Goal: Task Accomplishment & Management: Manage account settings

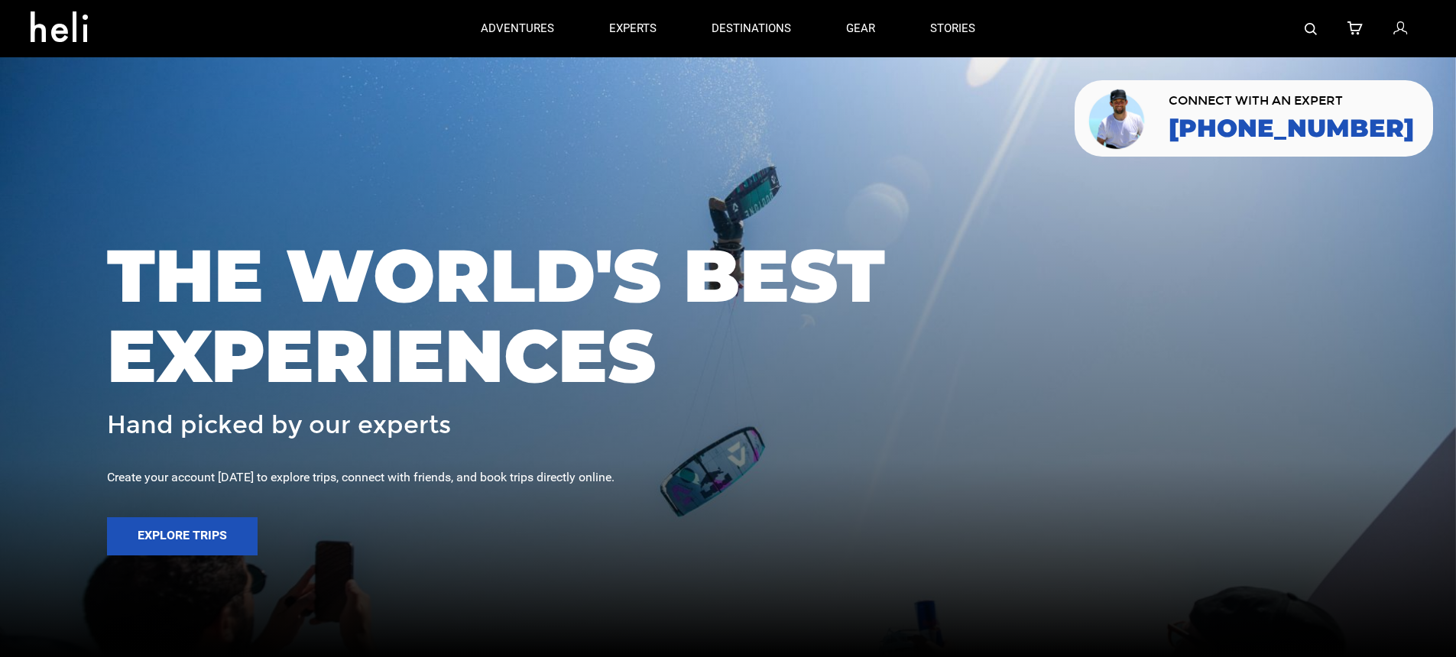
click at [1313, 28] on img at bounding box center [1311, 29] width 12 height 12
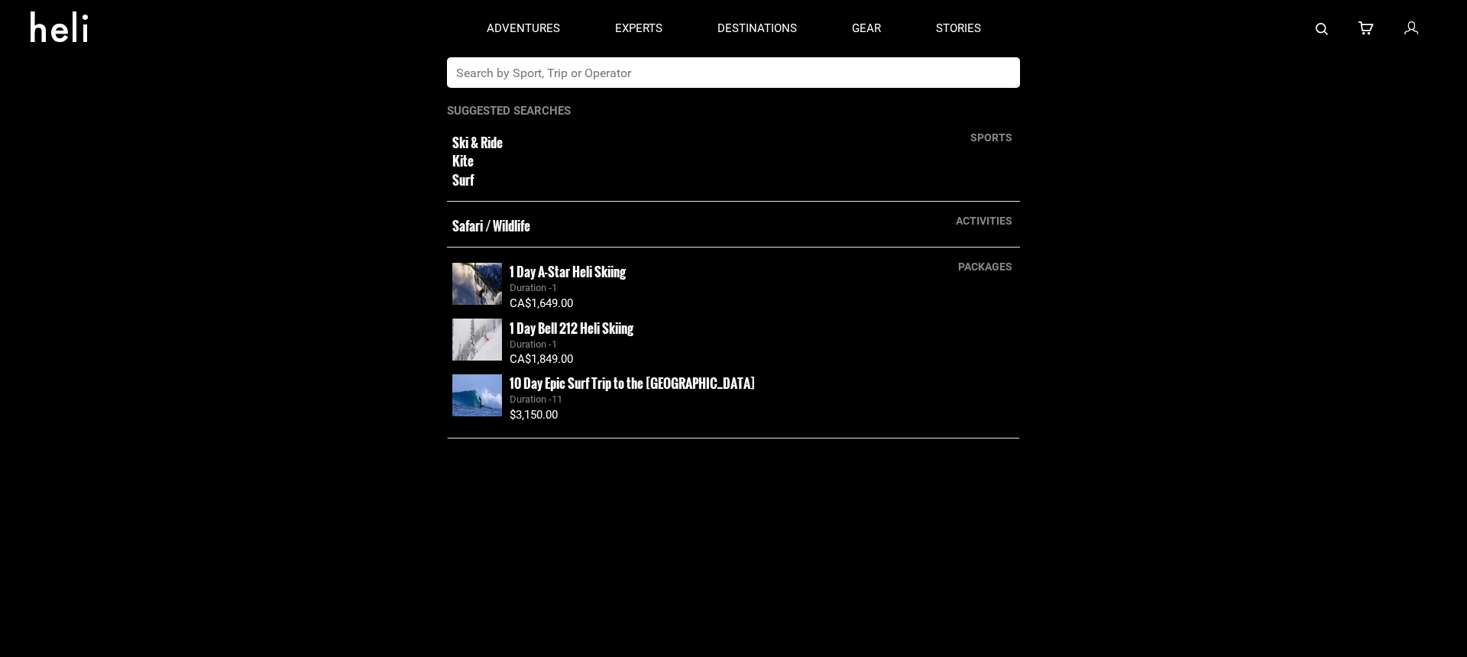
click at [810, 79] on input "text" at bounding box center [718, 72] width 542 height 31
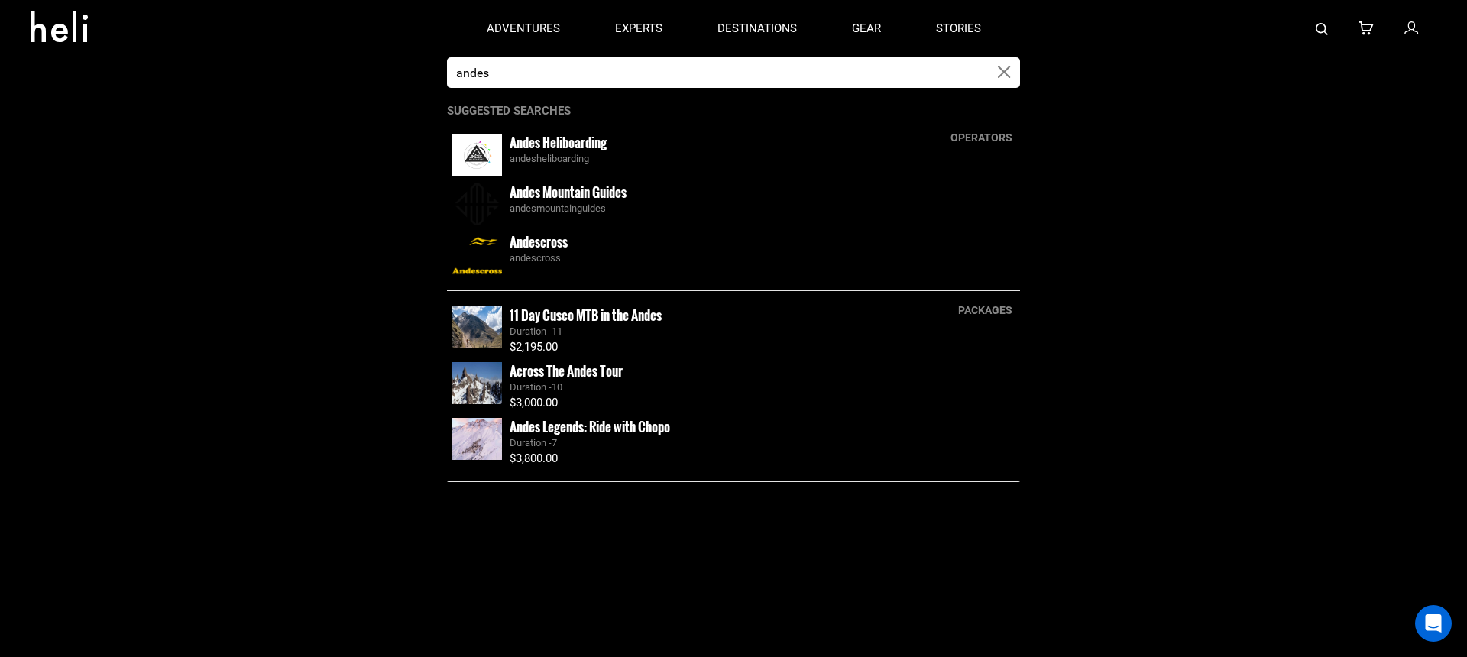
type input "andes"
click at [610, 146] on div "Andes Heliboarding andesheliboarding" at bounding box center [762, 150] width 505 height 33
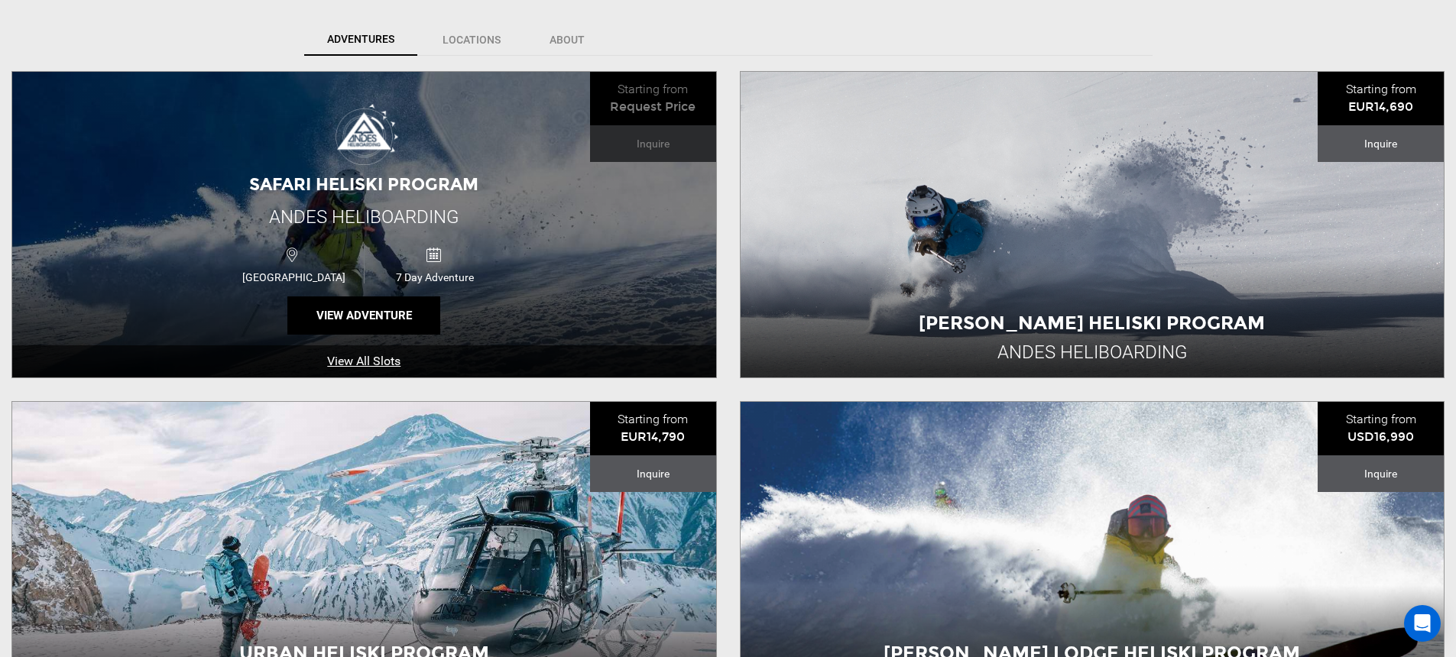
scroll to position [539, 0]
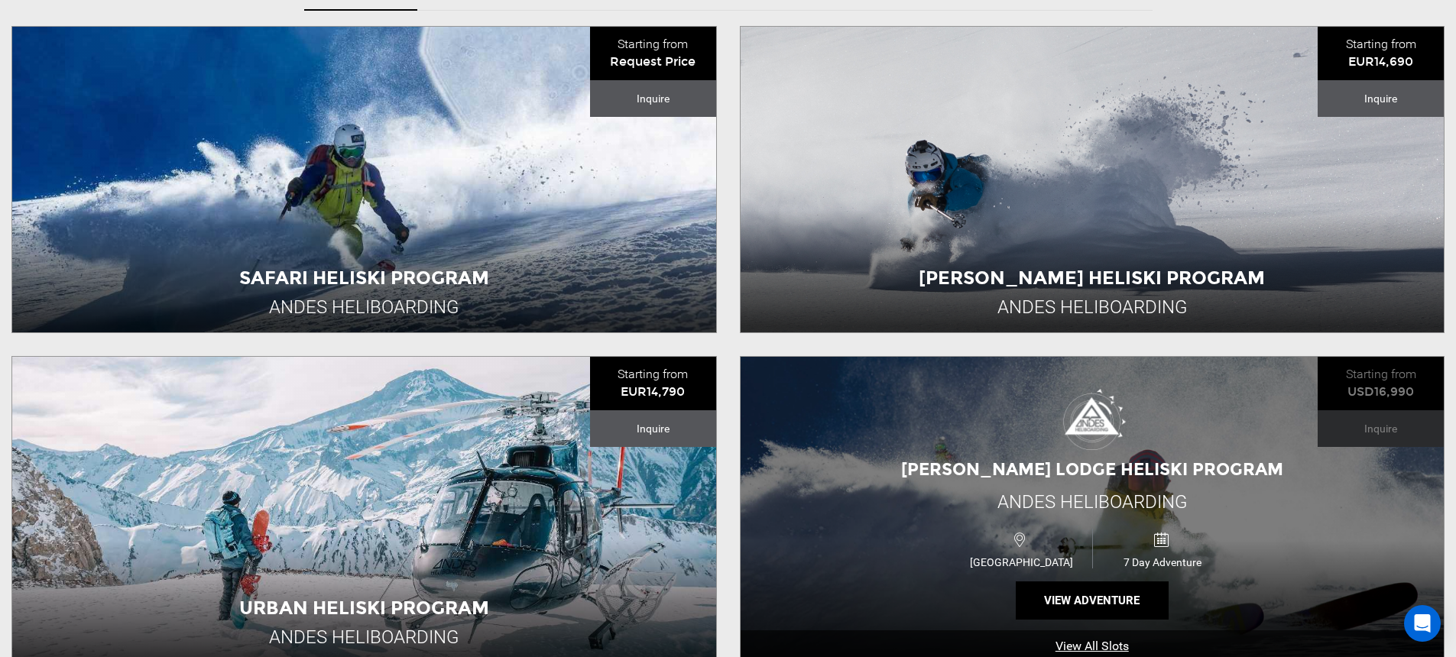
click at [942, 442] on div "[PERSON_NAME] Lodge Heliski Program Andes [GEOGRAPHIC_DATA] [GEOGRAPHIC_DATA] 7…" at bounding box center [1093, 510] width 704 height 306
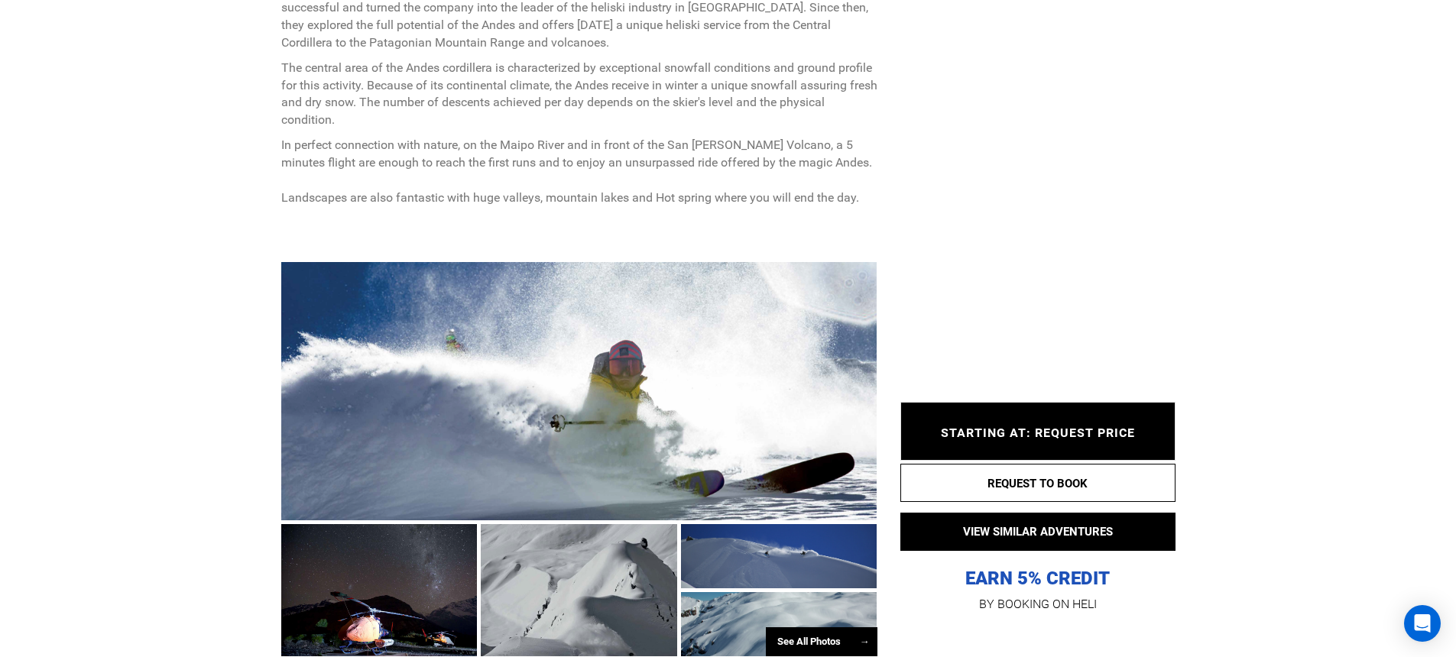
scroll to position [914, 0]
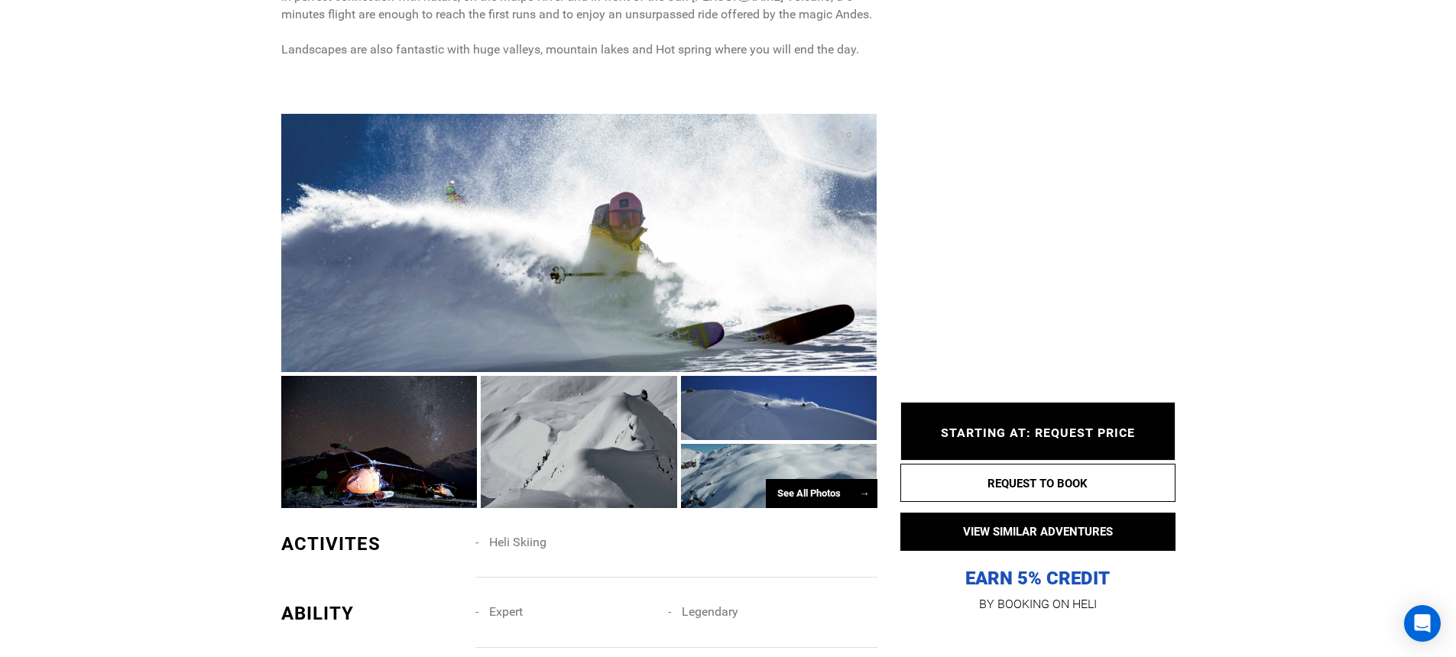
click at [608, 300] on div at bounding box center [579, 243] width 596 height 258
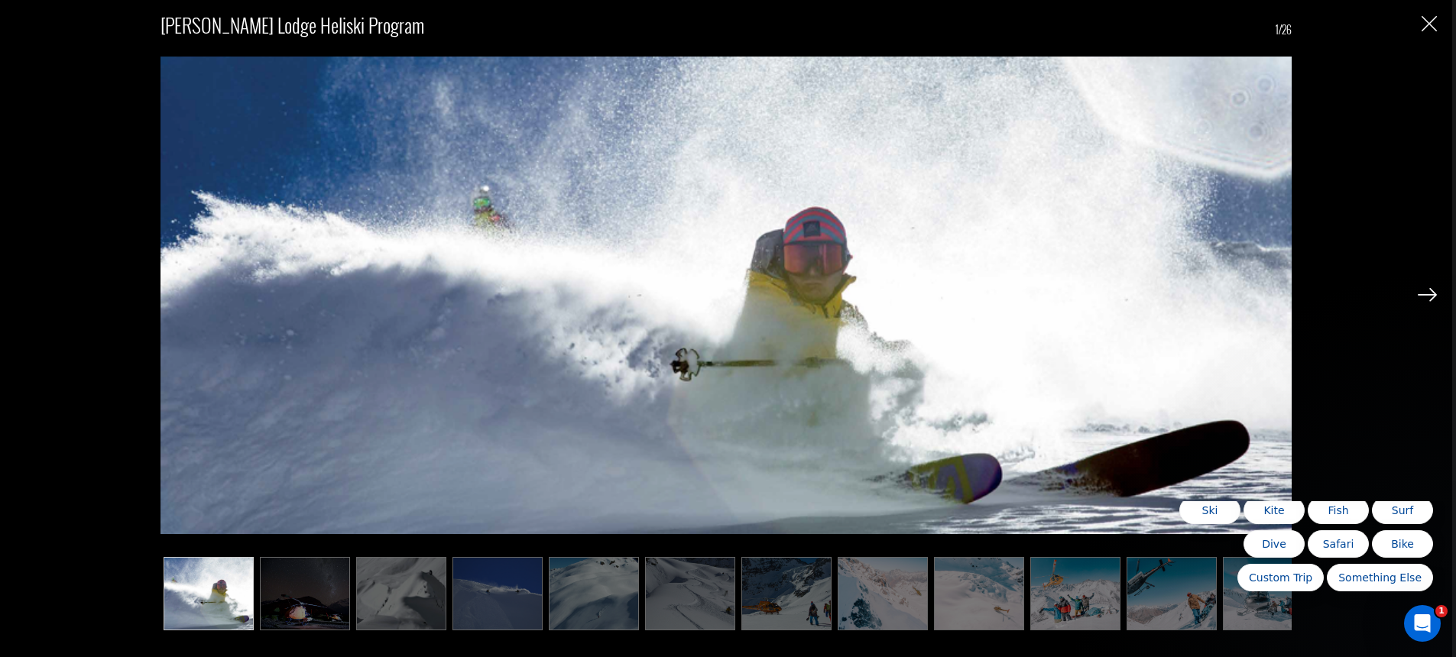
scroll to position [0, 0]
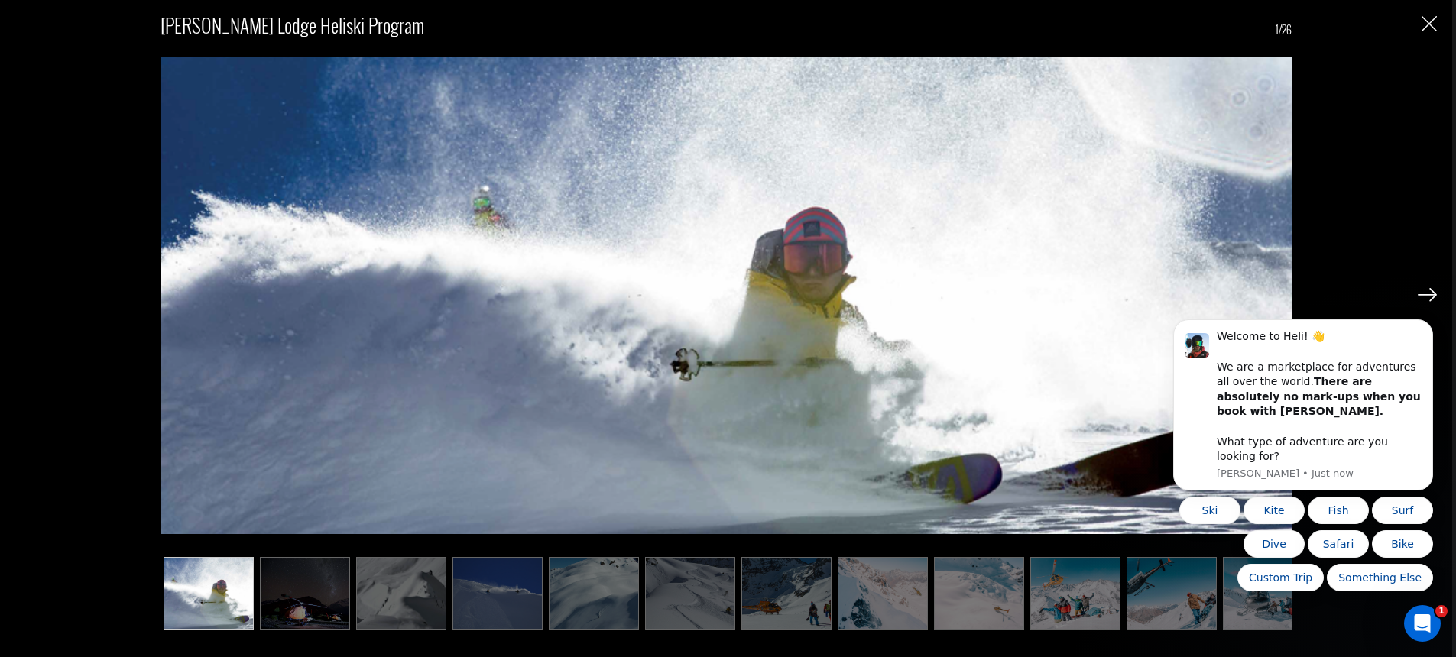
click at [1422, 296] on body "Welcome to Heli! 👋 We are a marketplace for adventures all over the world. Ther…" at bounding box center [1302, 418] width 293 height 383
click at [1419, 297] on body "Welcome to Heli! 👋 We are a marketplace for adventures all over the world. Ther…" at bounding box center [1302, 416] width 293 height 387
click at [1418, 334] on button "Dismiss notification" at bounding box center [1428, 324] width 20 height 20
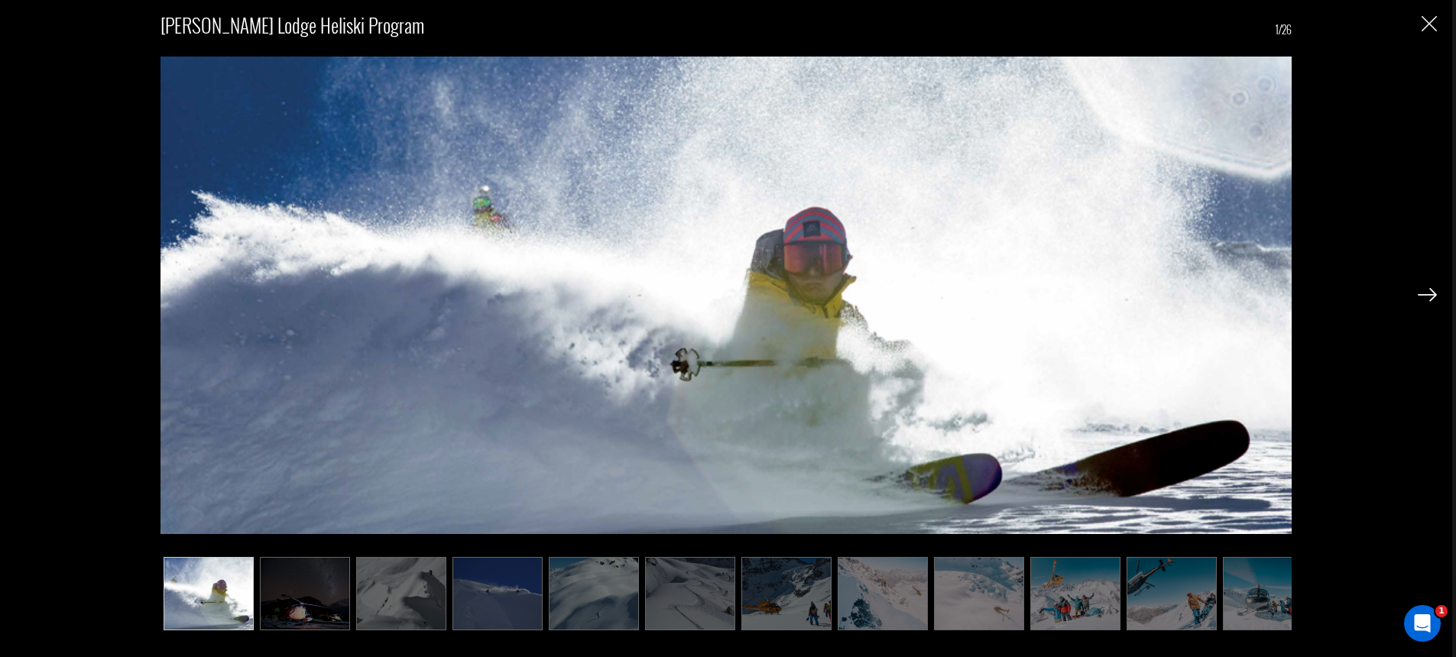
click at [1429, 297] on img at bounding box center [1427, 295] width 19 height 14
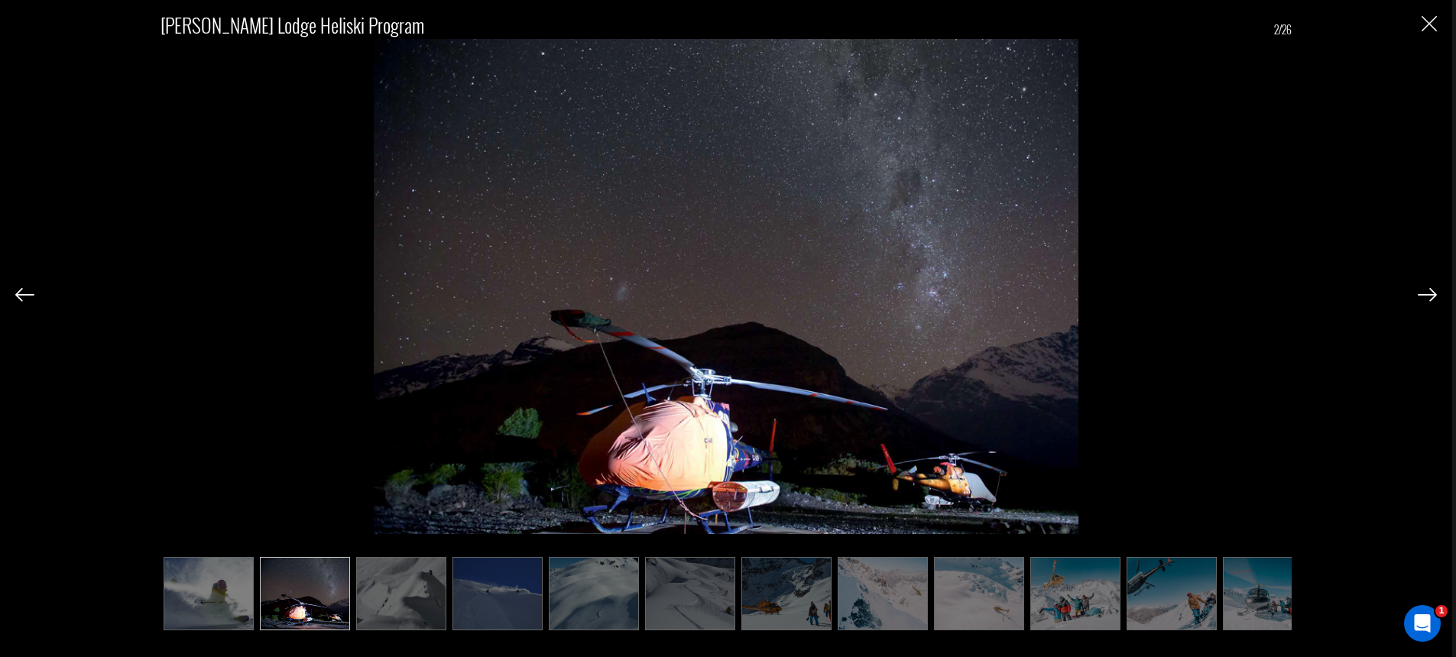
click at [1429, 297] on img at bounding box center [1427, 295] width 19 height 14
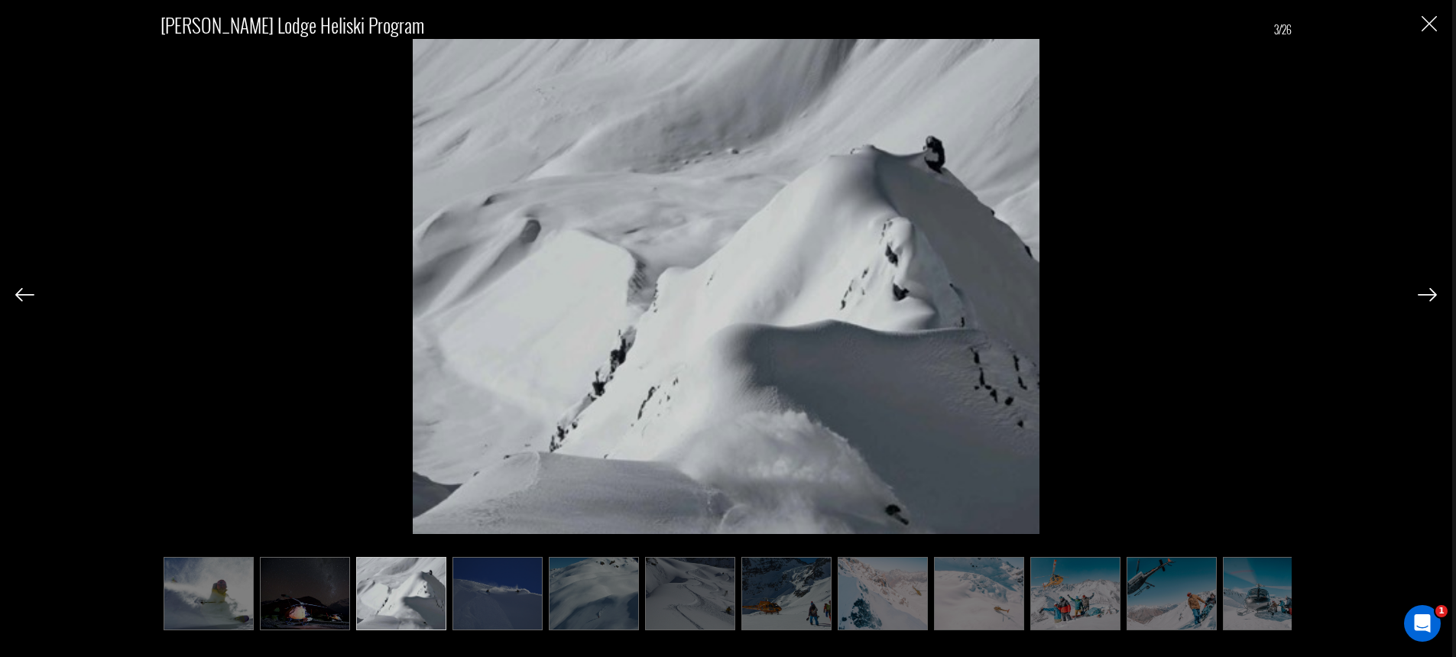
click at [1429, 297] on img at bounding box center [1427, 295] width 19 height 14
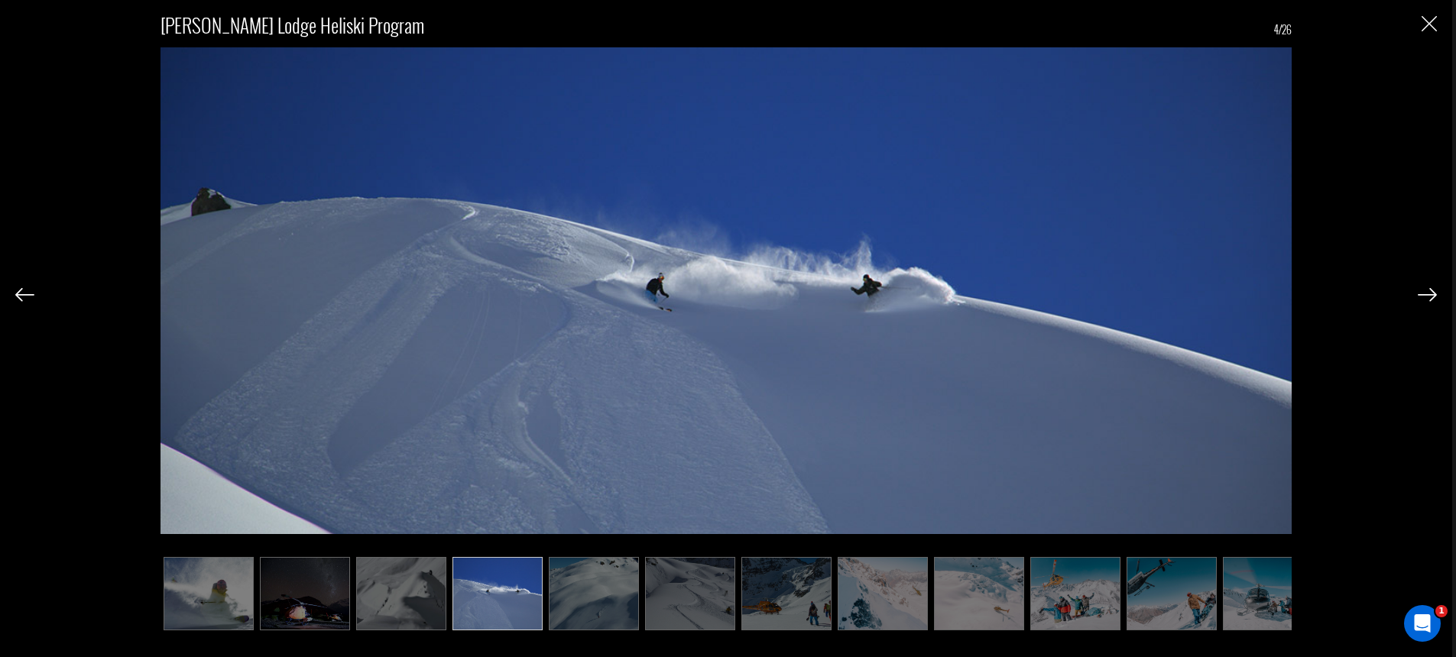
click at [1429, 297] on img at bounding box center [1427, 295] width 19 height 14
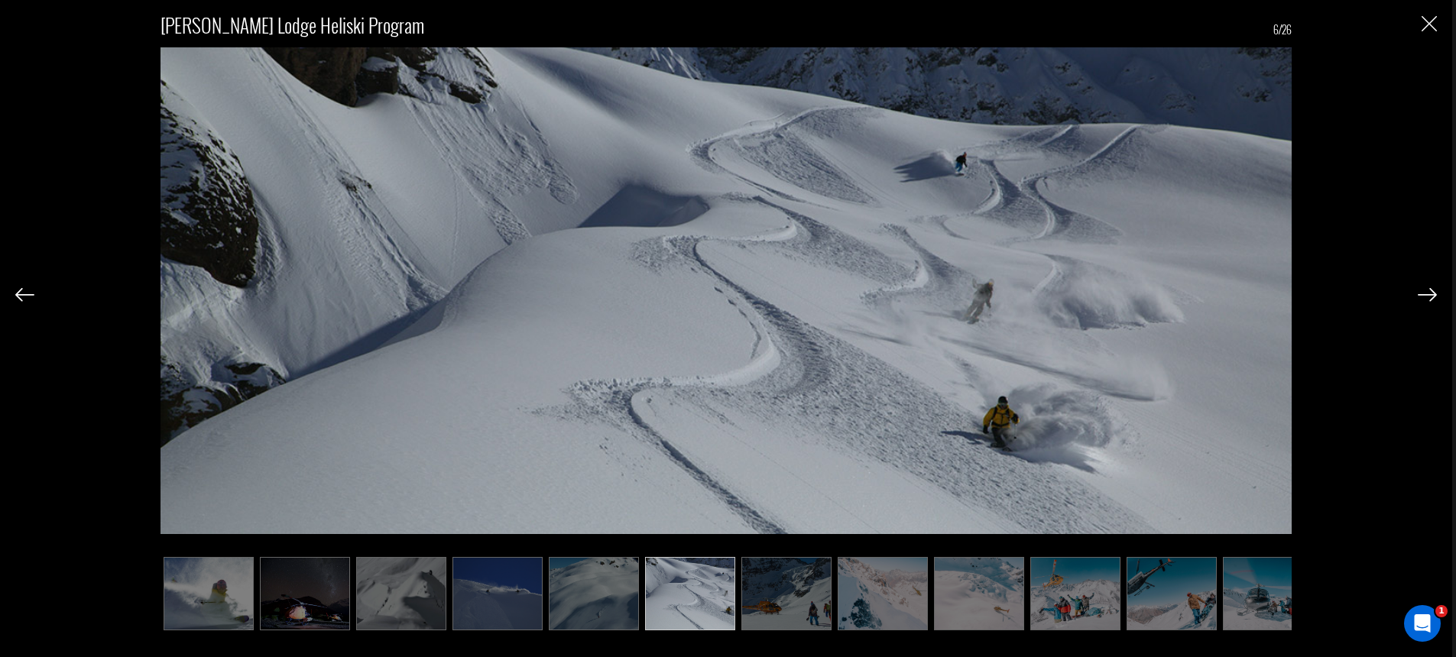
click at [1429, 297] on img at bounding box center [1427, 295] width 19 height 14
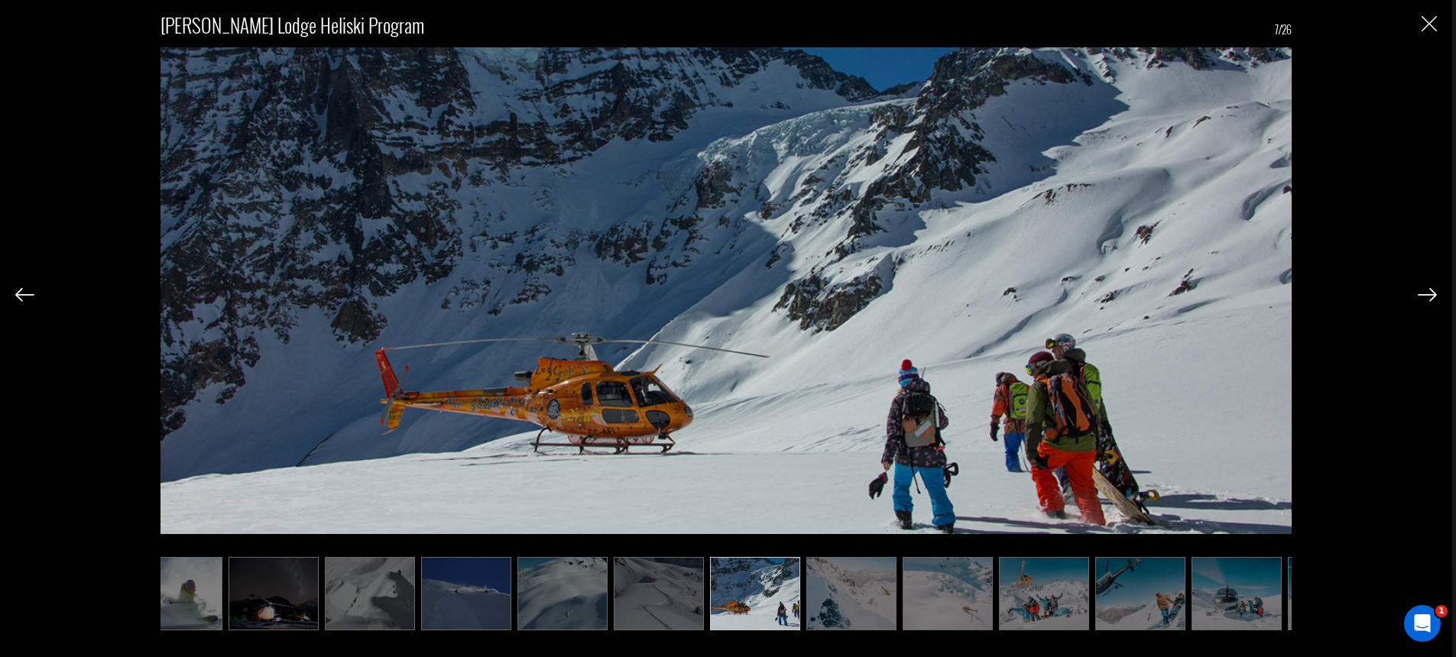
click at [1429, 297] on img at bounding box center [1427, 295] width 19 height 14
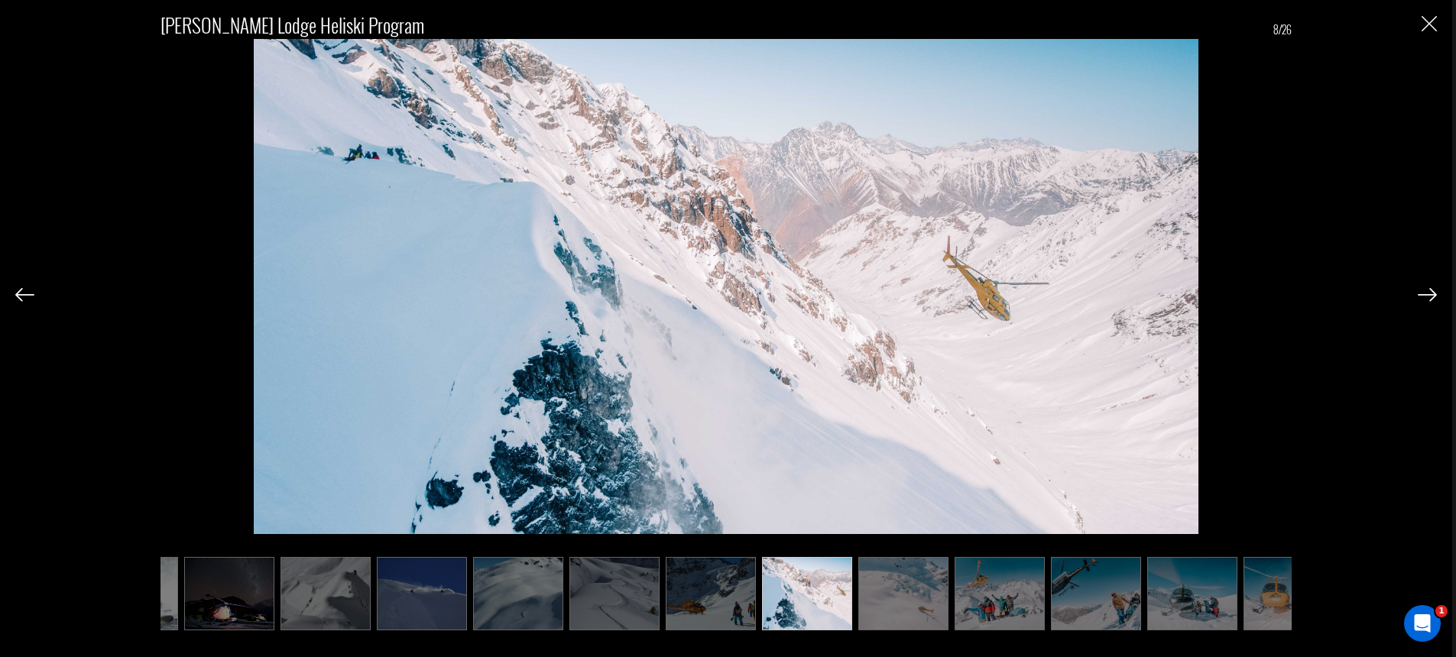
click at [1429, 297] on img at bounding box center [1427, 295] width 19 height 14
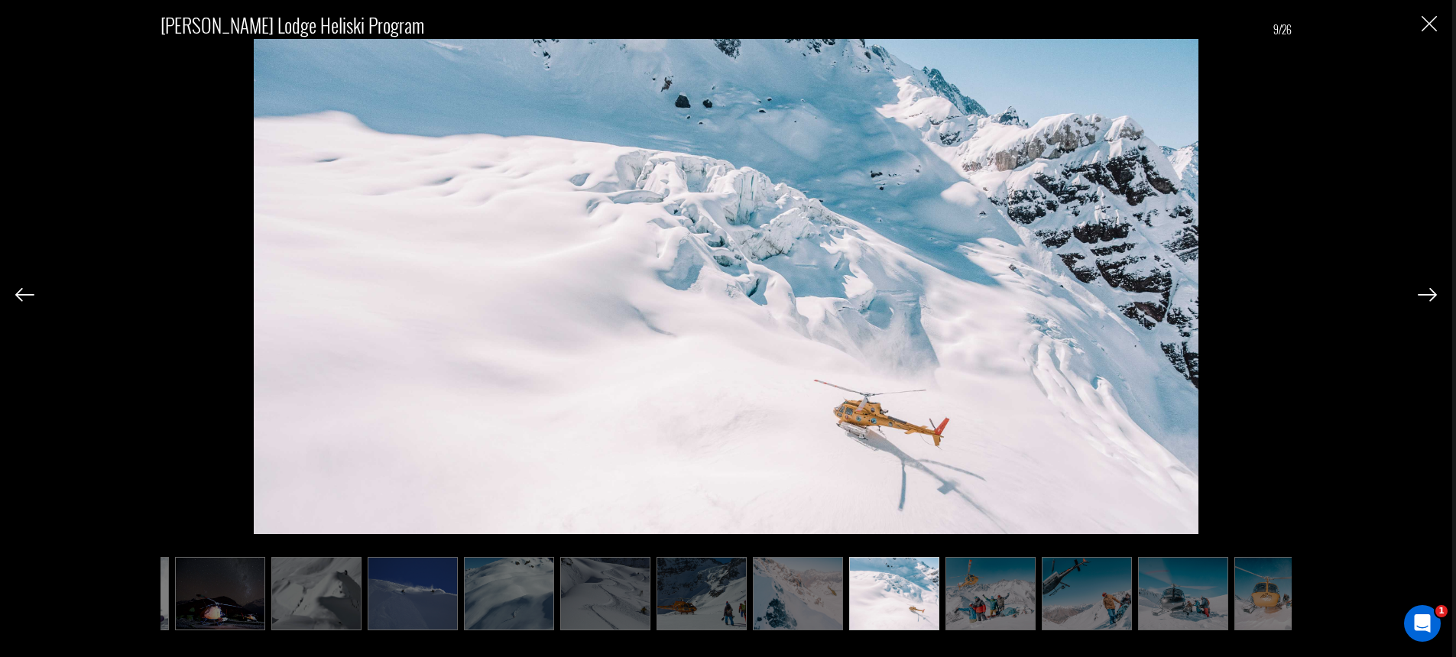
click at [1429, 297] on img at bounding box center [1427, 295] width 19 height 14
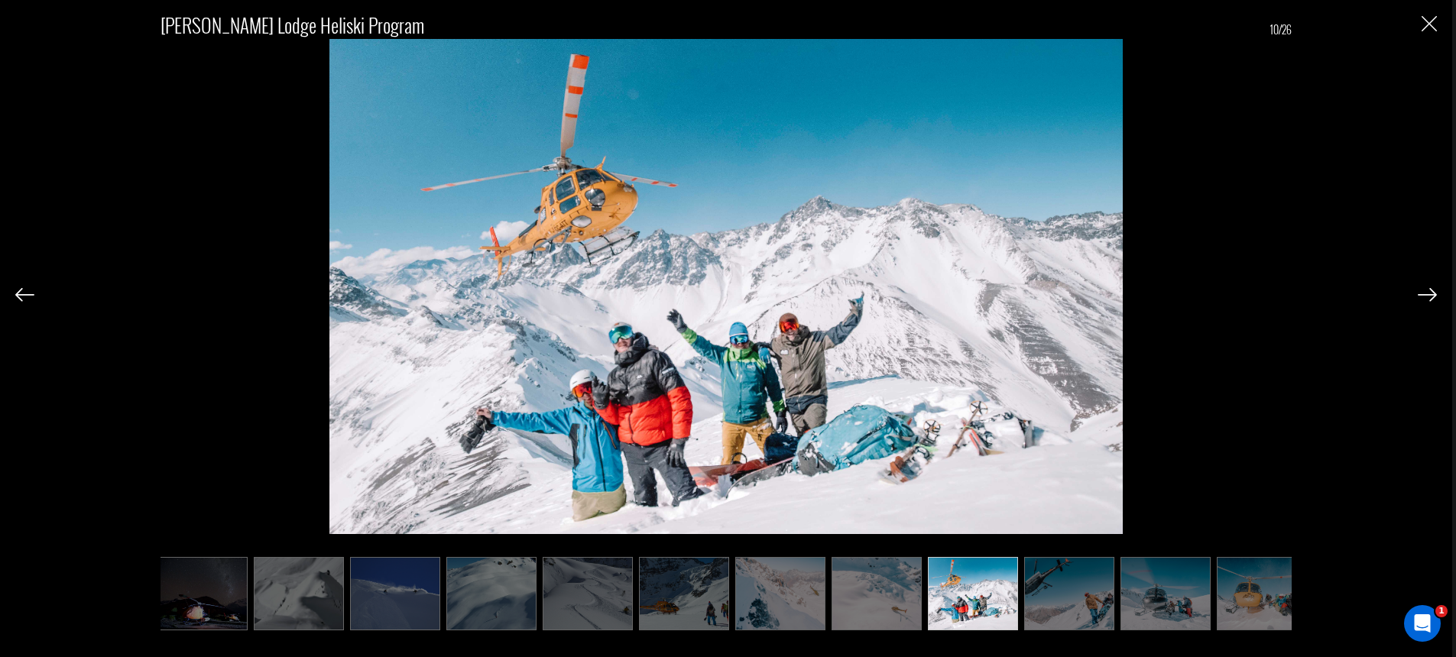
click at [1429, 297] on img at bounding box center [1427, 295] width 19 height 14
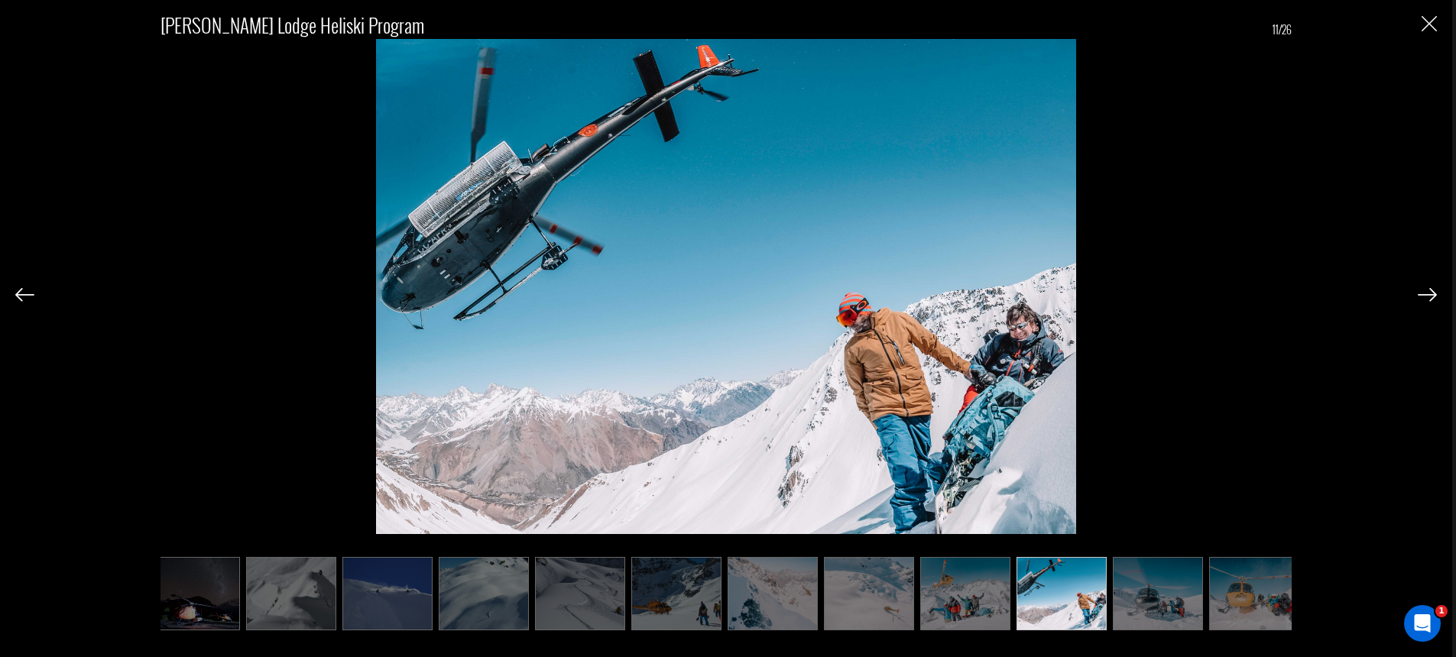
click at [1429, 297] on img at bounding box center [1427, 295] width 19 height 14
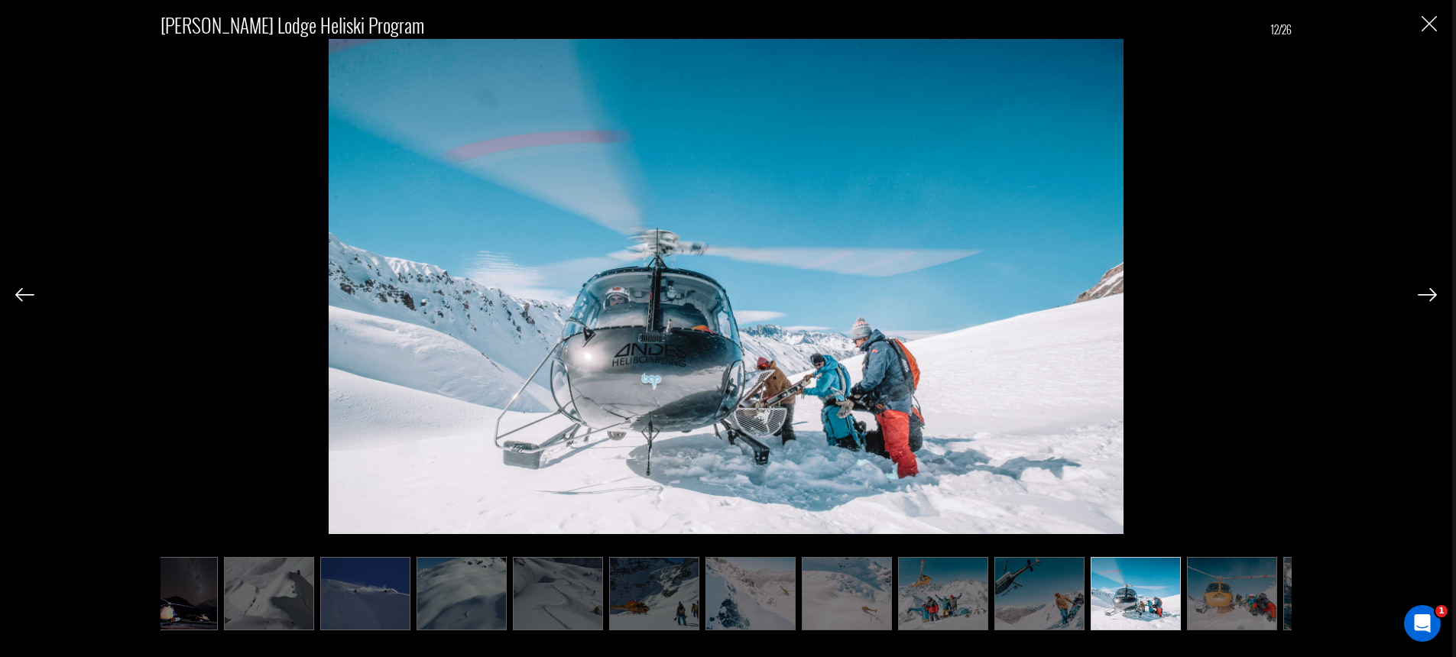
click at [1429, 297] on img at bounding box center [1427, 295] width 19 height 14
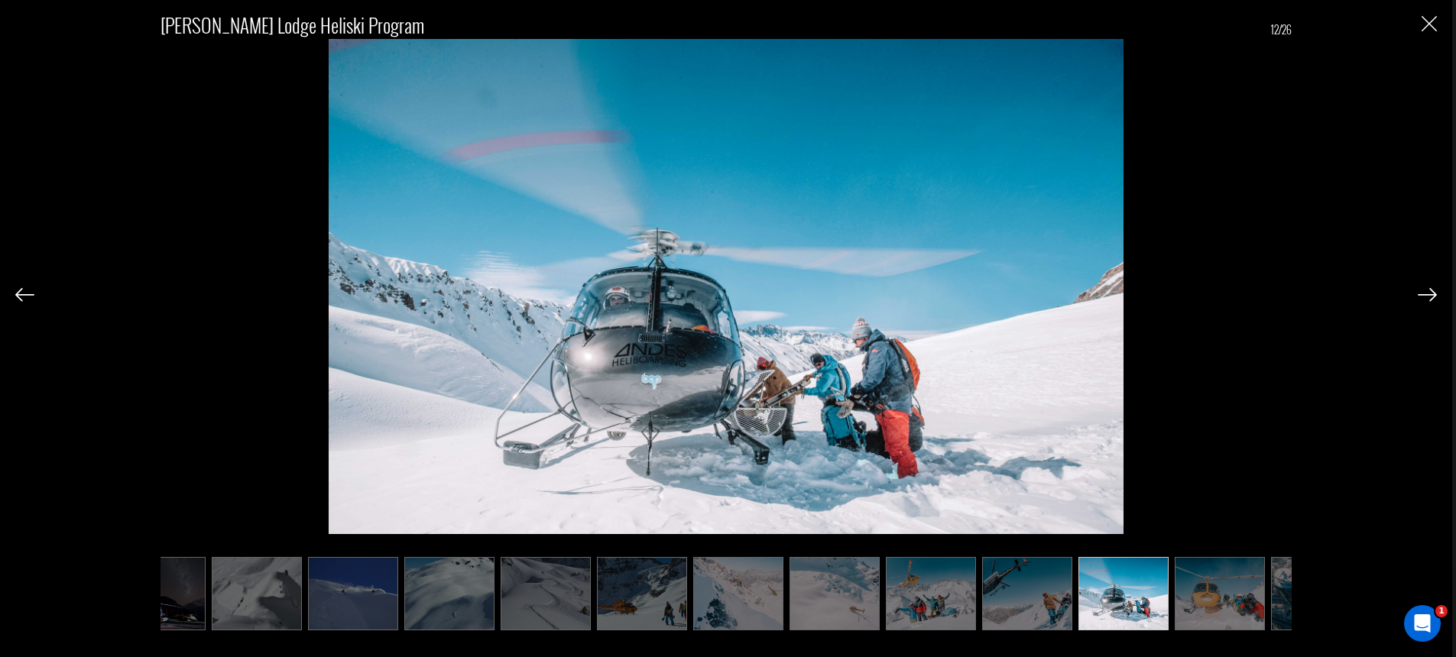
click at [1429, 297] on img at bounding box center [1427, 295] width 19 height 14
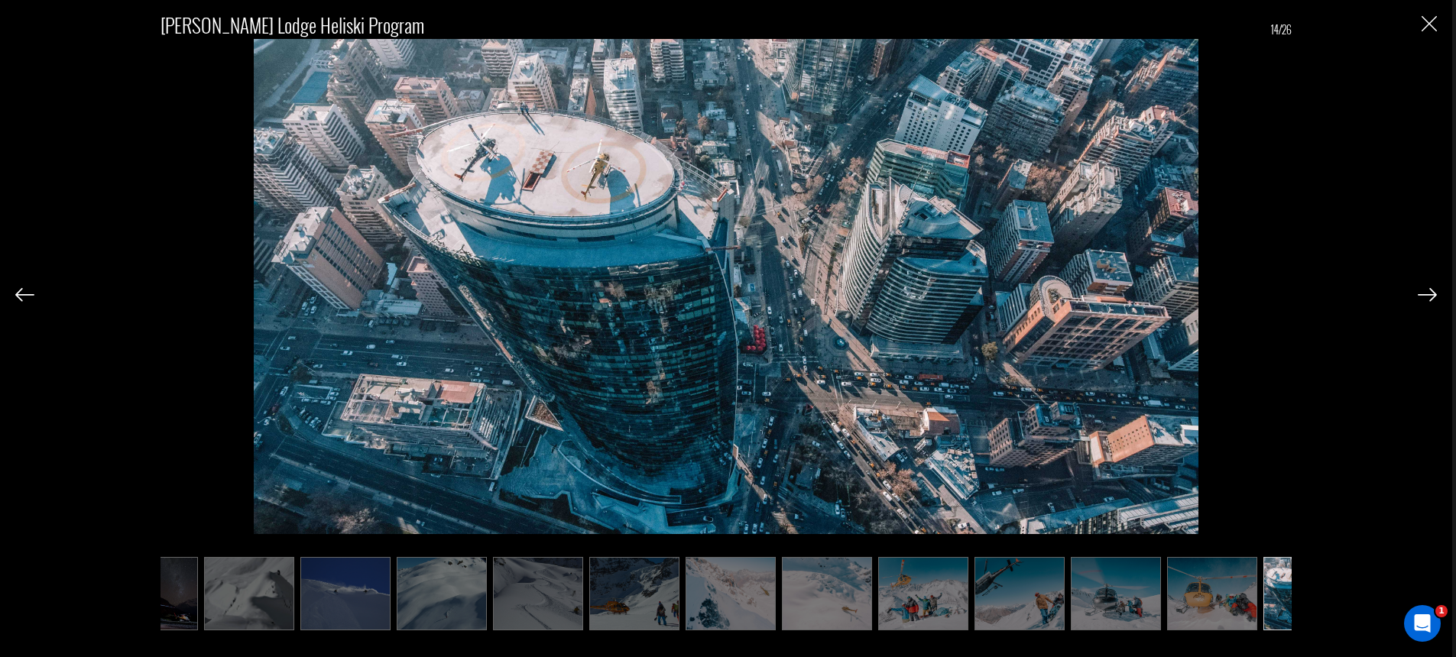
click at [1429, 297] on img at bounding box center [1427, 295] width 19 height 14
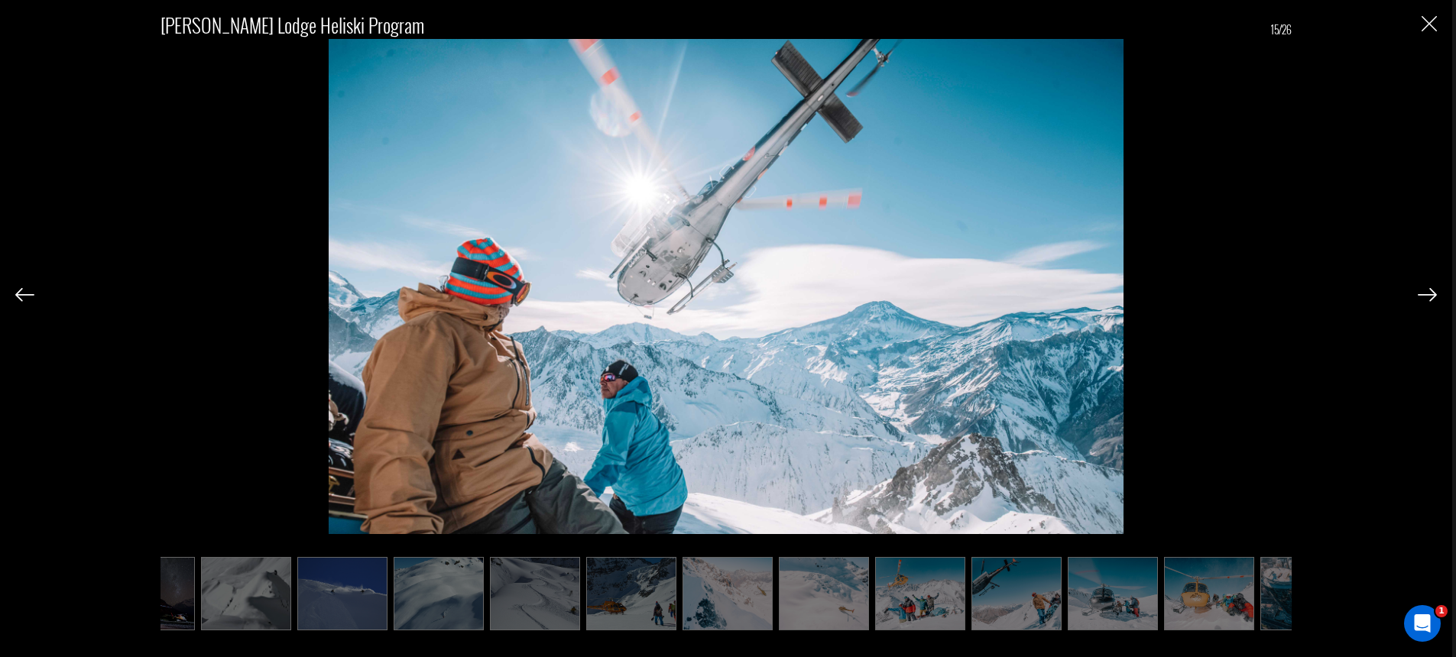
click at [1429, 297] on img at bounding box center [1427, 295] width 19 height 14
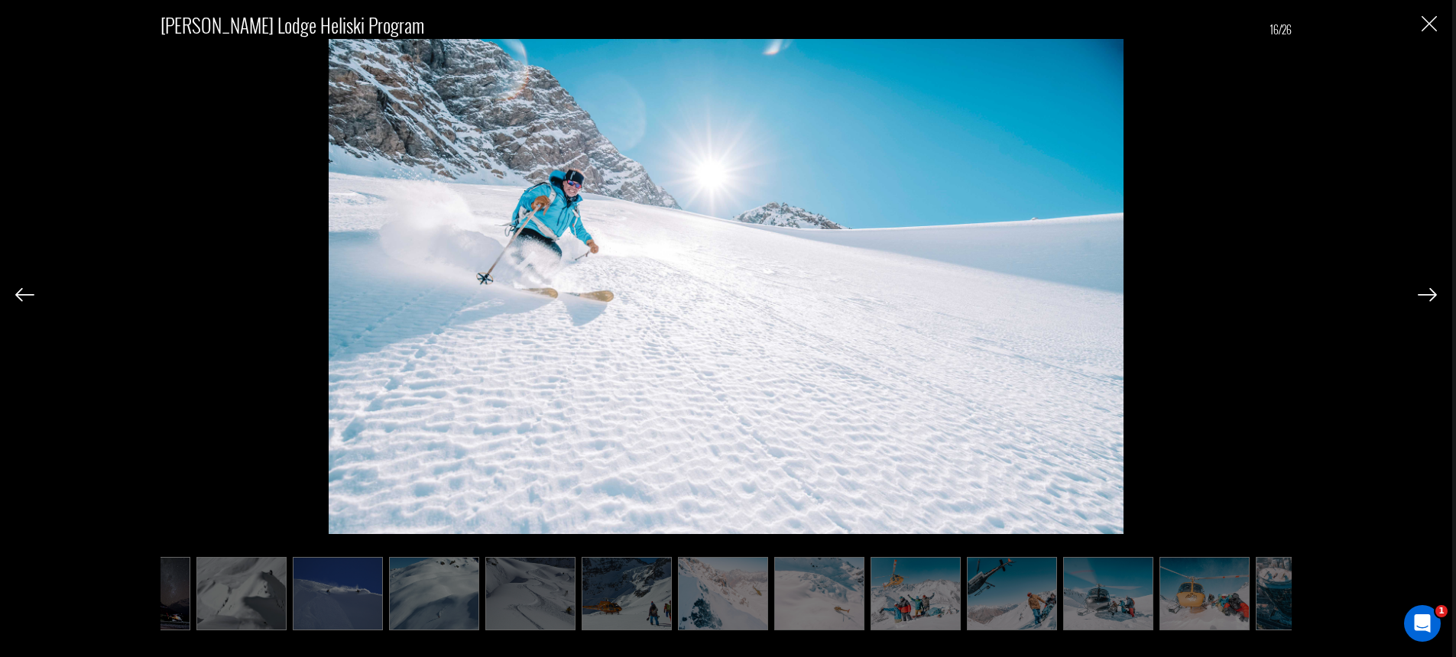
click at [1429, 297] on img at bounding box center [1427, 295] width 19 height 14
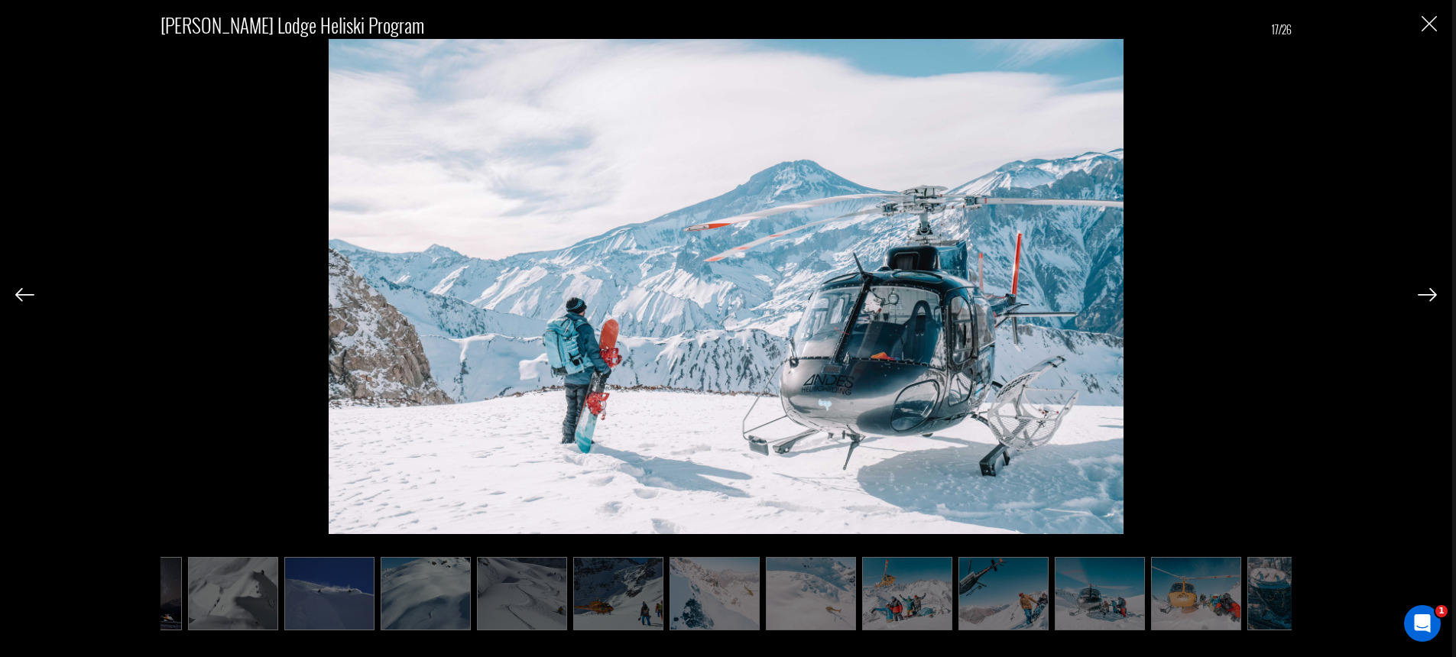
click at [1429, 297] on img at bounding box center [1427, 295] width 19 height 14
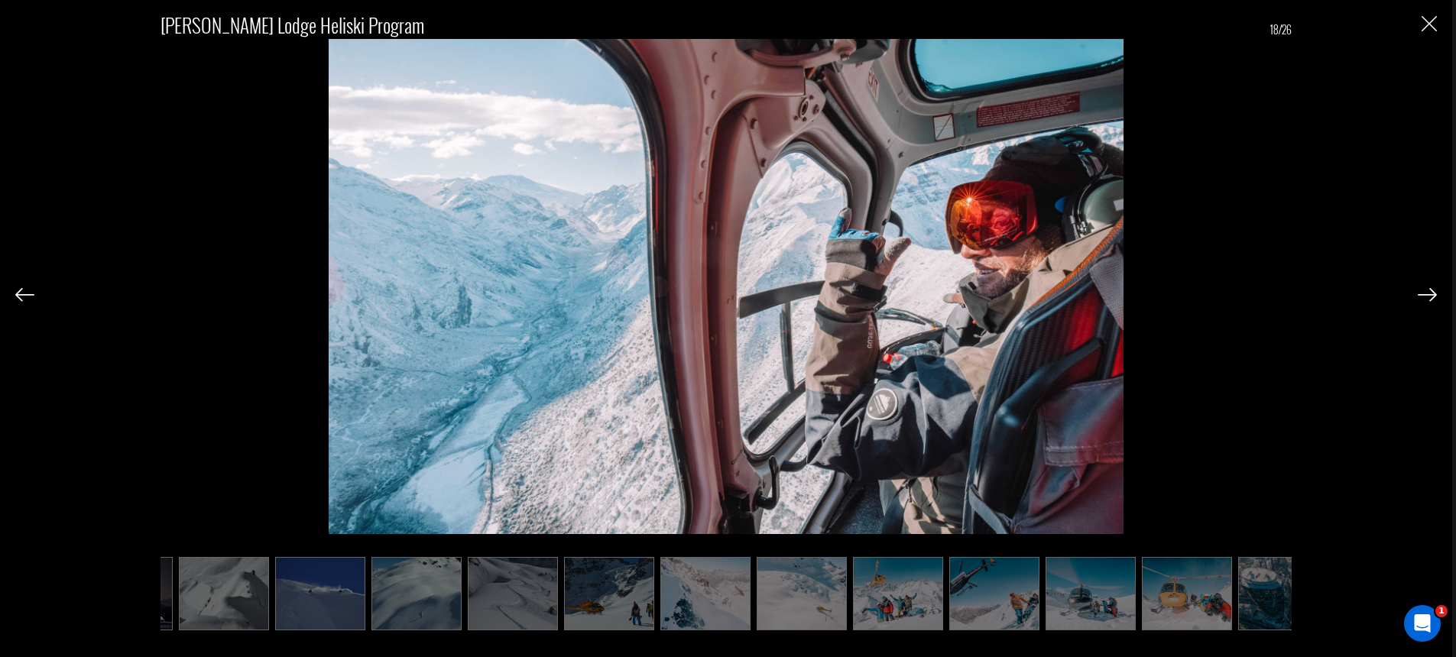
click at [1429, 297] on img at bounding box center [1427, 295] width 19 height 14
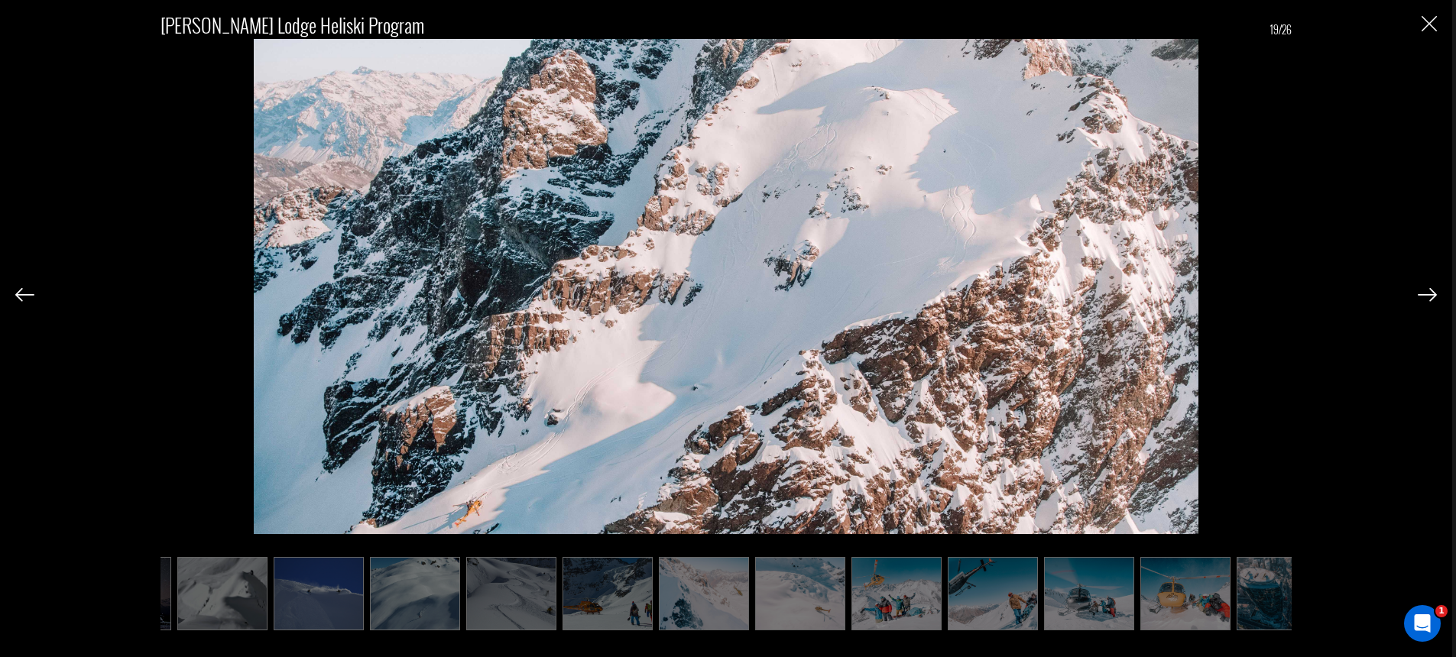
click at [1429, 297] on img at bounding box center [1427, 295] width 19 height 14
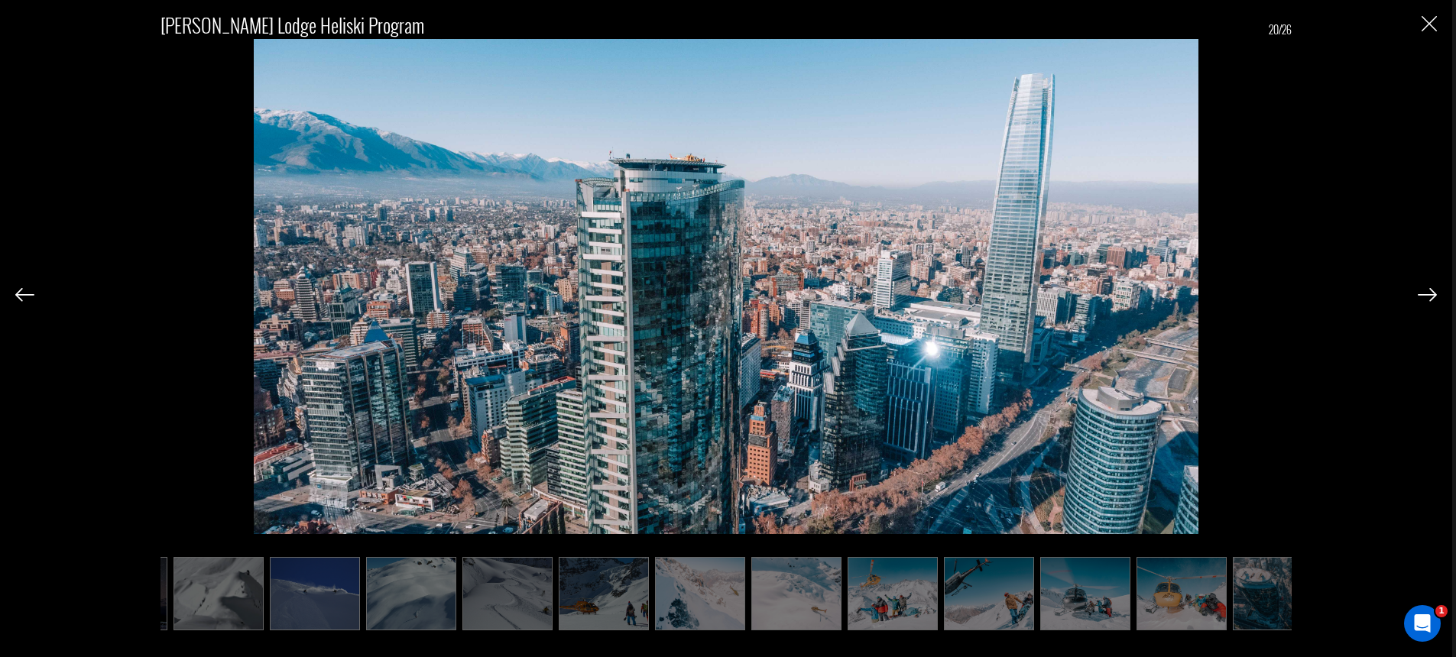
click at [1429, 297] on img at bounding box center [1427, 295] width 19 height 14
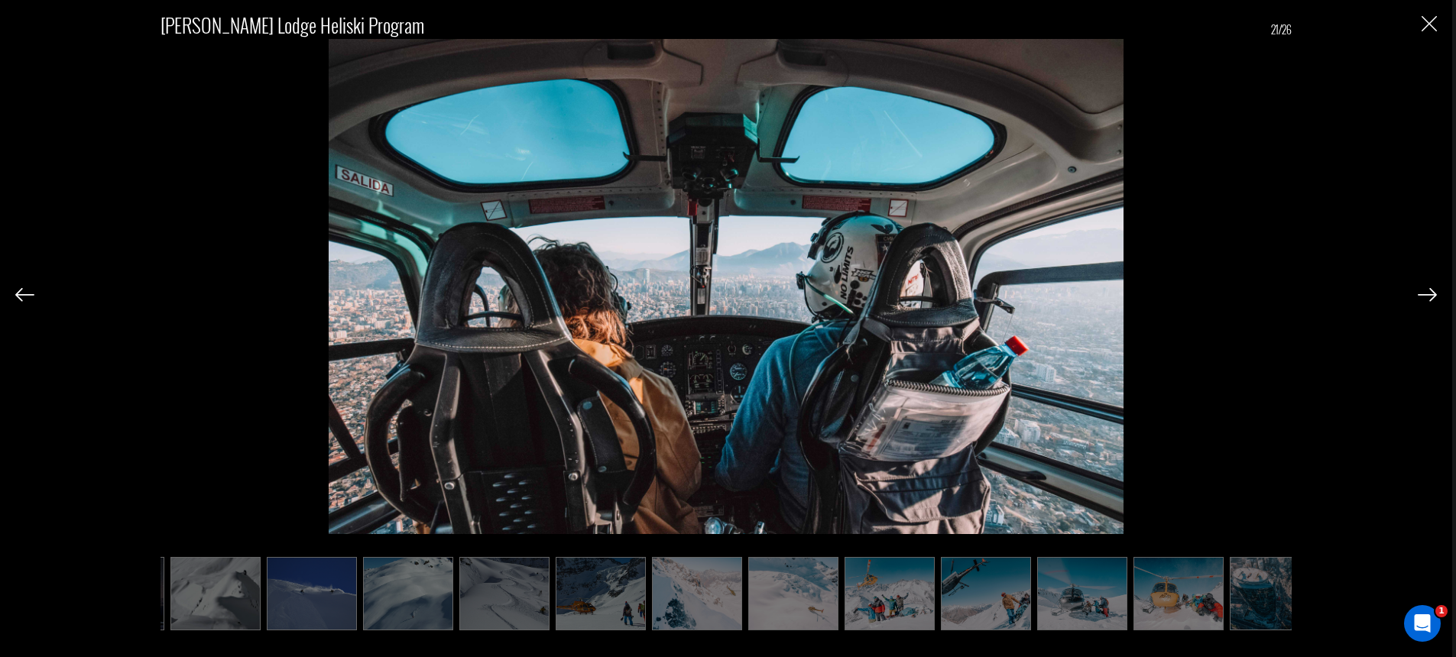
click at [1429, 297] on img at bounding box center [1427, 295] width 19 height 14
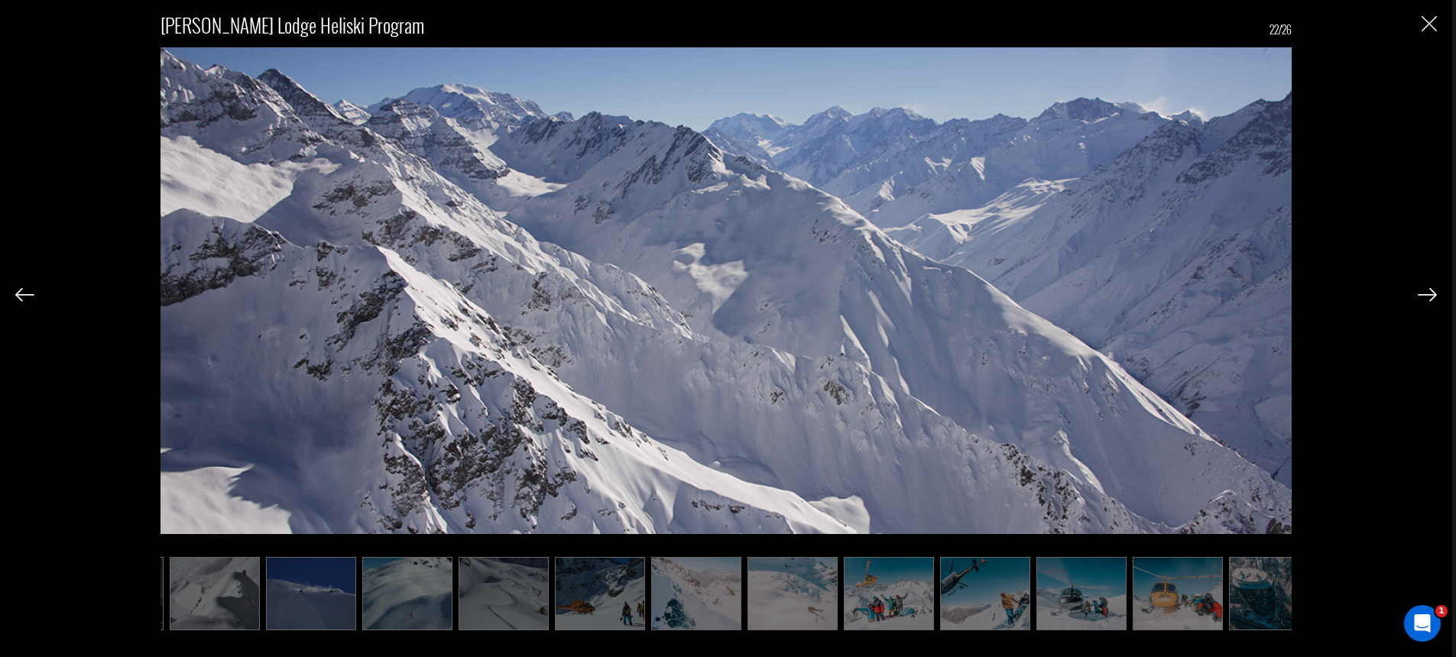
click at [1429, 297] on img at bounding box center [1427, 295] width 19 height 14
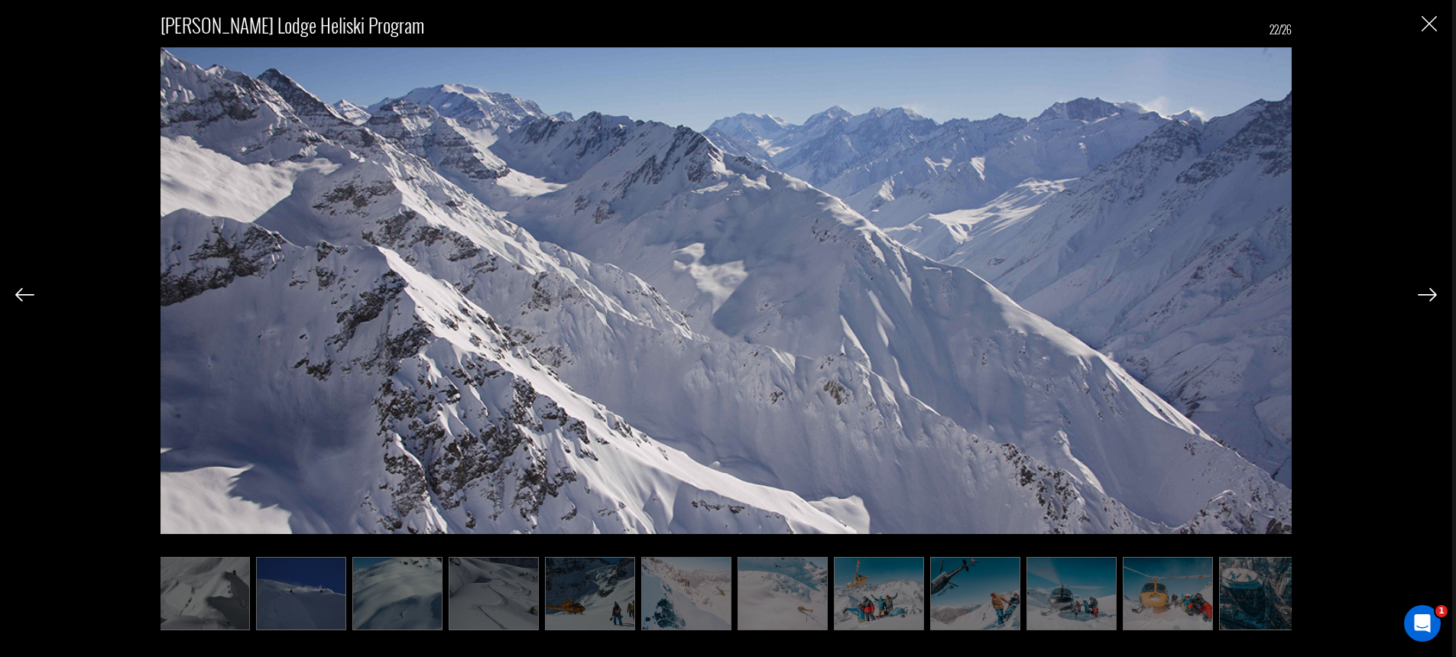
click at [1429, 297] on img at bounding box center [1427, 295] width 19 height 14
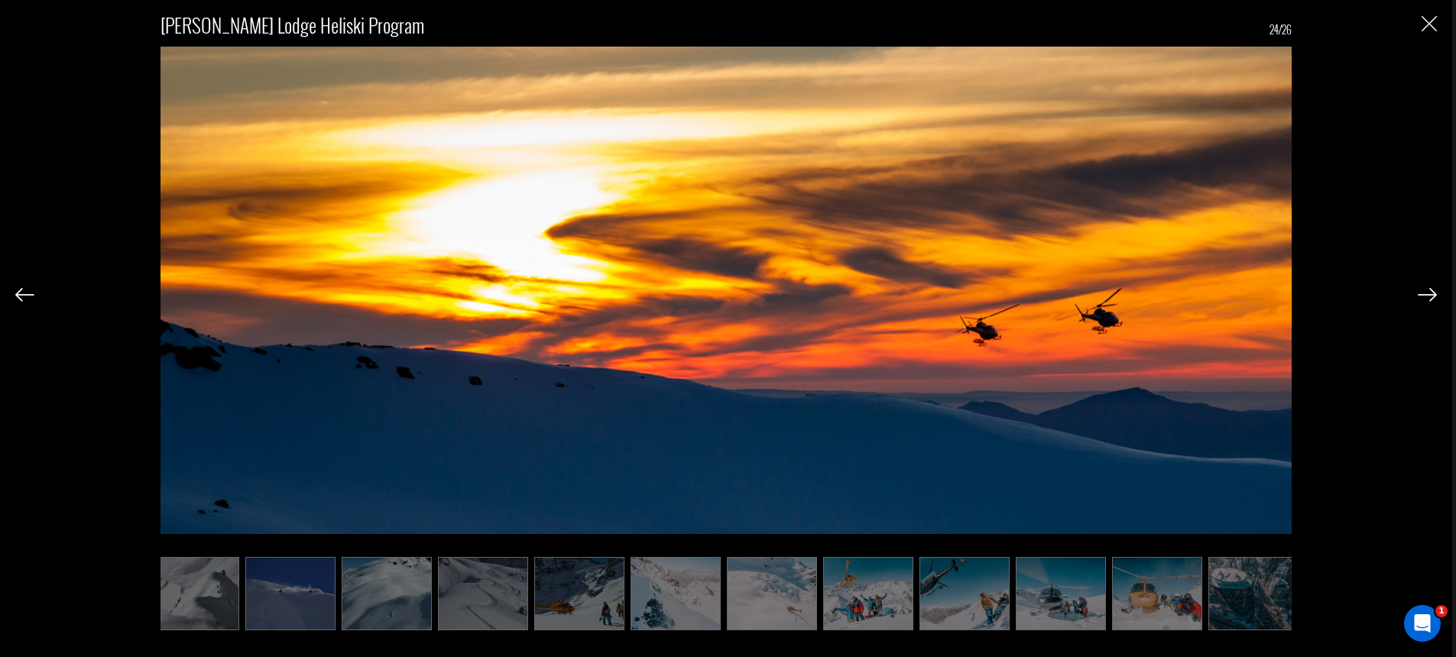
click at [1429, 297] on img at bounding box center [1427, 295] width 19 height 14
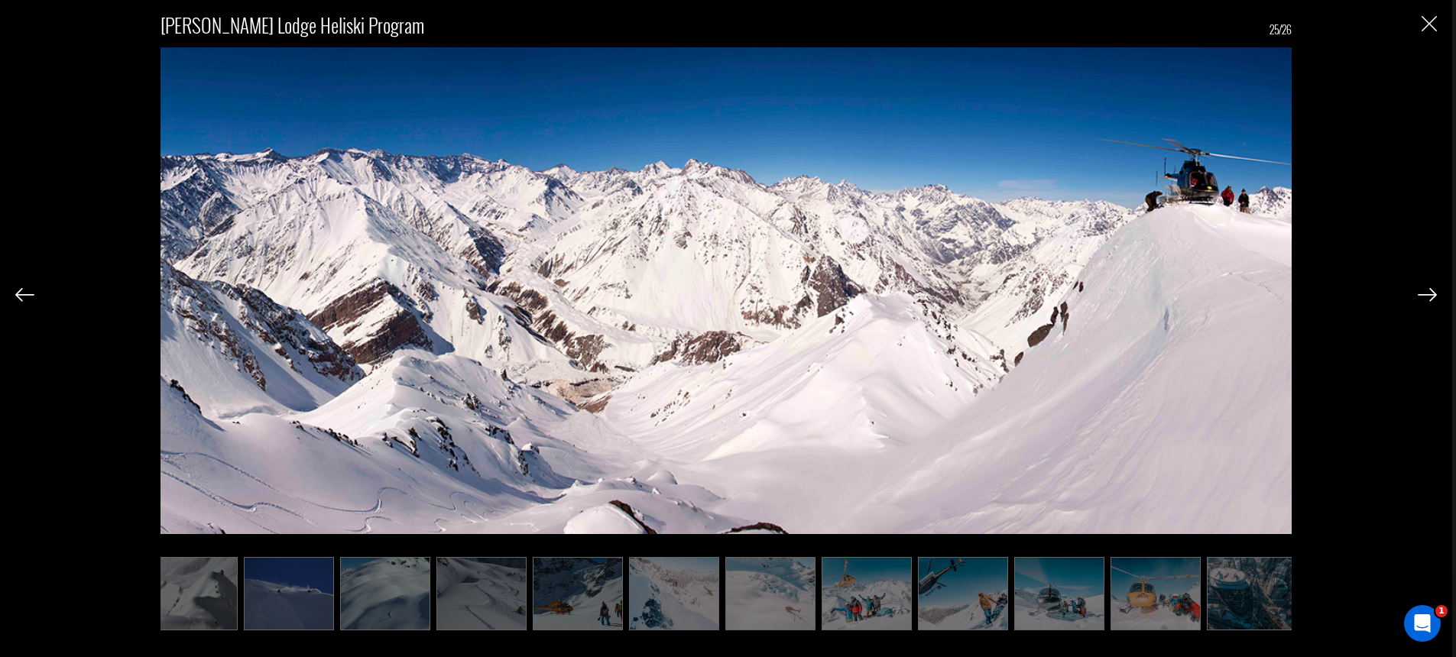
click at [1429, 297] on img at bounding box center [1427, 295] width 19 height 14
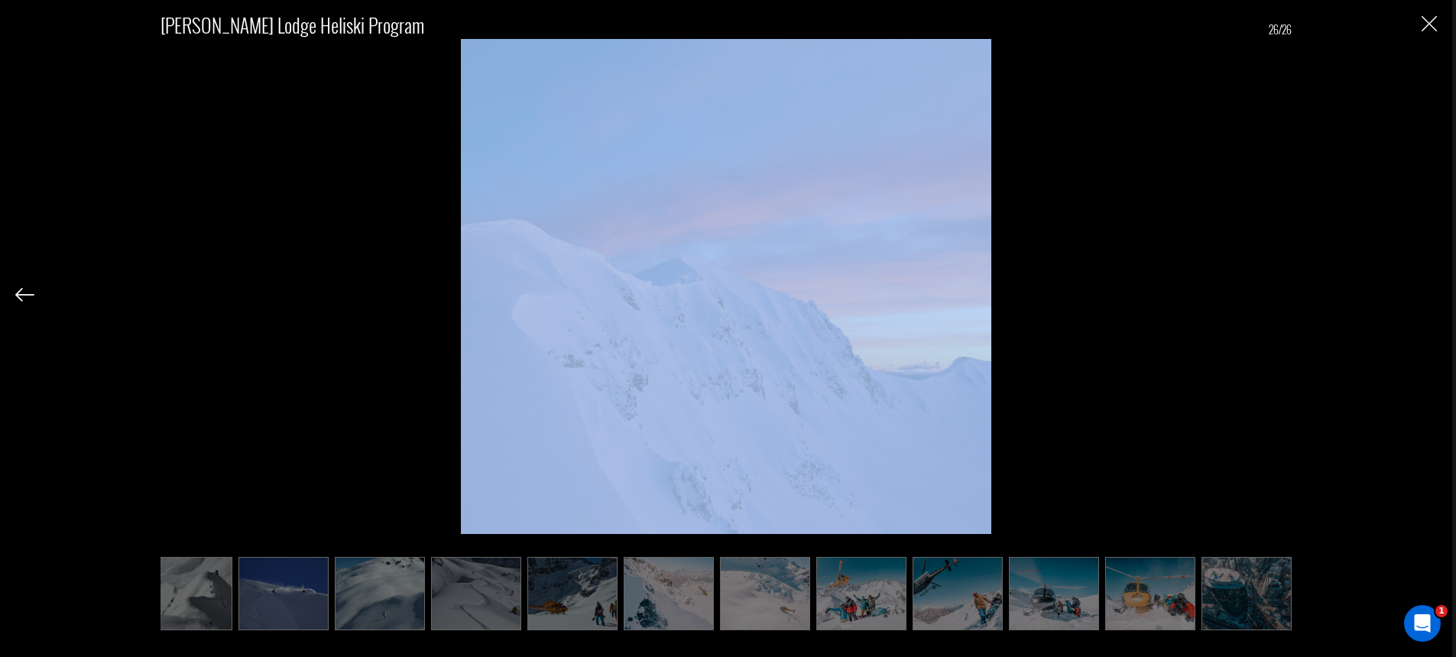
click at [1429, 297] on div "[PERSON_NAME] Lodge Heliski Program 26/26" at bounding box center [725, 312] width 1421 height 624
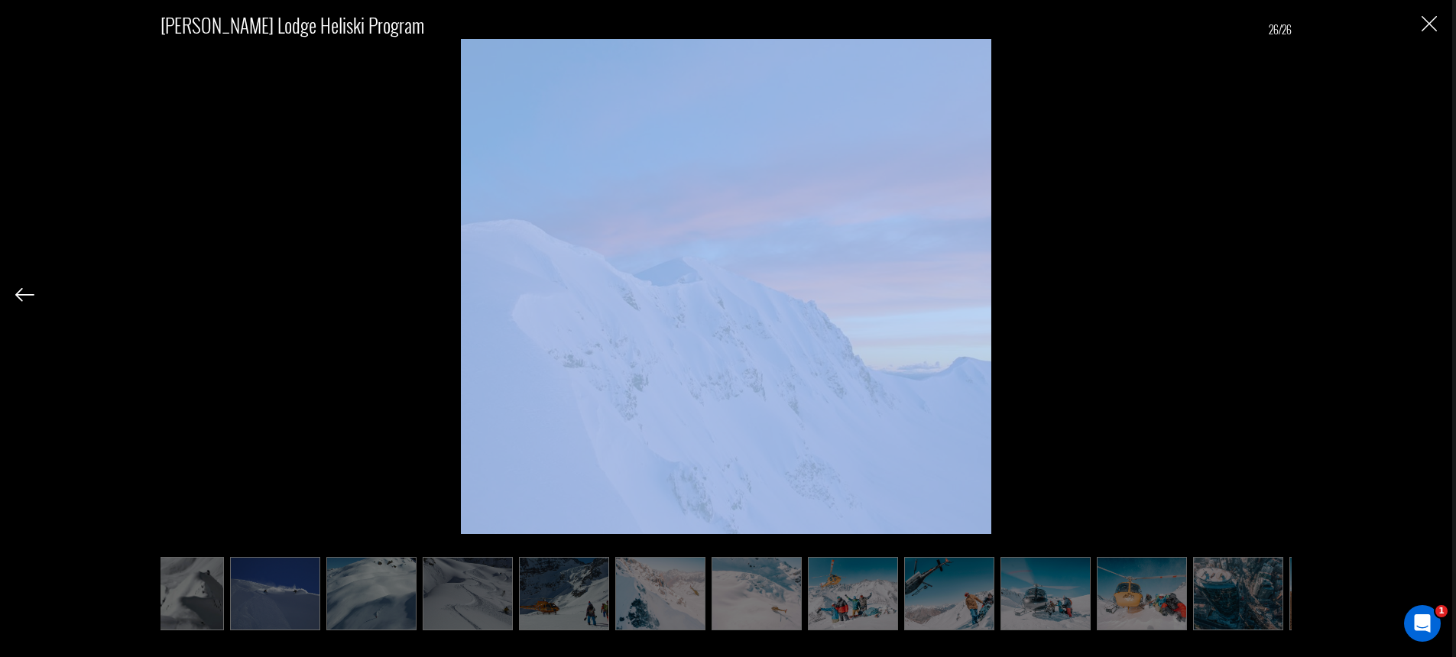
click at [1429, 297] on div "[PERSON_NAME] Lodge Heliski Program 26/26" at bounding box center [725, 312] width 1421 height 624
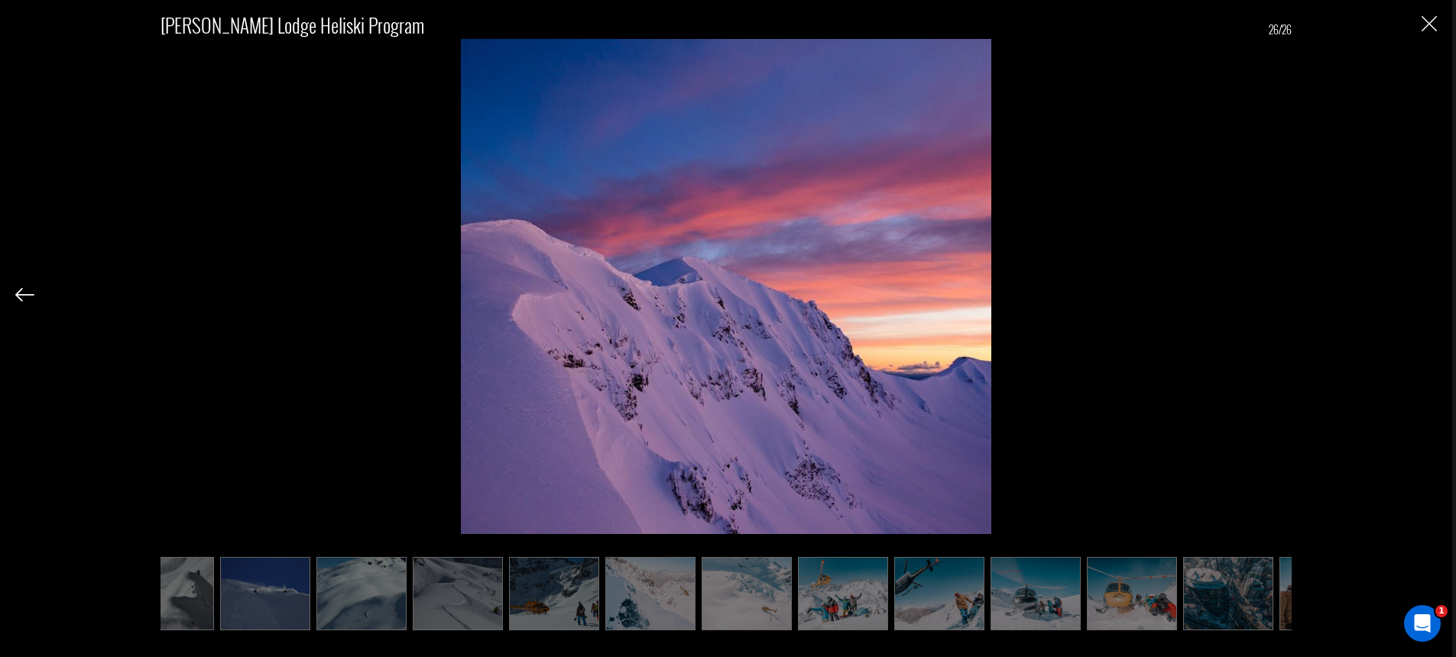
click at [1421, 25] on div "[PERSON_NAME] Lodge Heliski Program 26/26" at bounding box center [725, 312] width 1421 height 624
click at [1420, 28] on div "[PERSON_NAME] Lodge Heliski Program 26/26" at bounding box center [725, 312] width 1421 height 624
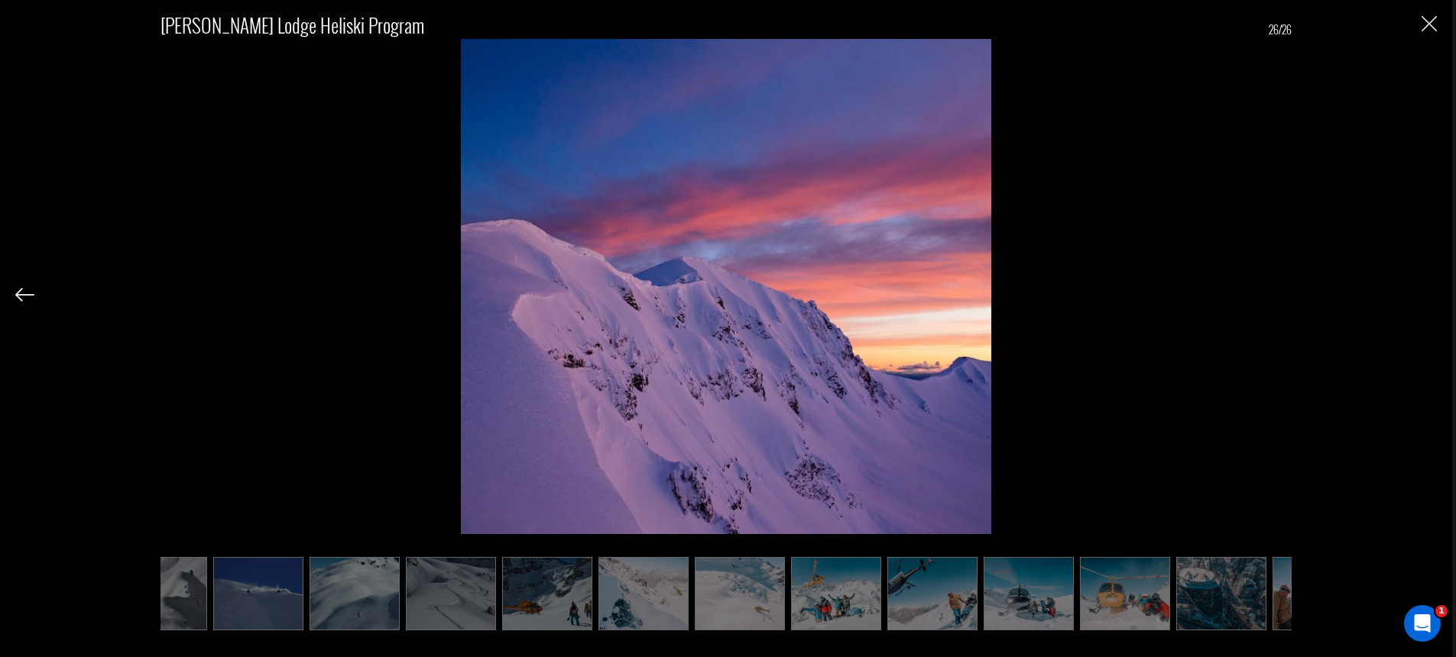
click at [1424, 31] on img "Close" at bounding box center [1428, 23] width 15 height 15
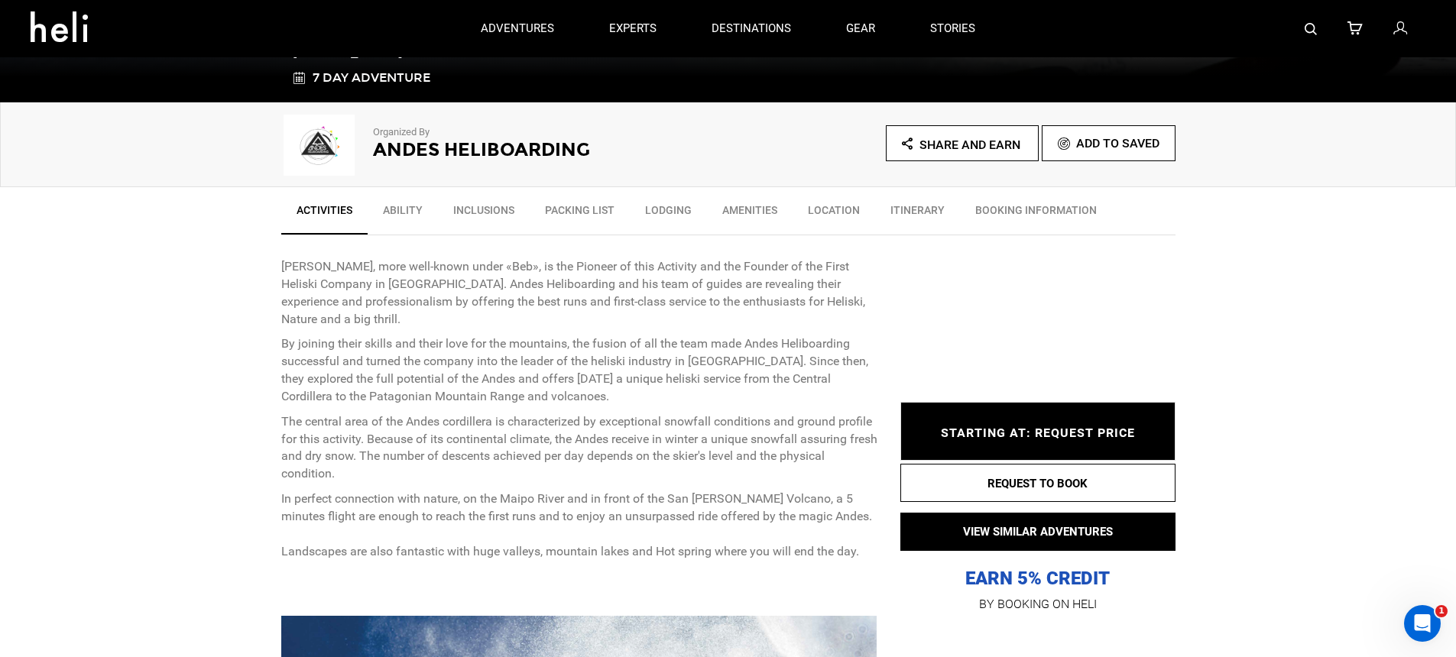
scroll to position [392, 0]
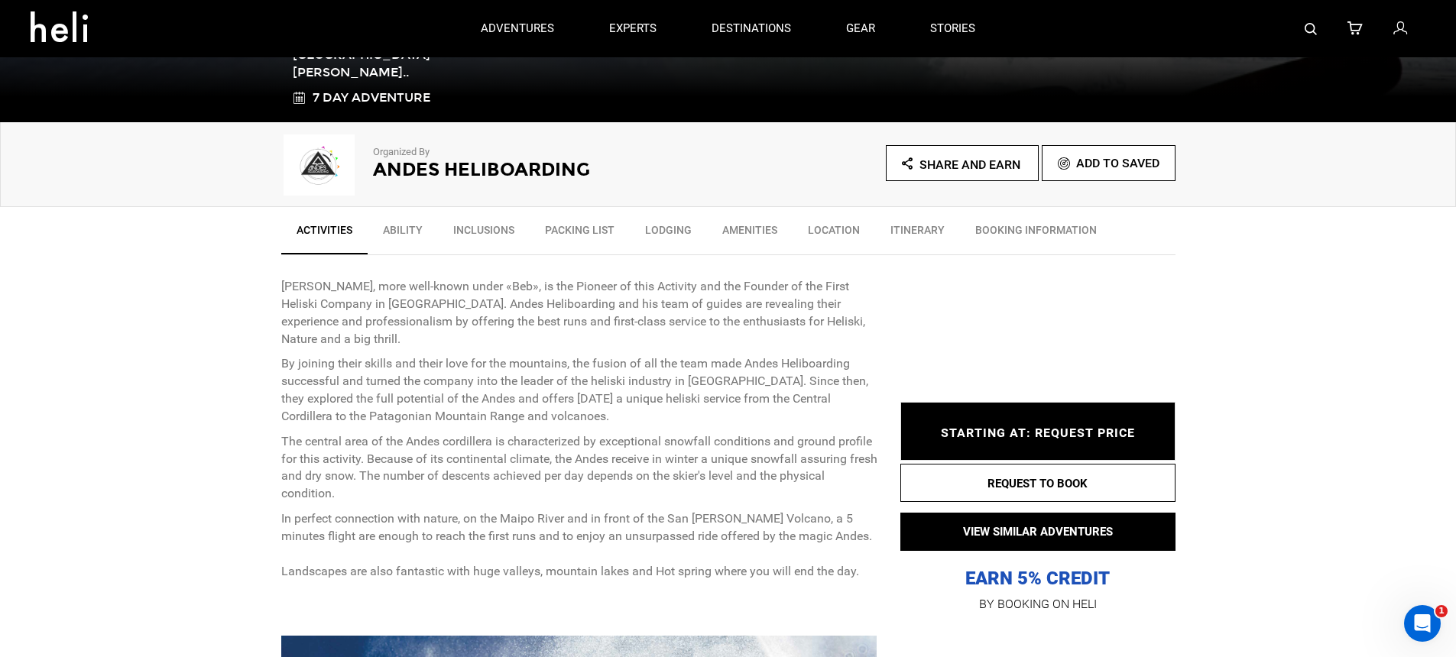
click at [997, 168] on span "Share and Earn" at bounding box center [969, 164] width 101 height 15
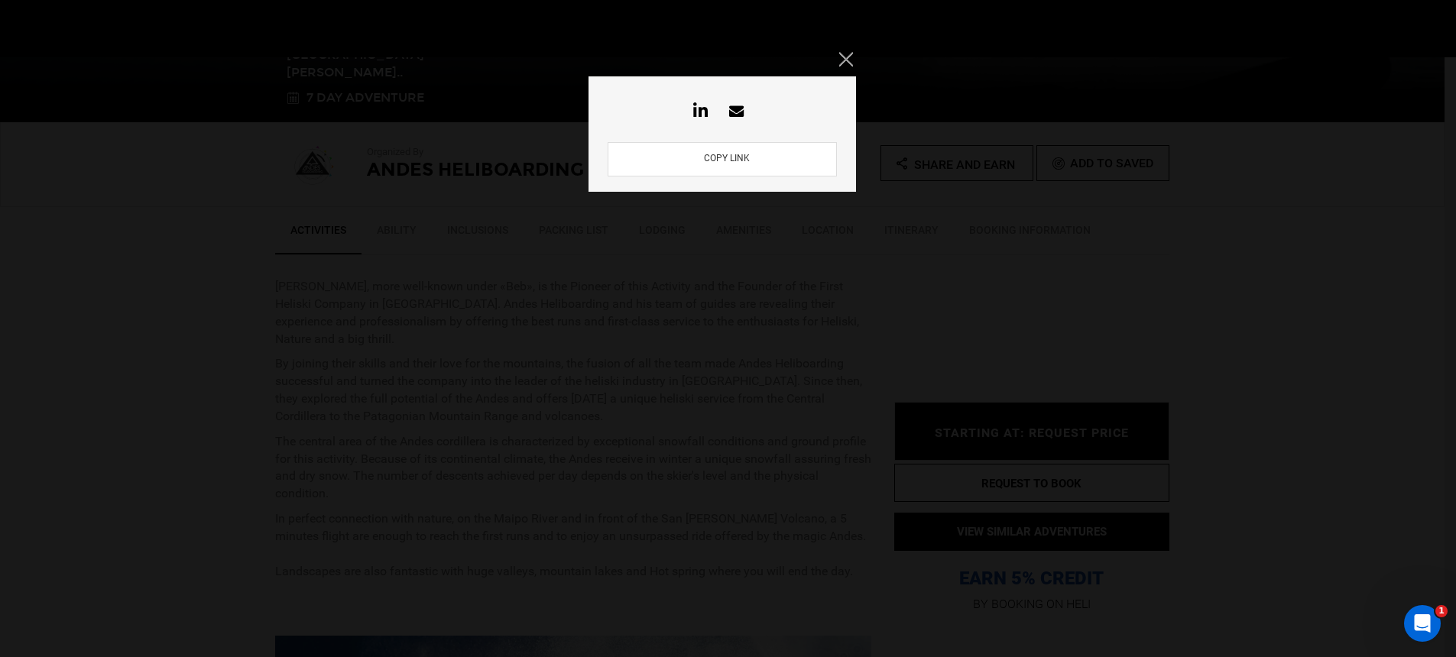
click at [736, 159] on button "COPY LINK" at bounding box center [726, 159] width 55 height 15
click at [731, 157] on button "COPY LINK" at bounding box center [726, 159] width 55 height 15
click at [730, 162] on button "COPY LINK" at bounding box center [726, 159] width 55 height 15
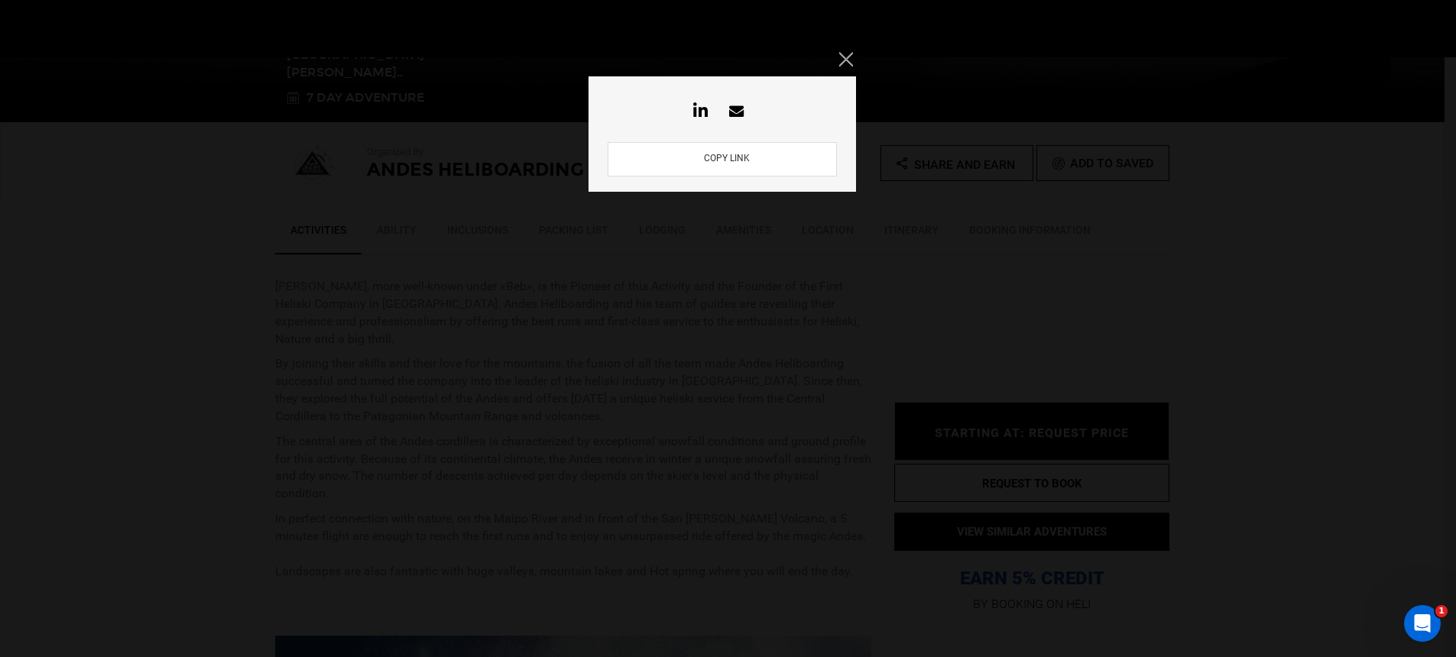
click at [1018, 290] on div "COPY LINK" at bounding box center [728, 328] width 1456 height 657
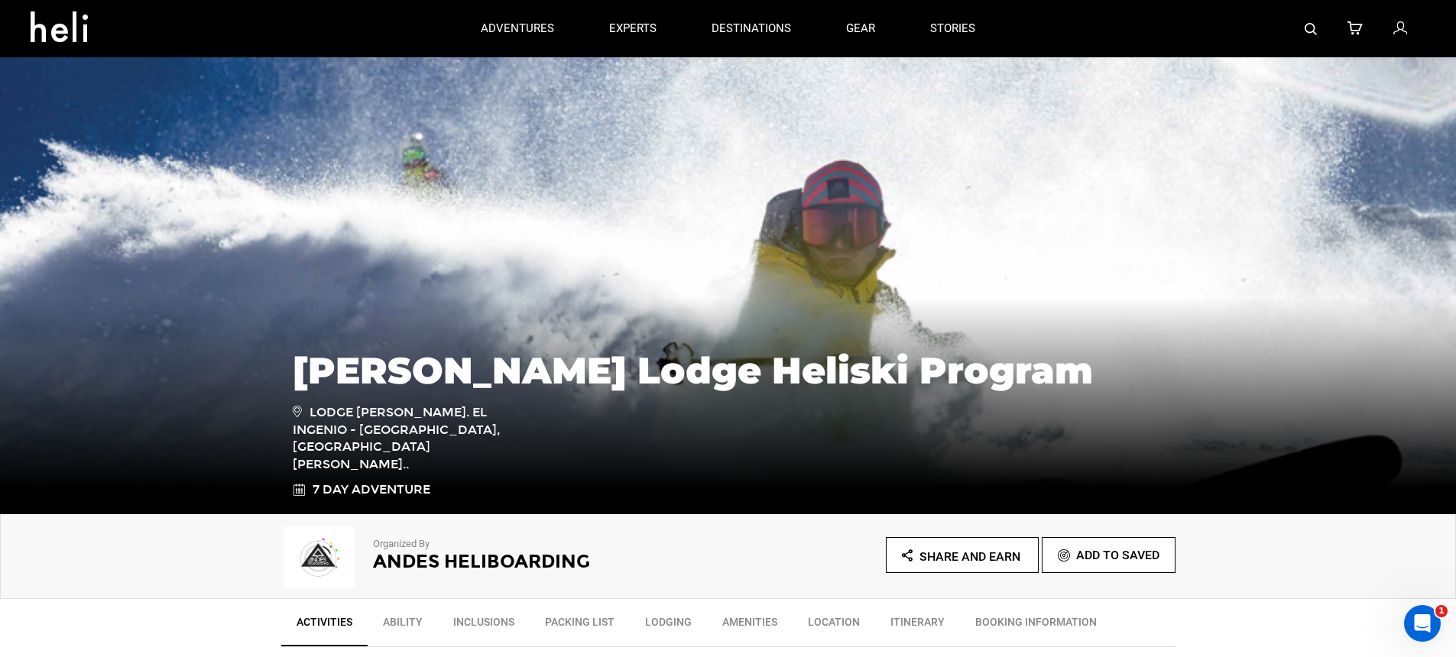
scroll to position [323, 0]
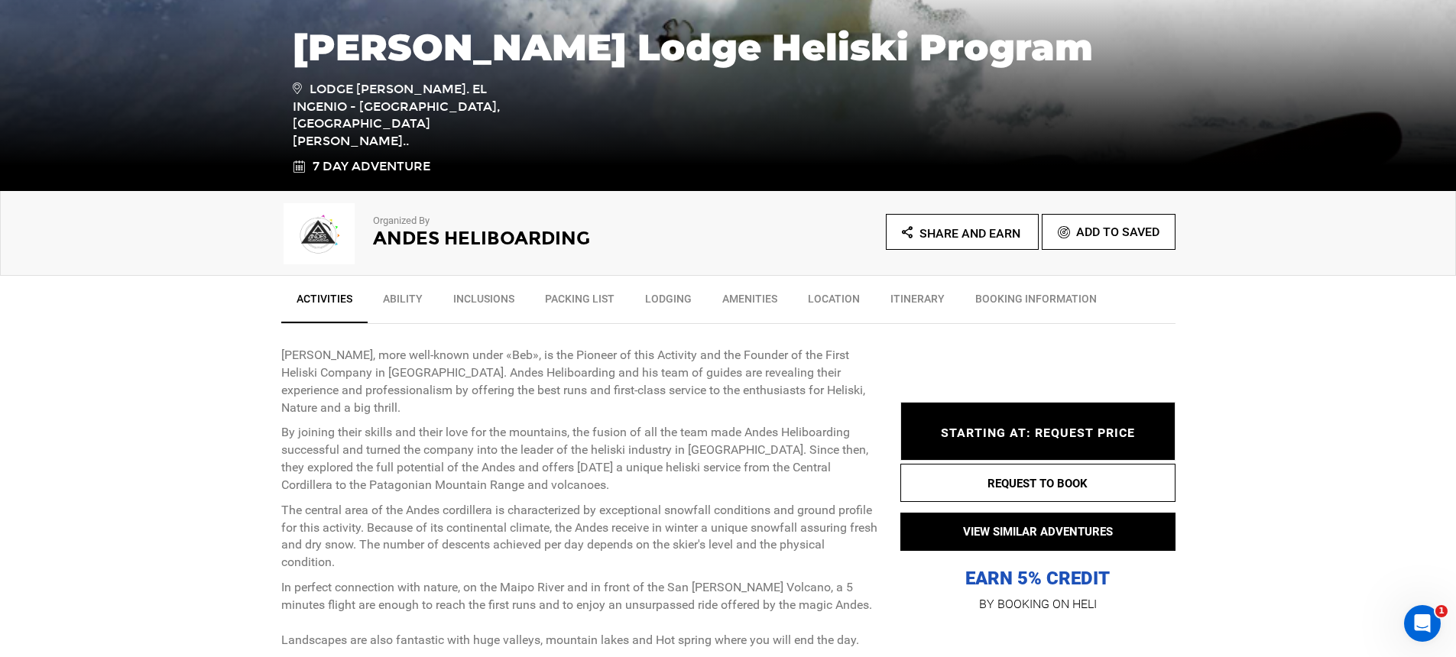
click at [943, 232] on span "Share and Earn" at bounding box center [969, 233] width 101 height 15
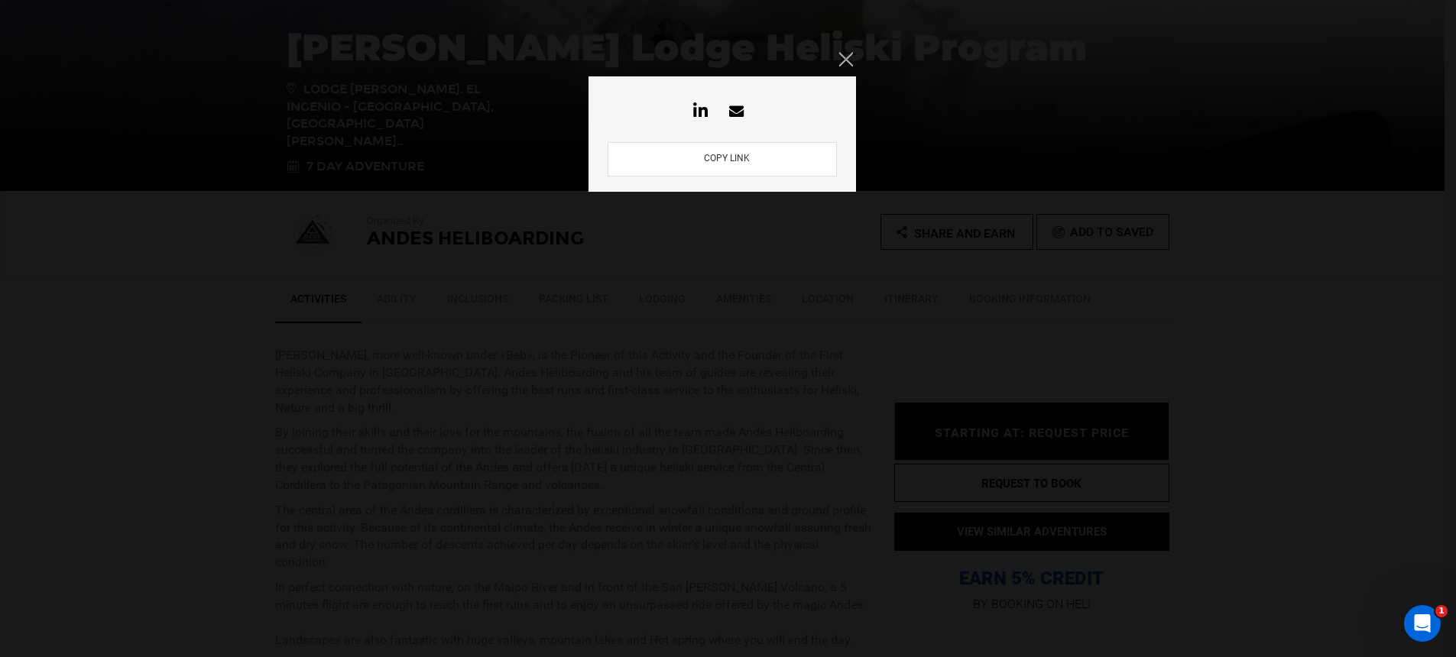
click at [747, 160] on button "COPY LINK" at bounding box center [726, 159] width 55 height 15
click at [728, 160] on button "COPY LINK" at bounding box center [726, 159] width 55 height 15
click at [729, 159] on button "COPY LINK" at bounding box center [726, 159] width 55 height 15
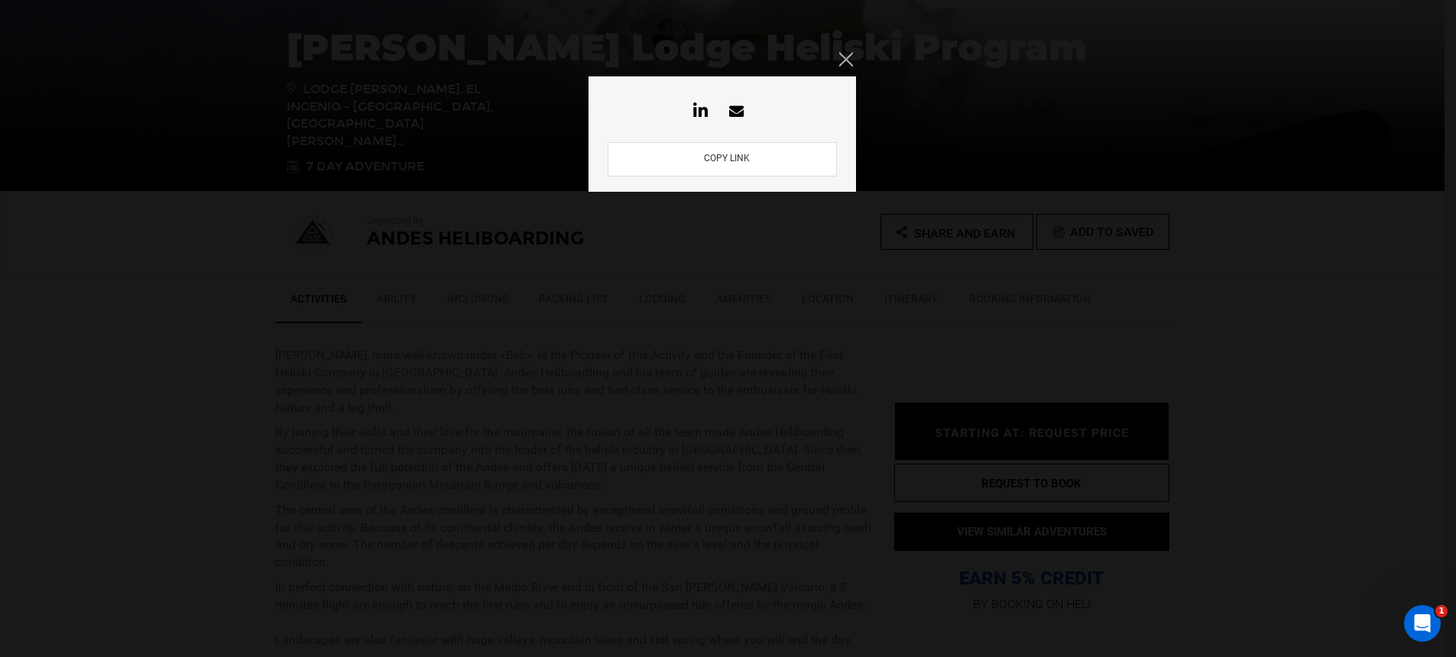
click at [729, 159] on button "COPY LINK" at bounding box center [726, 159] width 55 height 15
click at [983, 280] on div "COPY LINK" at bounding box center [728, 328] width 1456 height 657
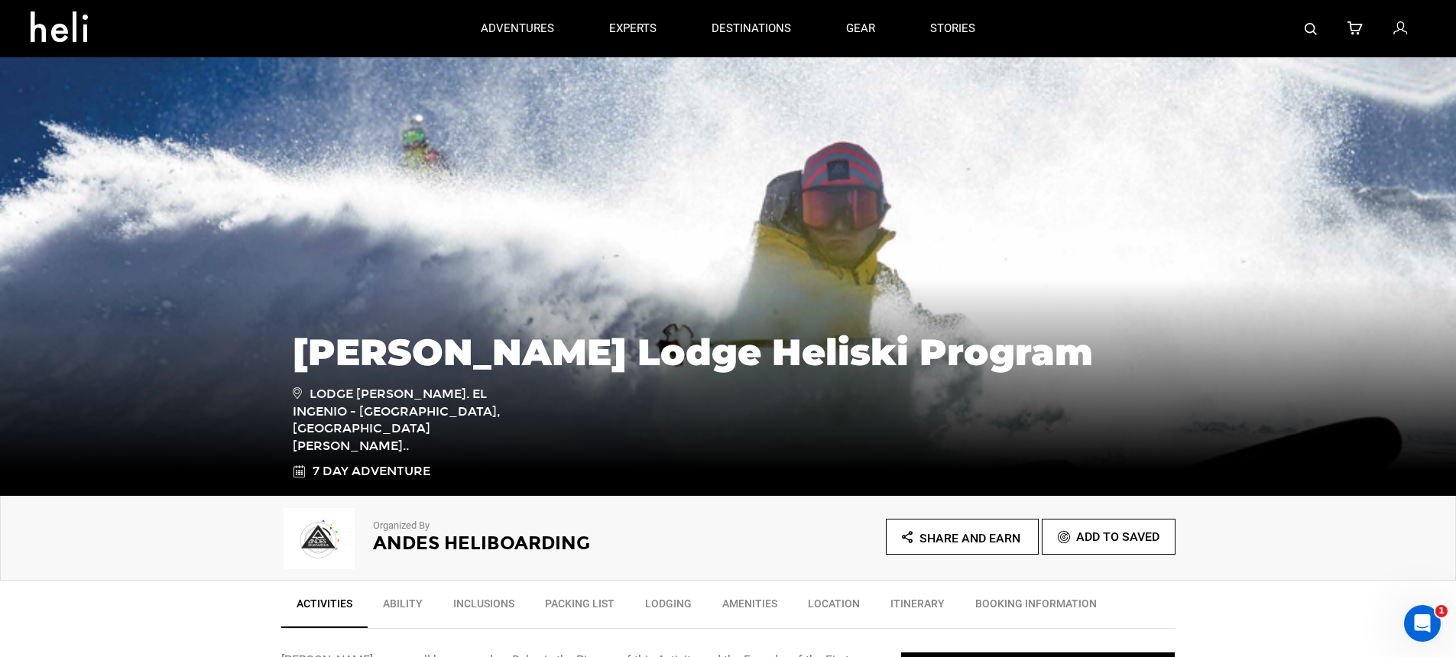
scroll to position [0, 0]
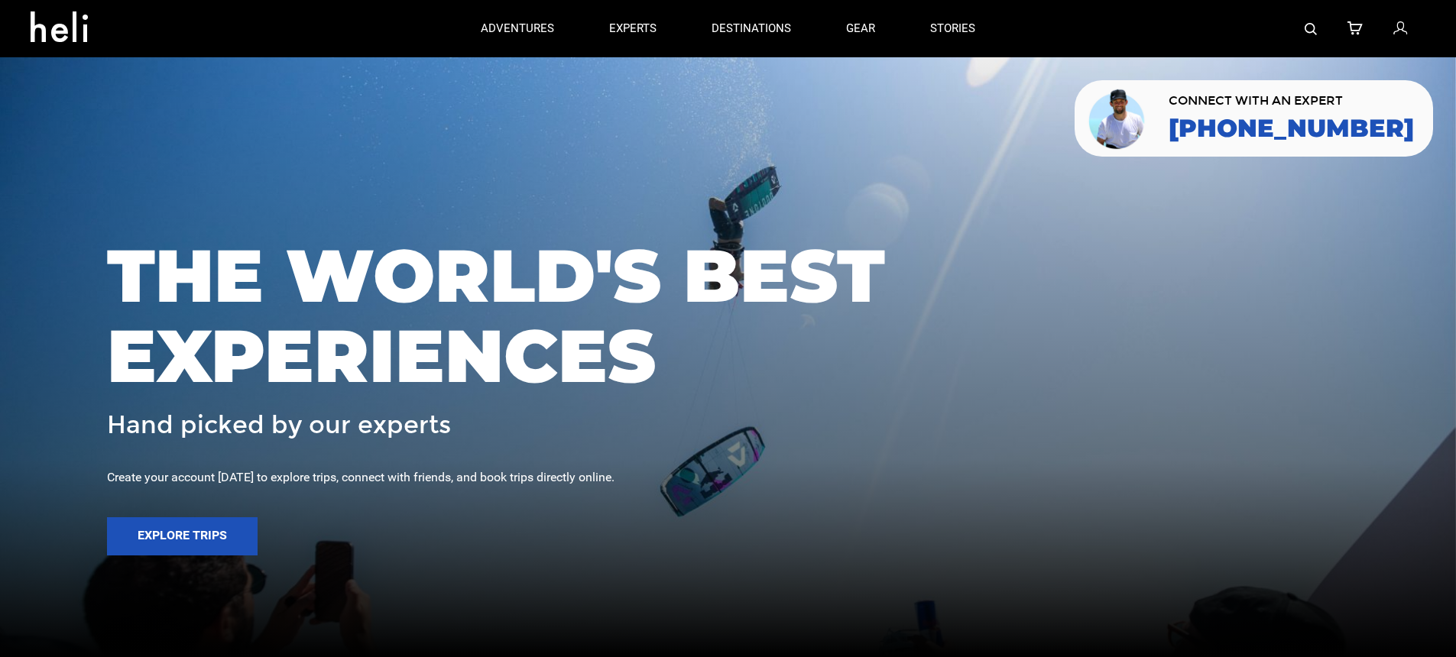
click at [1401, 35] on icon at bounding box center [1400, 29] width 14 height 20
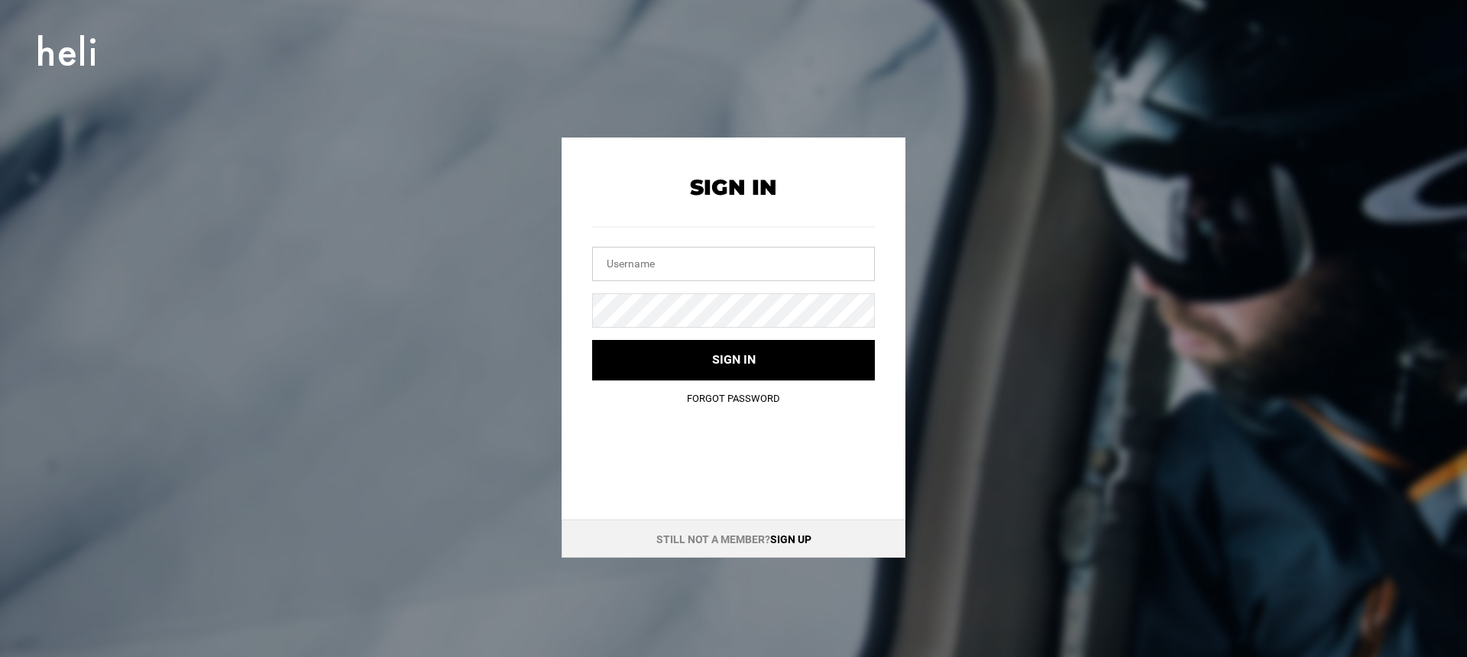
click at [796, 260] on input "text" at bounding box center [733, 264] width 283 height 34
type input "info@mustangpowder.com"
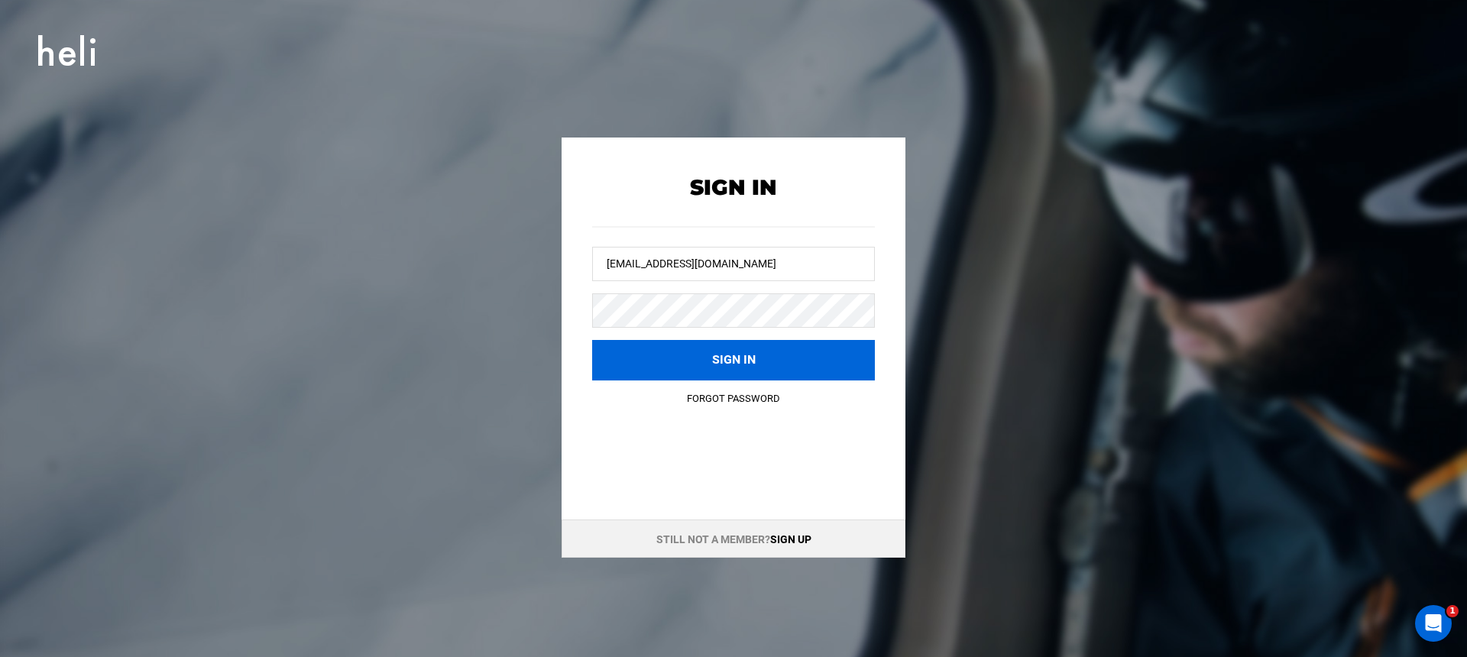
click at [752, 348] on button "Sign in" at bounding box center [733, 360] width 283 height 41
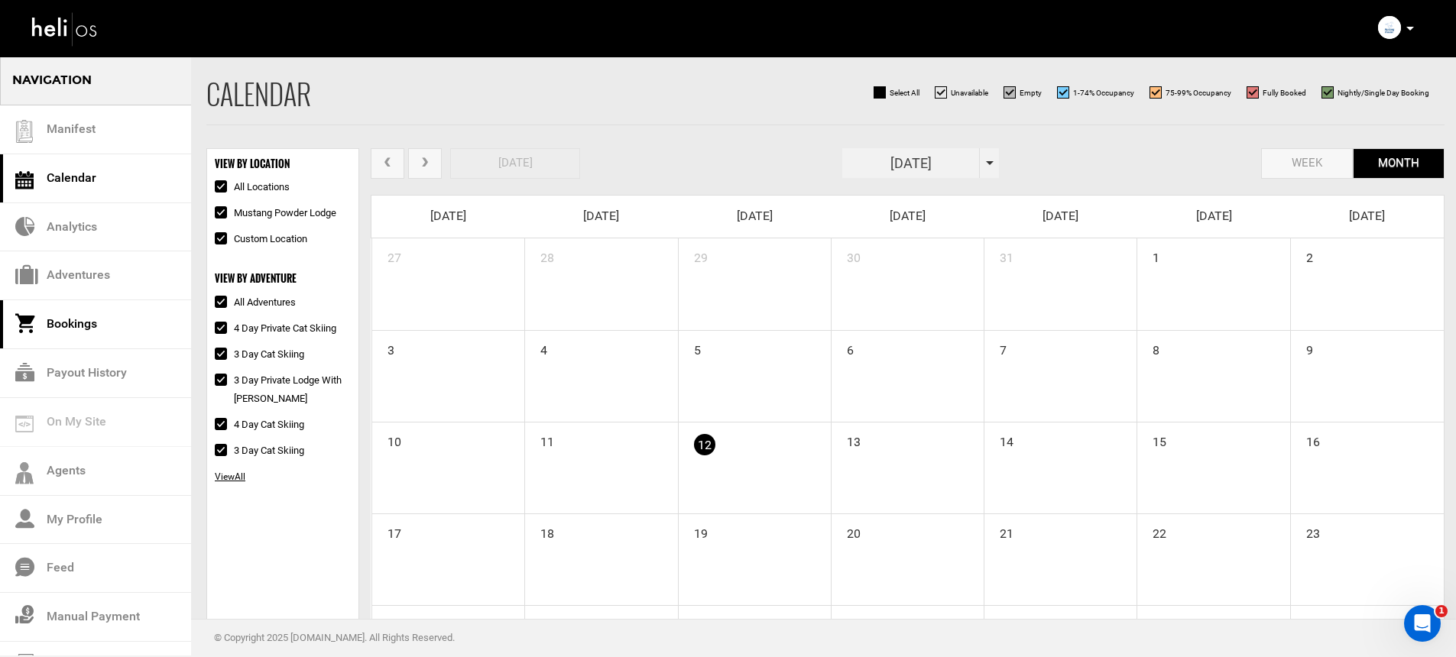
click at [79, 334] on link "Bookings" at bounding box center [95, 324] width 191 height 49
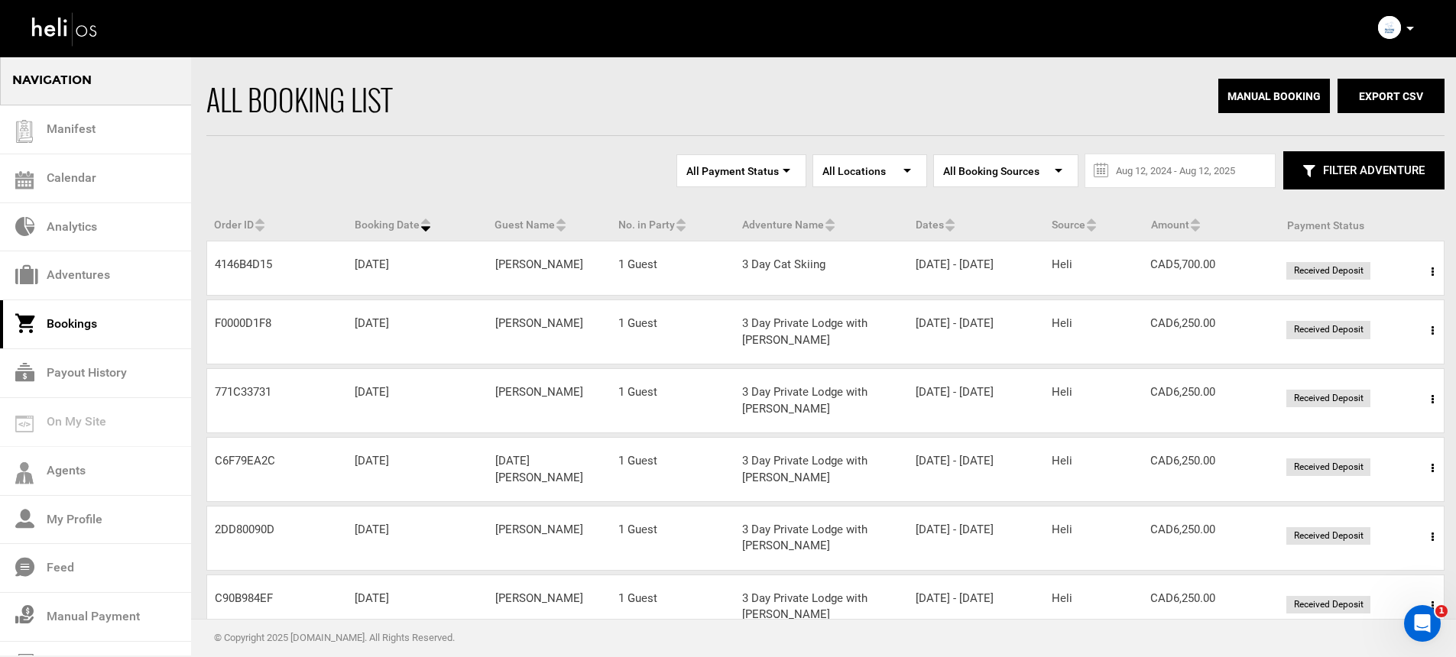
scroll to position [371, 0]
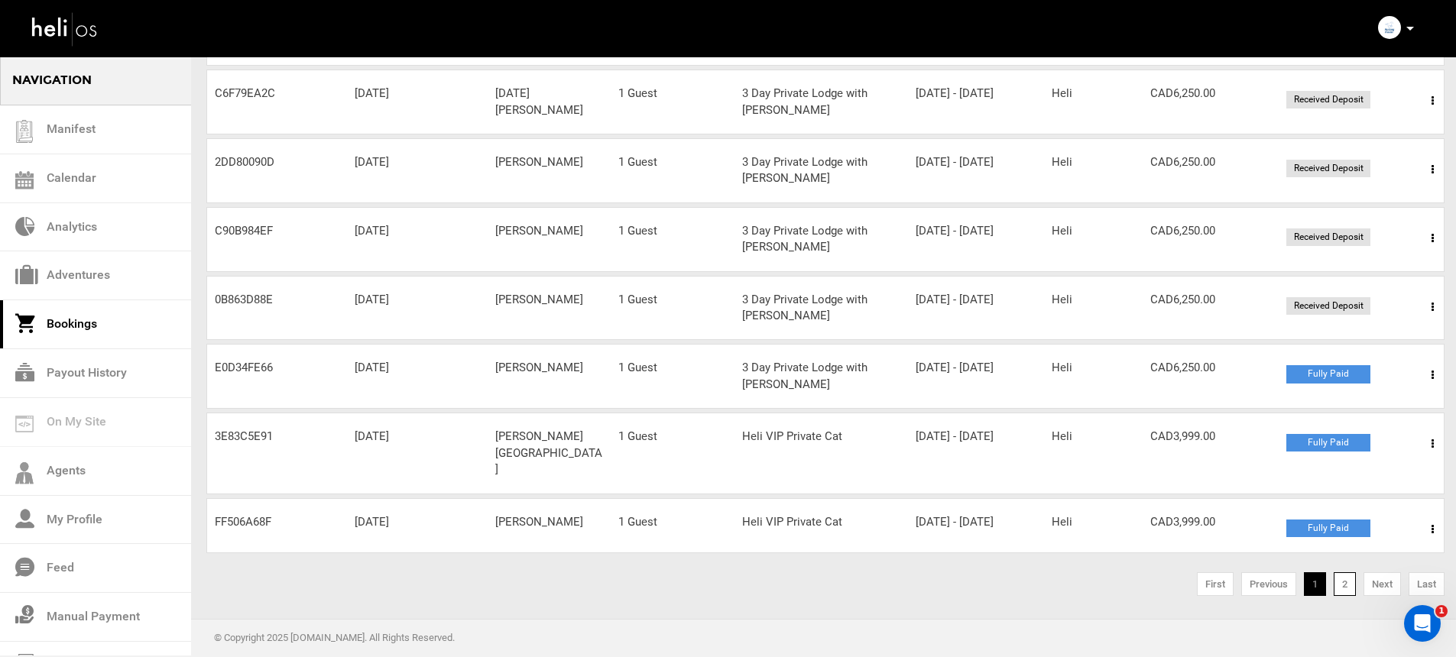
click at [1347, 583] on link "2" at bounding box center [1345, 584] width 22 height 24
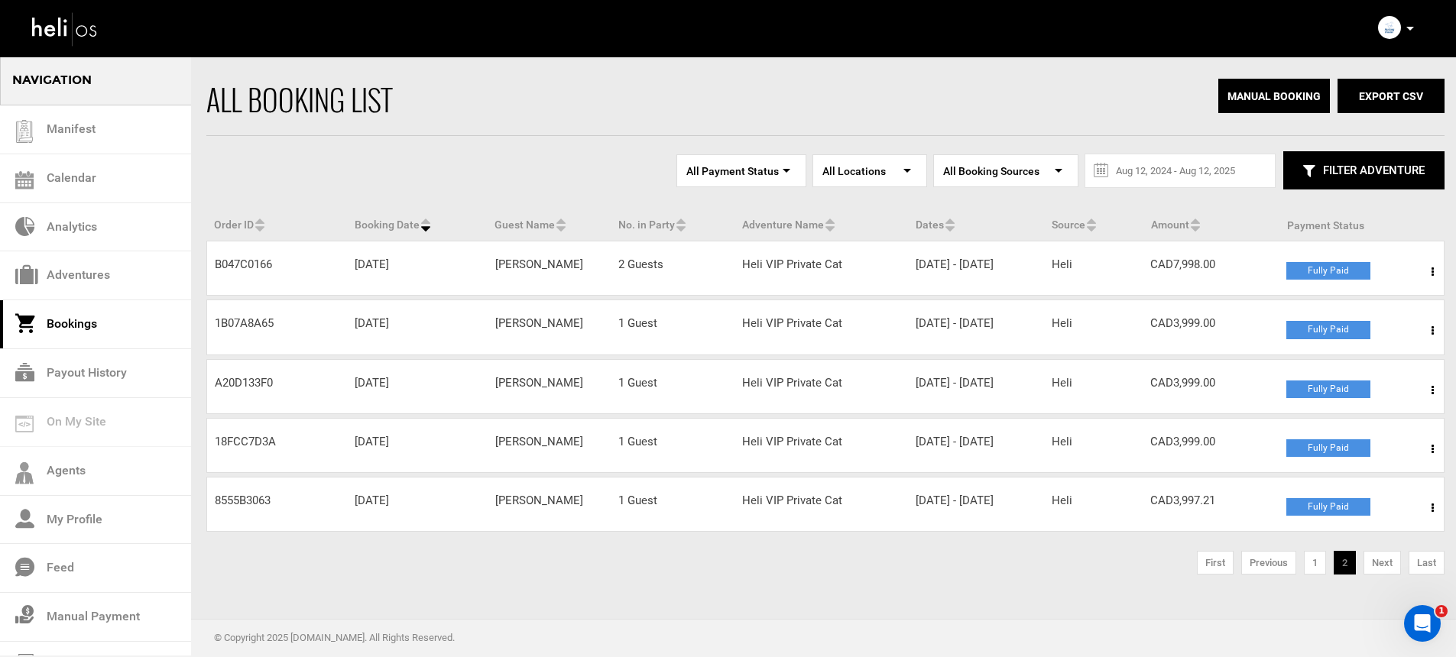
scroll to position [28, 0]
click at [1318, 575] on link "1" at bounding box center [1315, 563] width 22 height 24
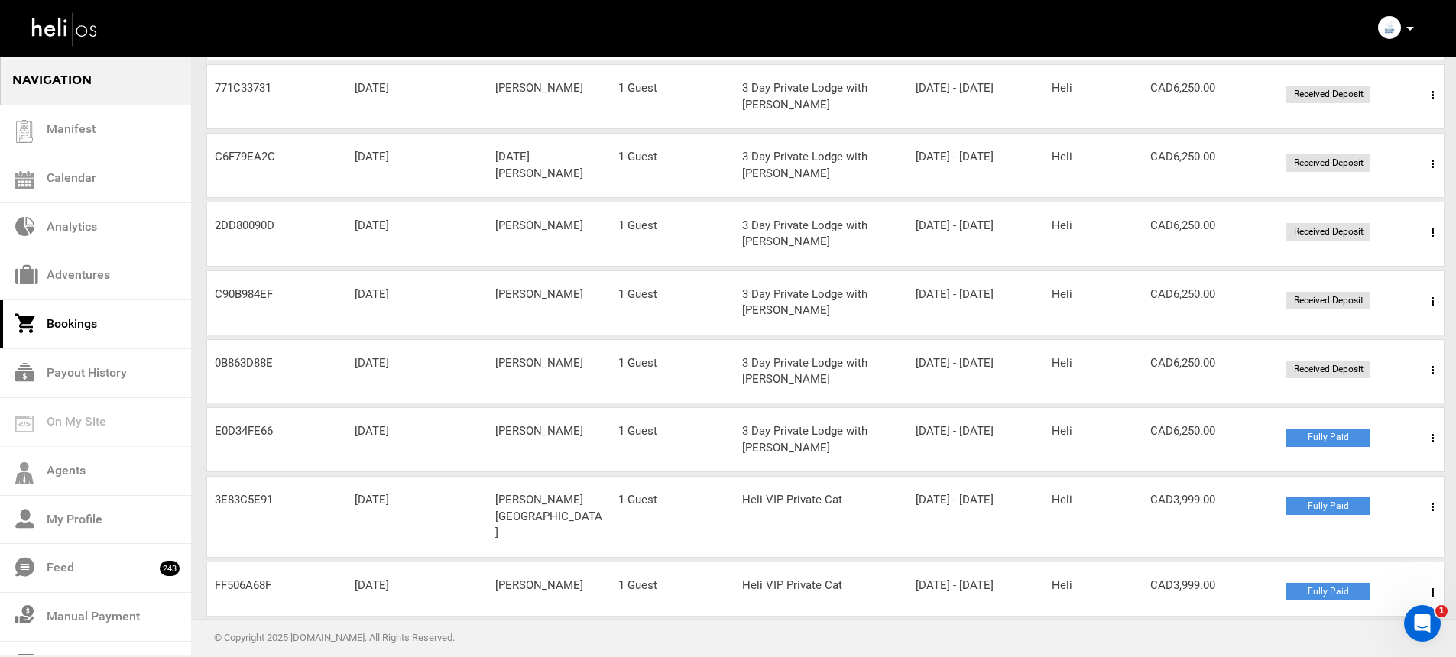
scroll to position [345, 0]
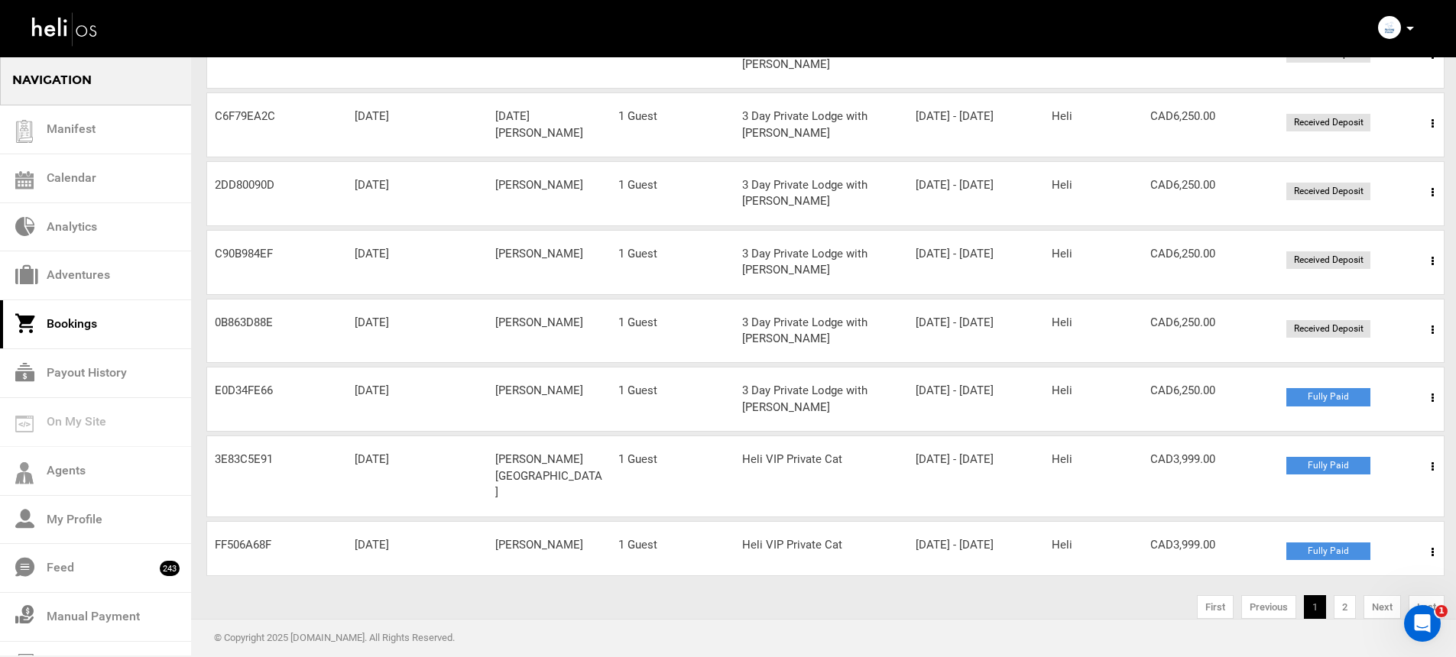
click at [1428, 407] on span at bounding box center [1432, 398] width 19 height 38
click at [1369, 445] on link "View Details" at bounding box center [1376, 445] width 151 height 38
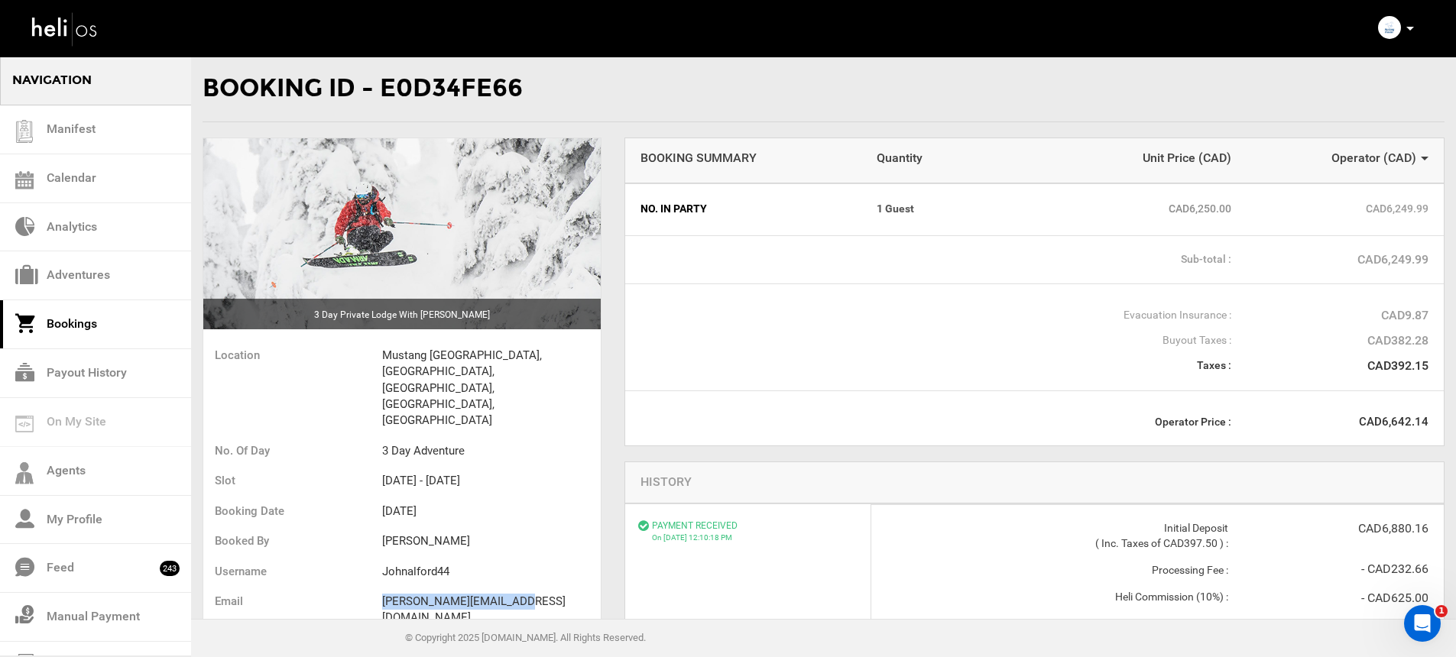
drag, startPoint x: 461, startPoint y: 551, endPoint x: 526, endPoint y: 552, distance: 65.0
click at [526, 552] on ul "Location Mustang Powder Lodge, Avoca West Rd, Malakwa, BC, Canada No. of Day 3 …" at bounding box center [401, 504] width 397 height 334
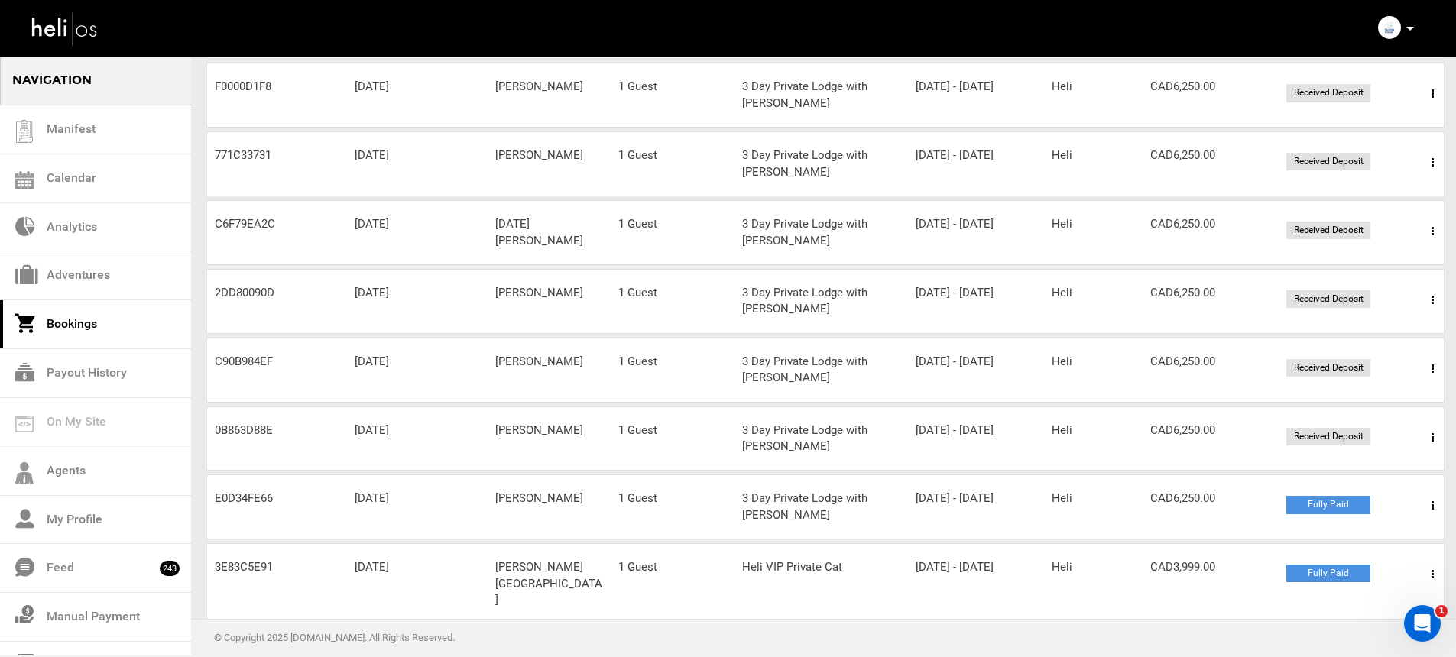
scroll to position [256, 0]
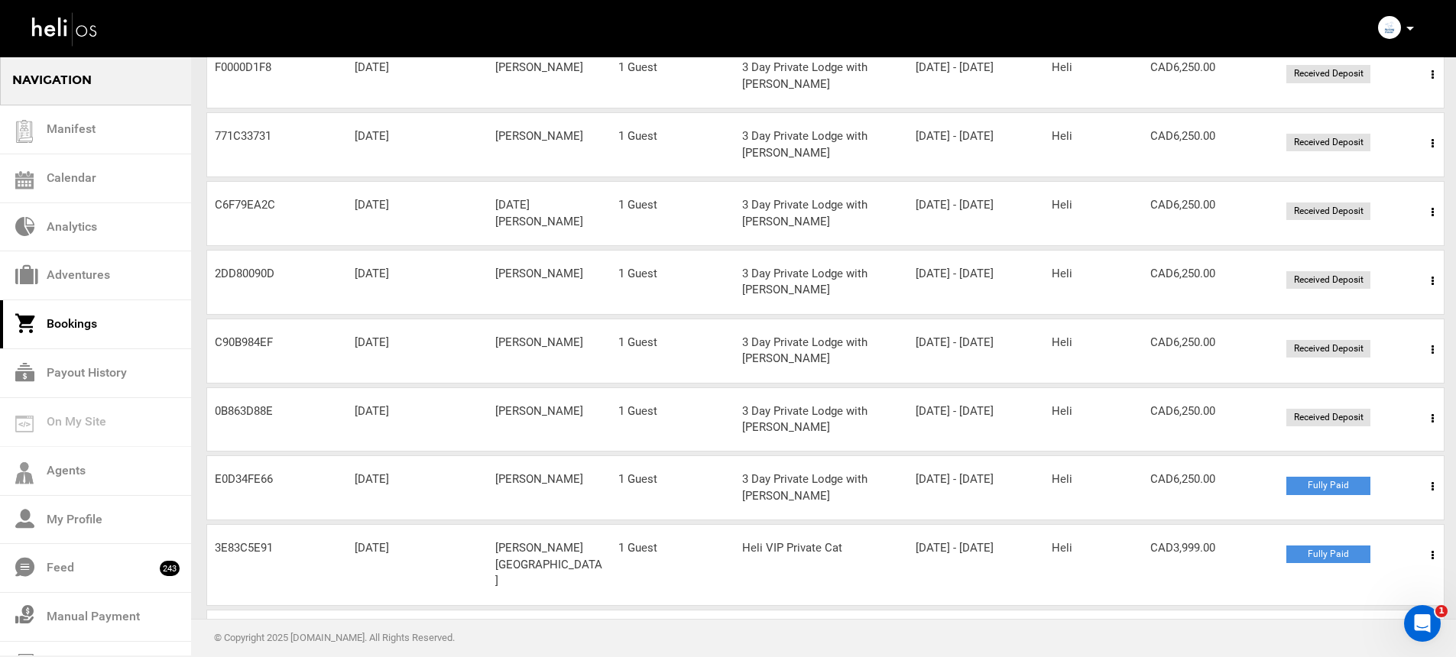
drag, startPoint x: 573, startPoint y: 422, endPoint x: 491, endPoint y: 420, distance: 81.8
click at [491, 420] on div "Guest Name Brian Baumgart" at bounding box center [550, 412] width 124 height 16
copy div "Brian Baumgart"
drag, startPoint x: 494, startPoint y: 351, endPoint x: 609, endPoint y: 354, distance: 115.4
click at [607, 351] on div "Guest Name Andrew Herdman" at bounding box center [550, 343] width 124 height 16
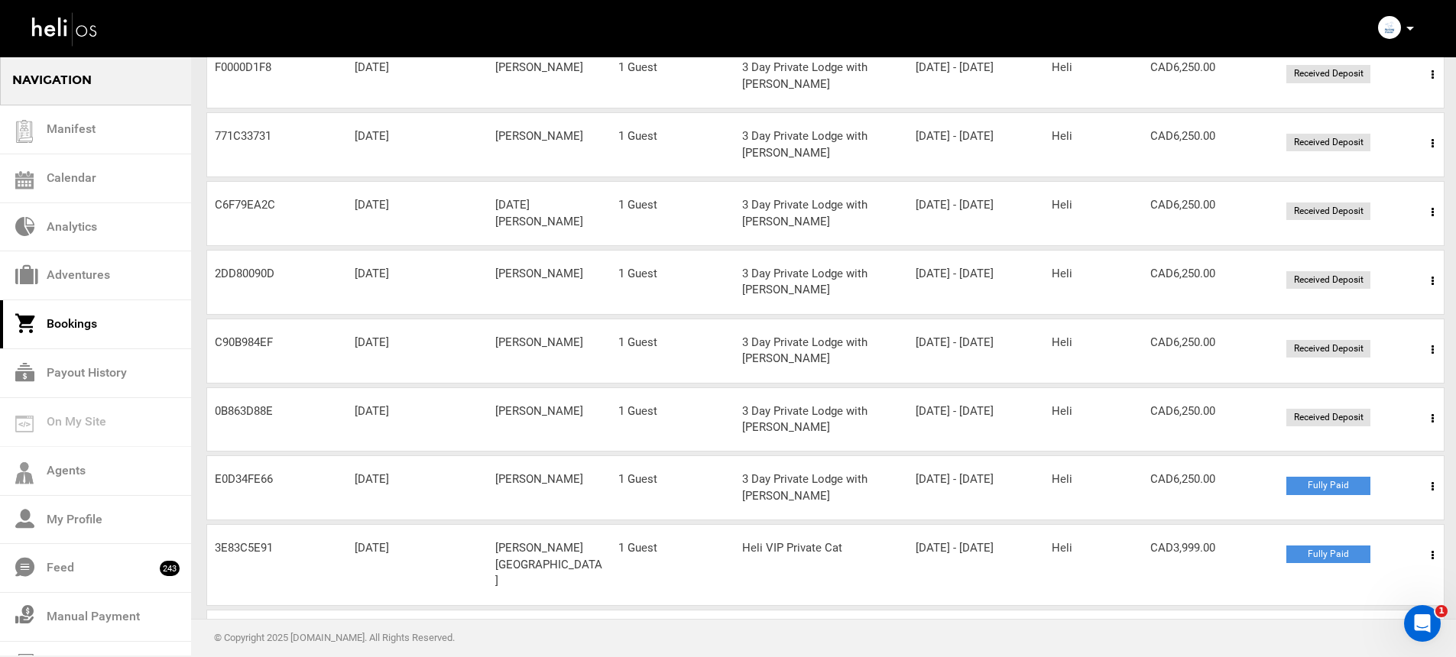
copy div "Andrew Herdman"
drag, startPoint x: 497, startPoint y: 284, endPoint x: 538, endPoint y: 284, distance: 41.3
click at [538, 284] on div "Order ID 2DD80090D Booking Date Jul 26, 2025 Guest Name Avi Sage No. in Party 1…" at bounding box center [825, 282] width 1238 height 65
copy div "Guest Name Avi Sage"
drag, startPoint x: 484, startPoint y: 216, endPoint x: 573, endPoint y: 221, distance: 89.5
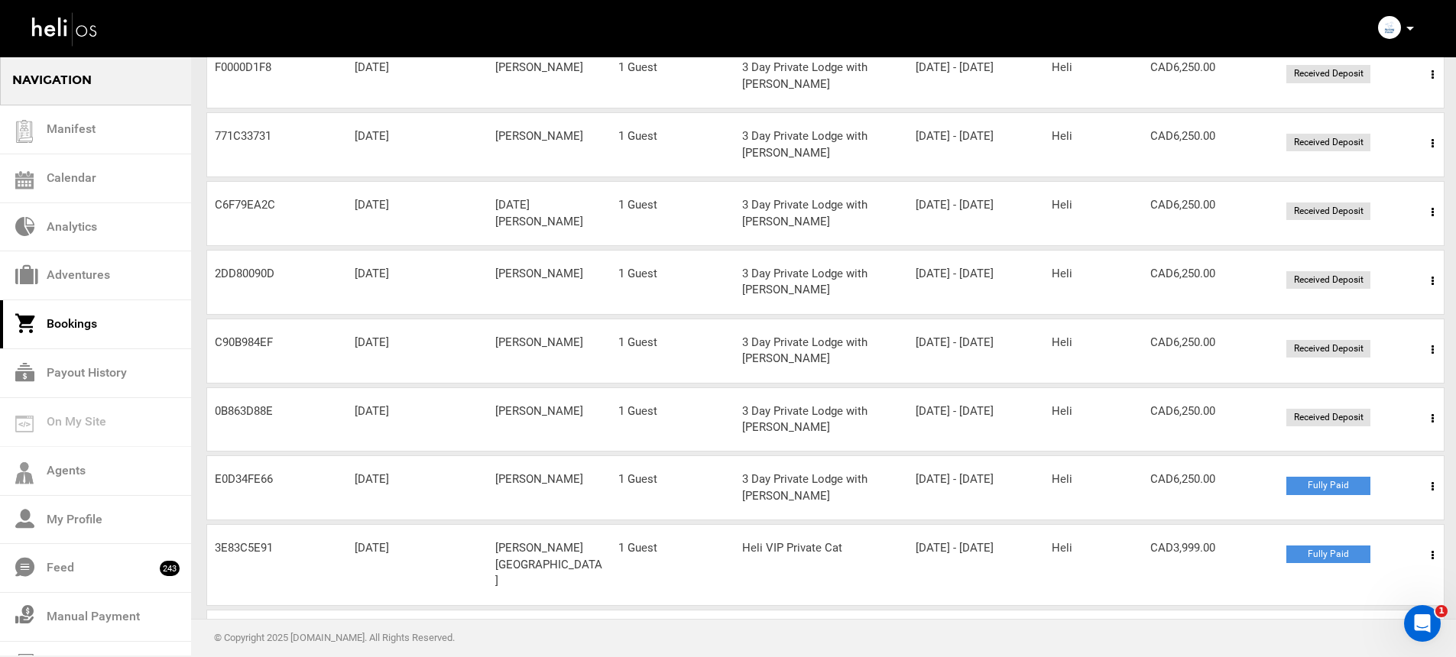
click at [573, 221] on div "Order ID C6F79EA2C Booking Date Jul 26, 2025 Guest Name Noel Moore No. in Party…" at bounding box center [825, 213] width 1238 height 65
copy div "Guest Name Noel Moore"
drag, startPoint x: 496, startPoint y: 144, endPoint x: 605, endPoint y: 146, distance: 109.3
click at [605, 144] on div "Guest Name Brendan MacKay" at bounding box center [550, 136] width 124 height 16
copy div "Brendan MacKay"
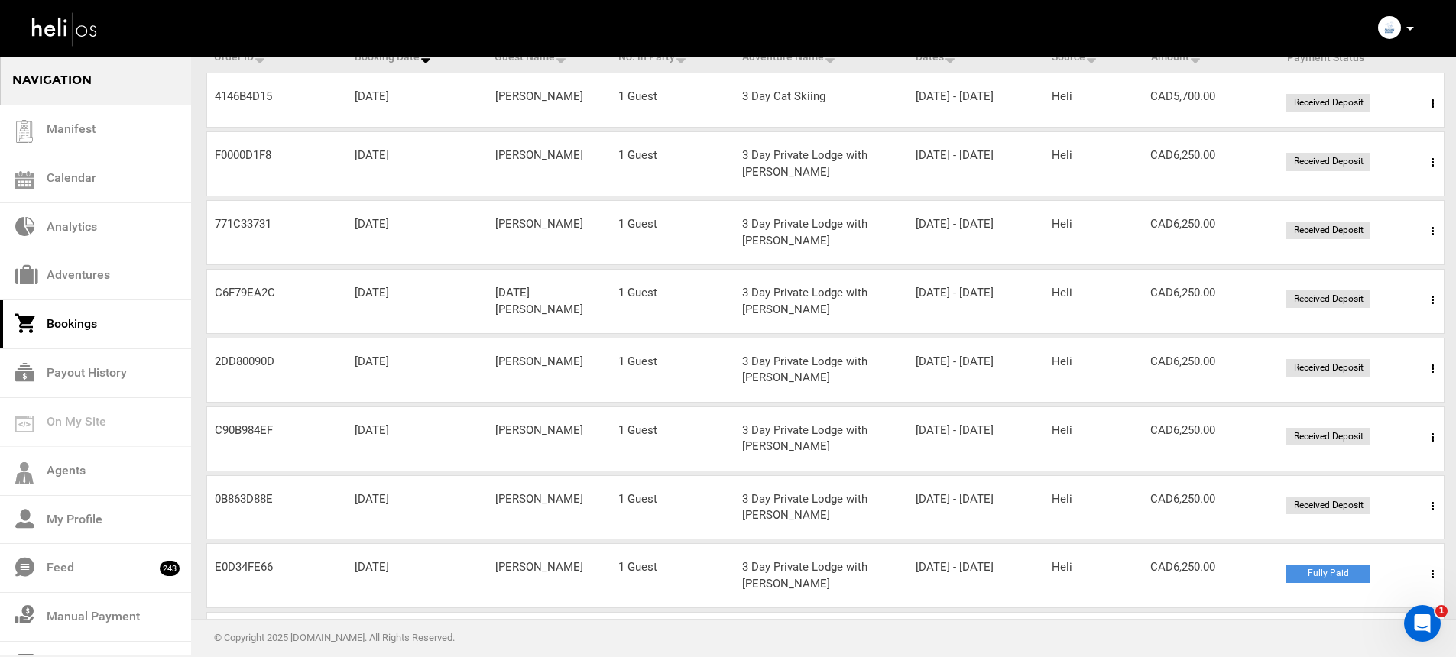
scroll to position [99, 0]
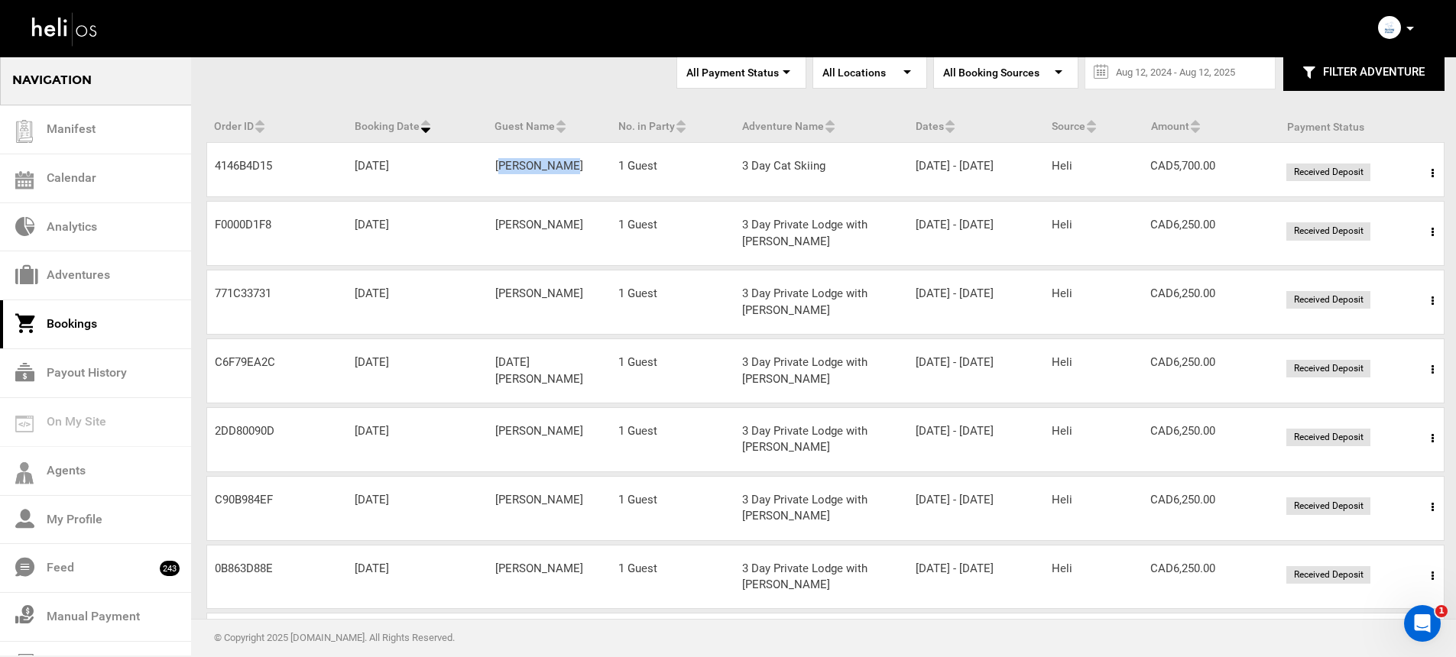
drag, startPoint x: 490, startPoint y: 164, endPoint x: 566, endPoint y: 165, distance: 76.4
click at [566, 165] on div "Guest Name Mark Davies" at bounding box center [550, 166] width 124 height 16
copy div "Mark Davies"
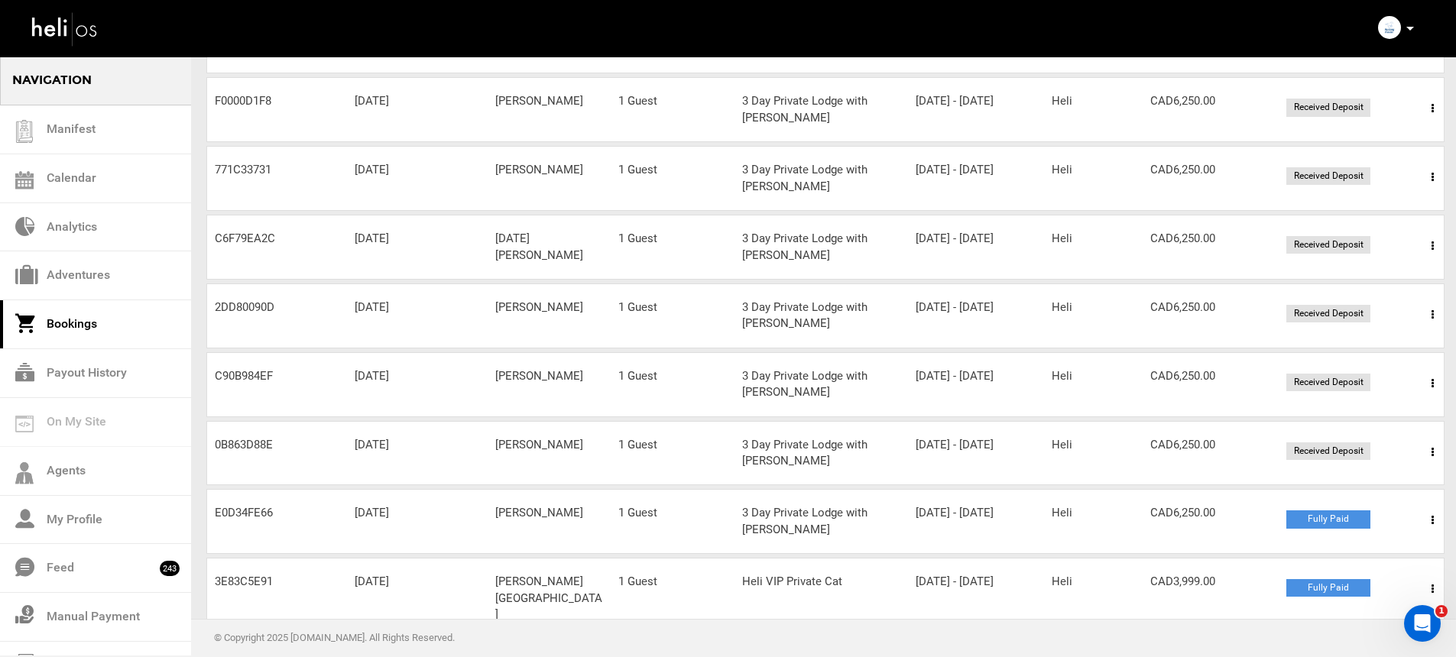
scroll to position [232, 0]
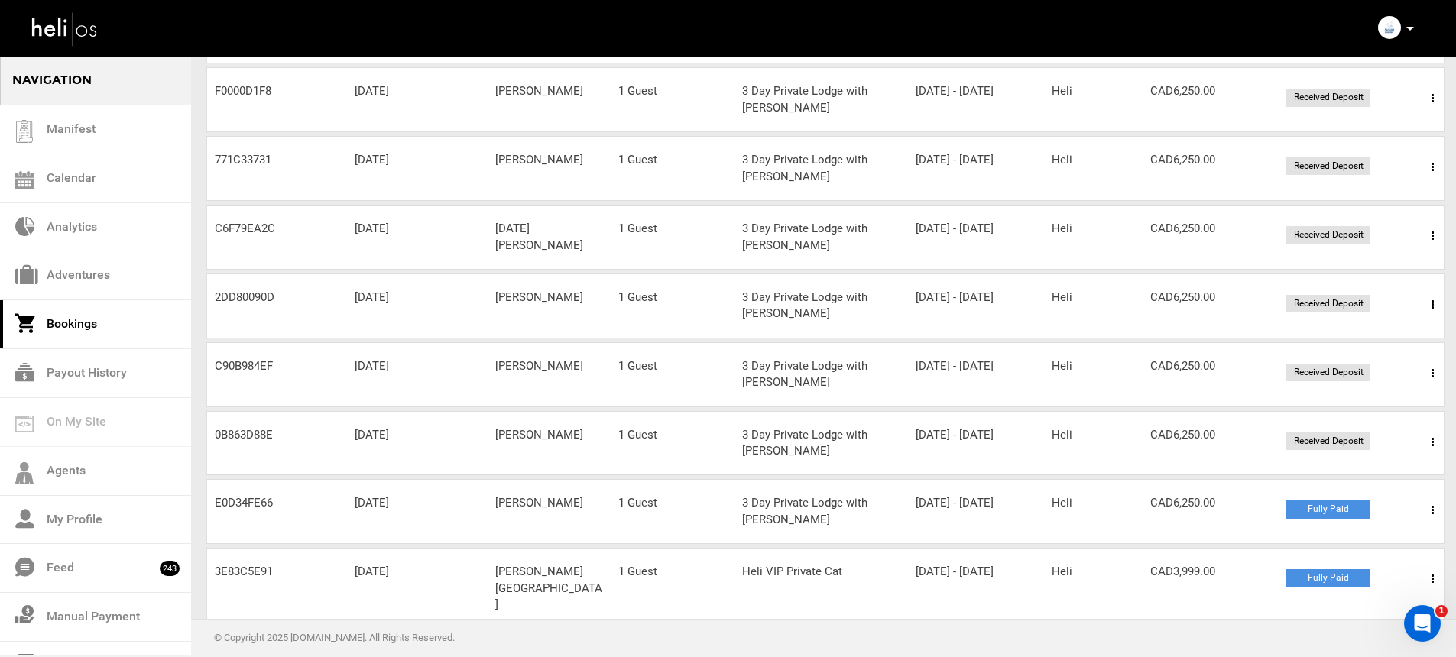
click at [1427, 450] on span at bounding box center [1432, 442] width 19 height 38
click at [1343, 478] on ul "View Details Request to Cancel" at bounding box center [1376, 507] width 153 height 77
click at [1436, 451] on span at bounding box center [1432, 442] width 19 height 38
click at [1395, 490] on link "View Details" at bounding box center [1376, 489] width 151 height 38
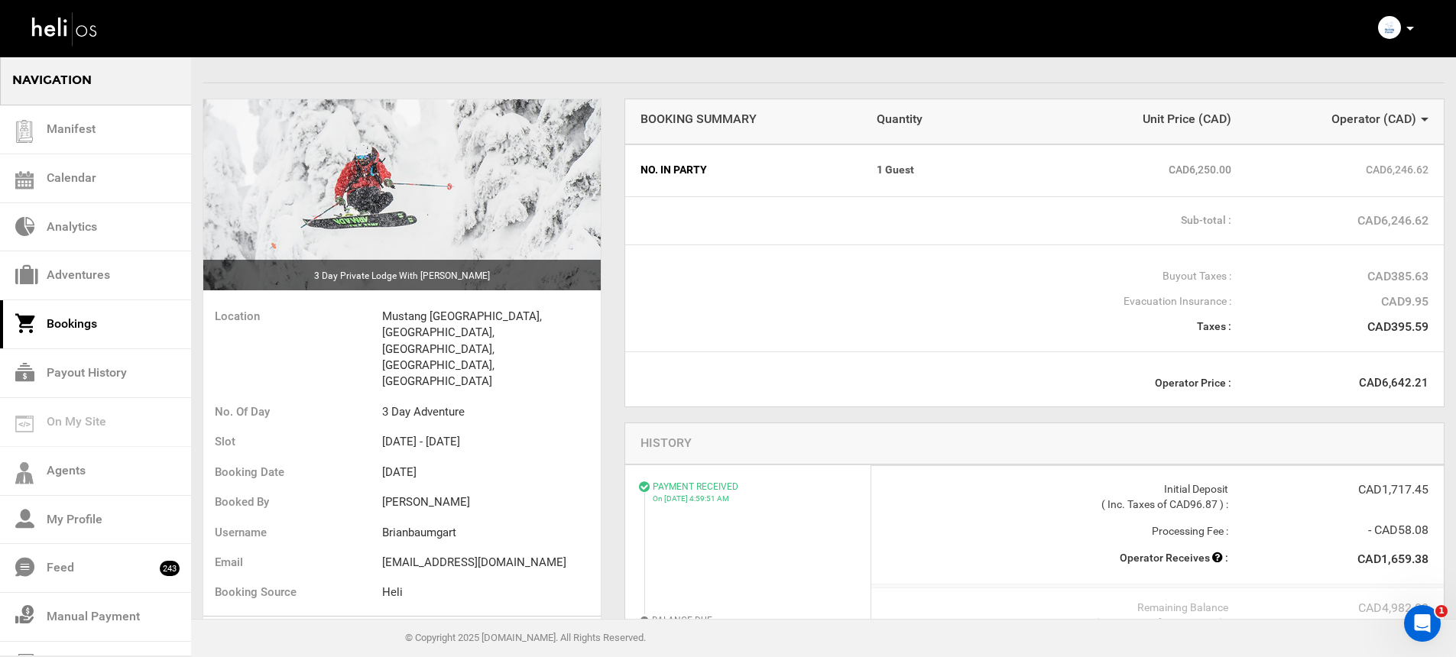
scroll to position [76, 0]
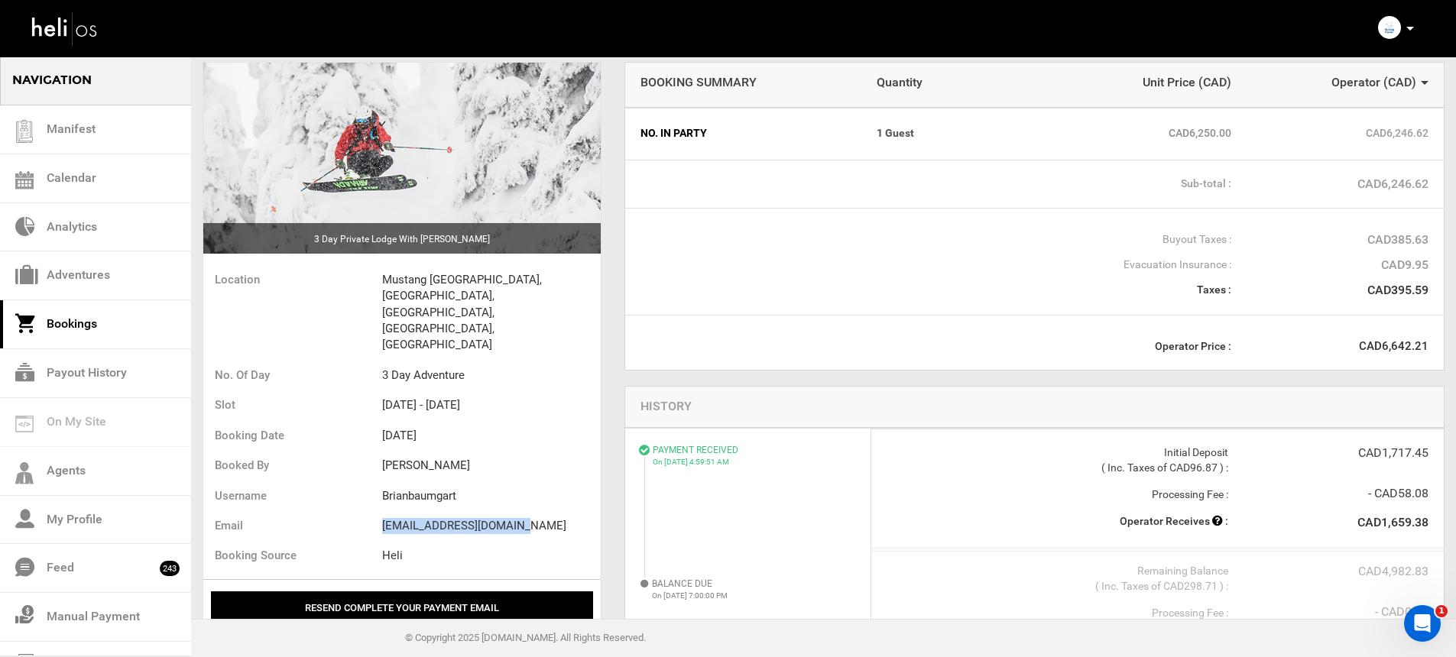
drag, startPoint x: 396, startPoint y: 476, endPoint x: 592, endPoint y: 481, distance: 196.5
click at [592, 481] on ul "Location Mustang Powder Lodge, Avoca West Rd, Malakwa, BC, Canada No. of Day 3 …" at bounding box center [401, 420] width 397 height 318
copy ul "brianbaumgart@gmail.com"
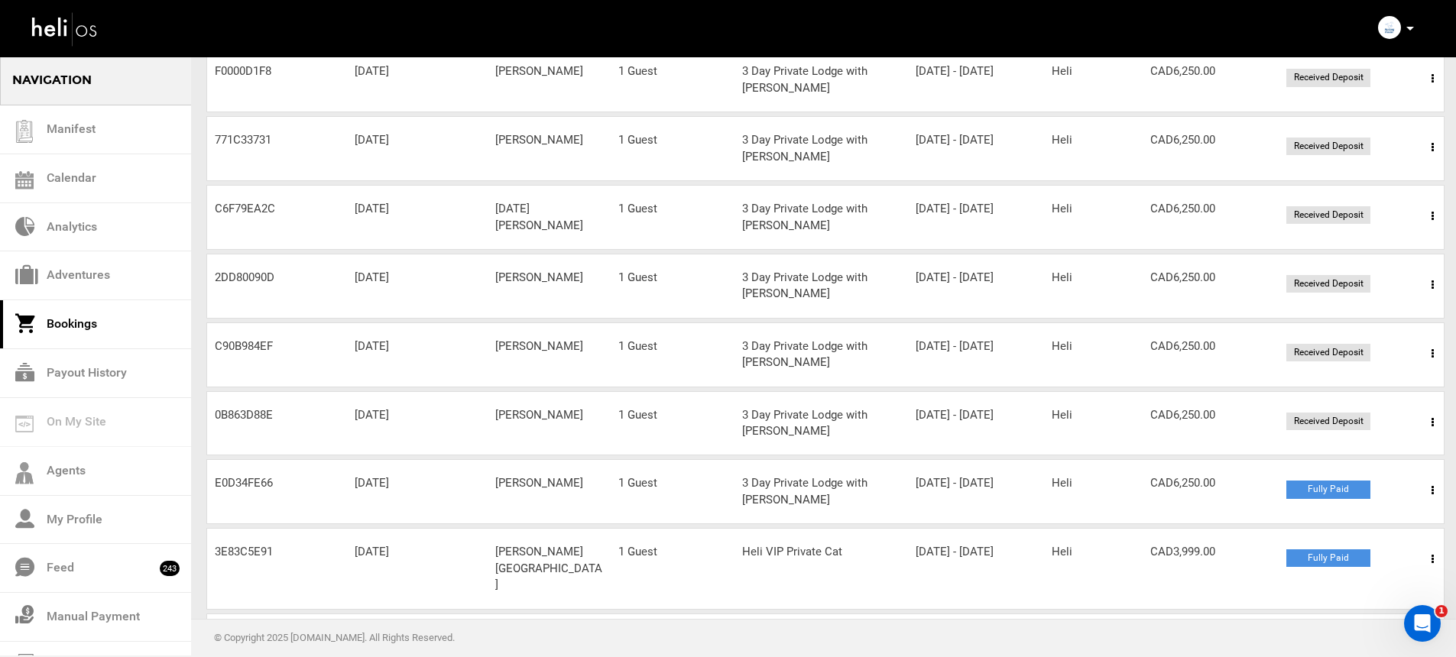
scroll to position [233, 0]
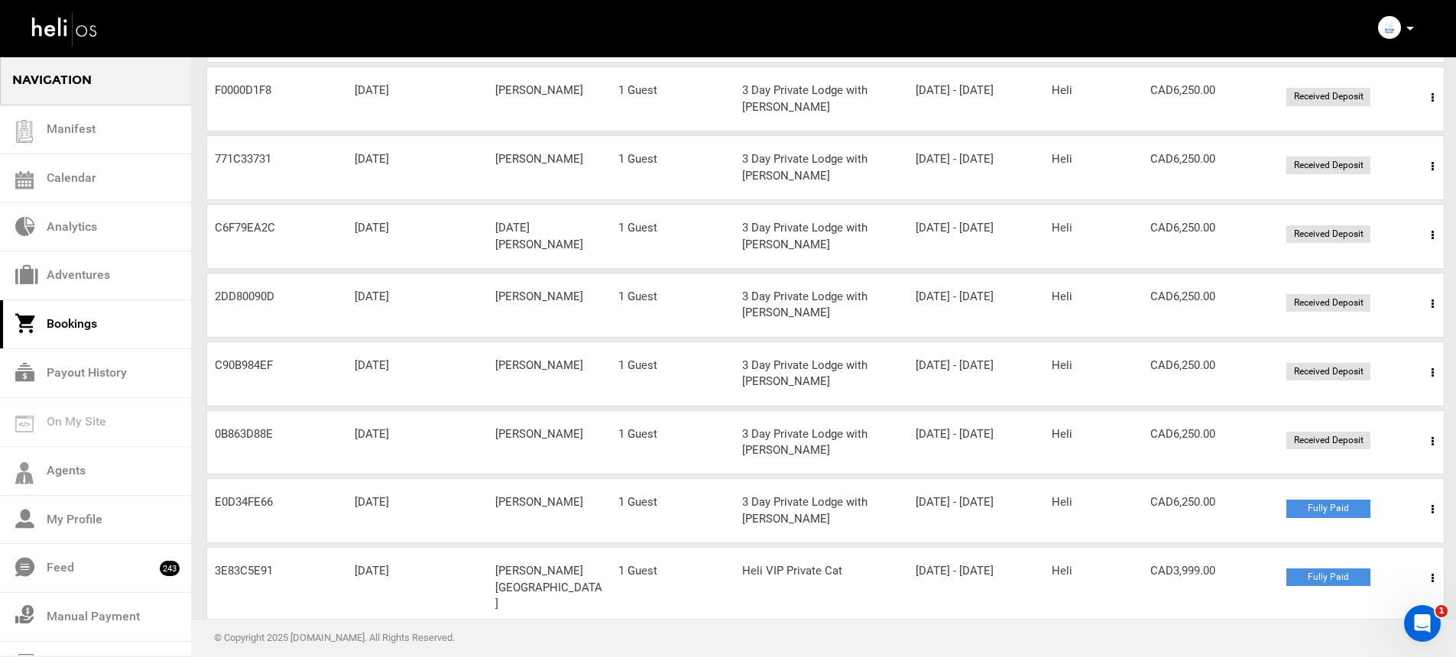
click at [1437, 309] on span at bounding box center [1432, 304] width 19 height 38
click at [1388, 348] on link "View Details" at bounding box center [1376, 351] width 151 height 38
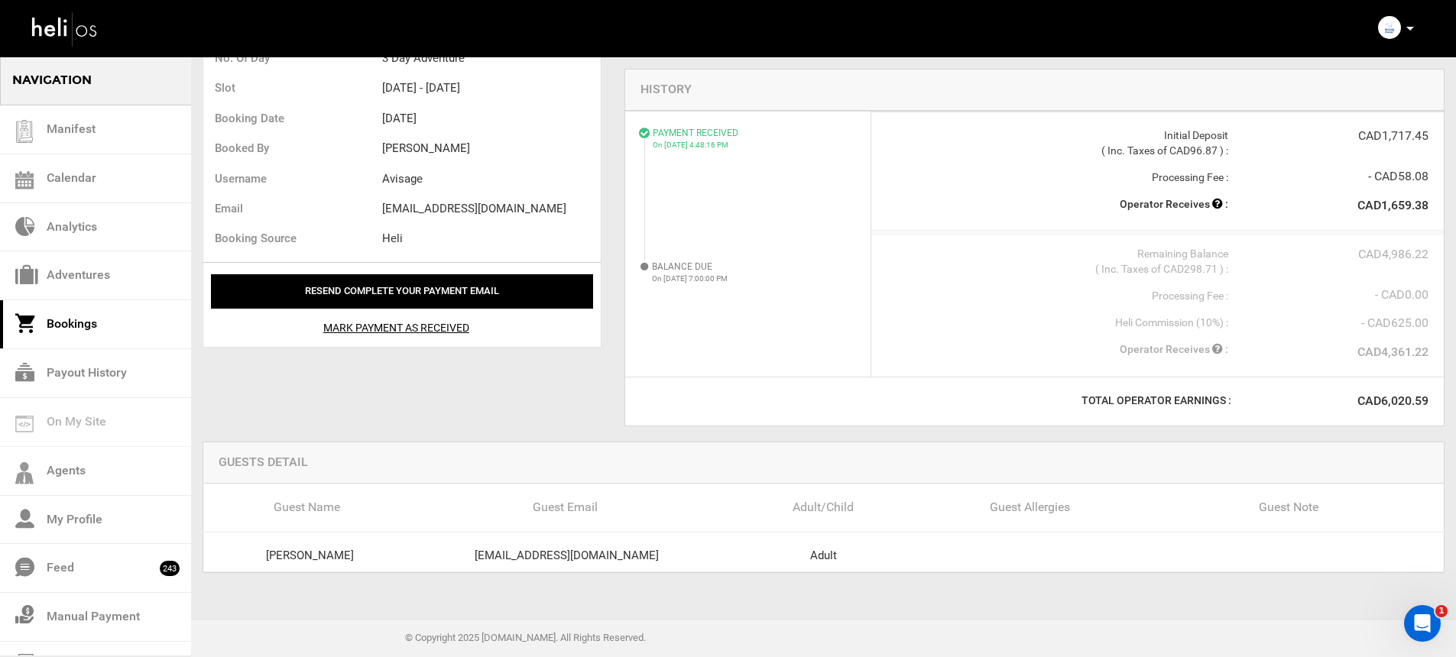
scroll to position [303, 0]
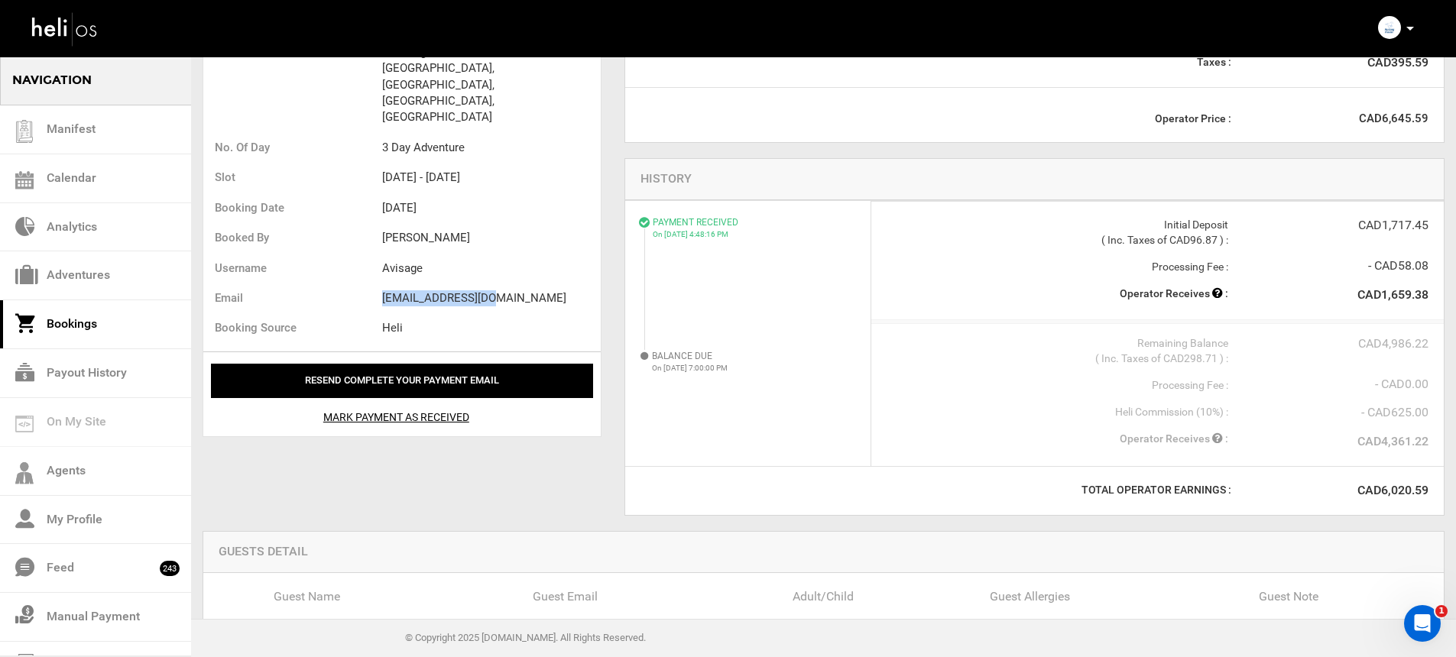
drag, startPoint x: 374, startPoint y: 248, endPoint x: 545, endPoint y: 243, distance: 170.5
click at [491, 245] on ul "Location Mustang Powder Lodge, Avoca West Rd, Malakwa, BC, Canada No. of Day 3 …" at bounding box center [401, 193] width 397 height 318
copy ul "avissage@gmail.com"
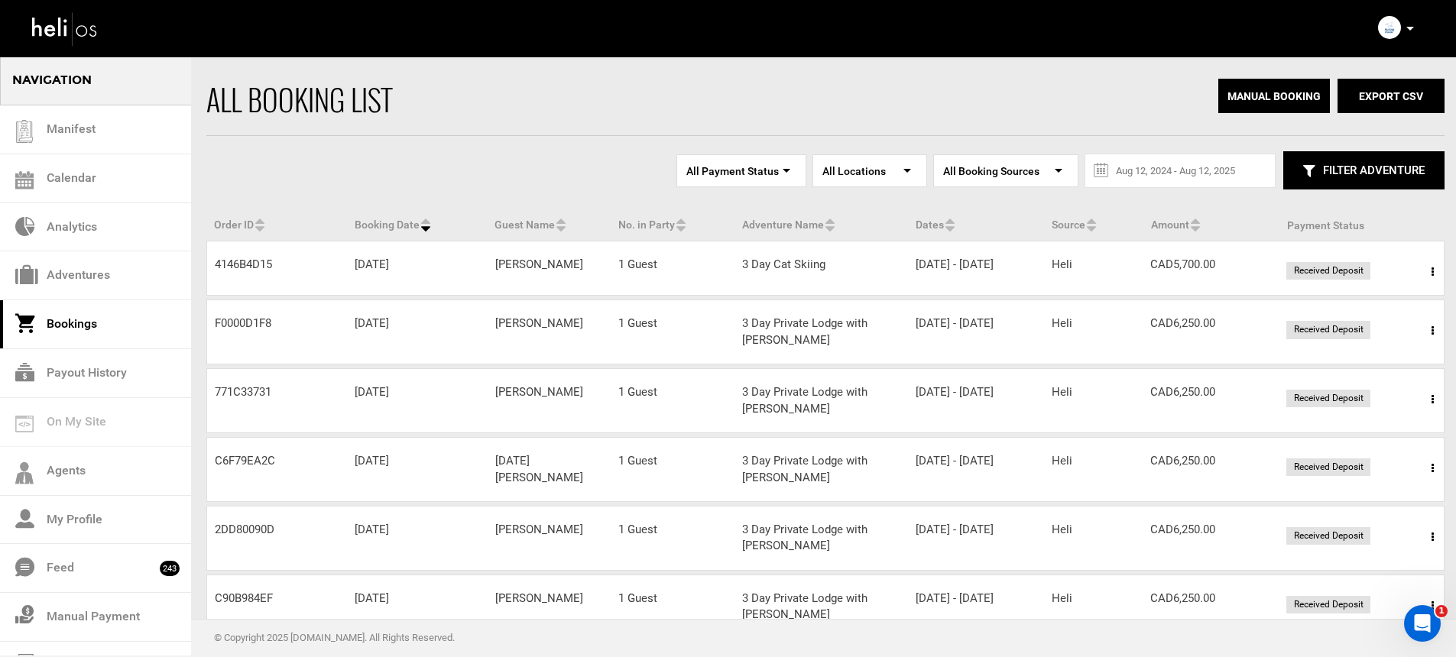
click at [1427, 475] on span at bounding box center [1432, 468] width 19 height 38
click at [1387, 518] on link "View Details" at bounding box center [1376, 515] width 151 height 38
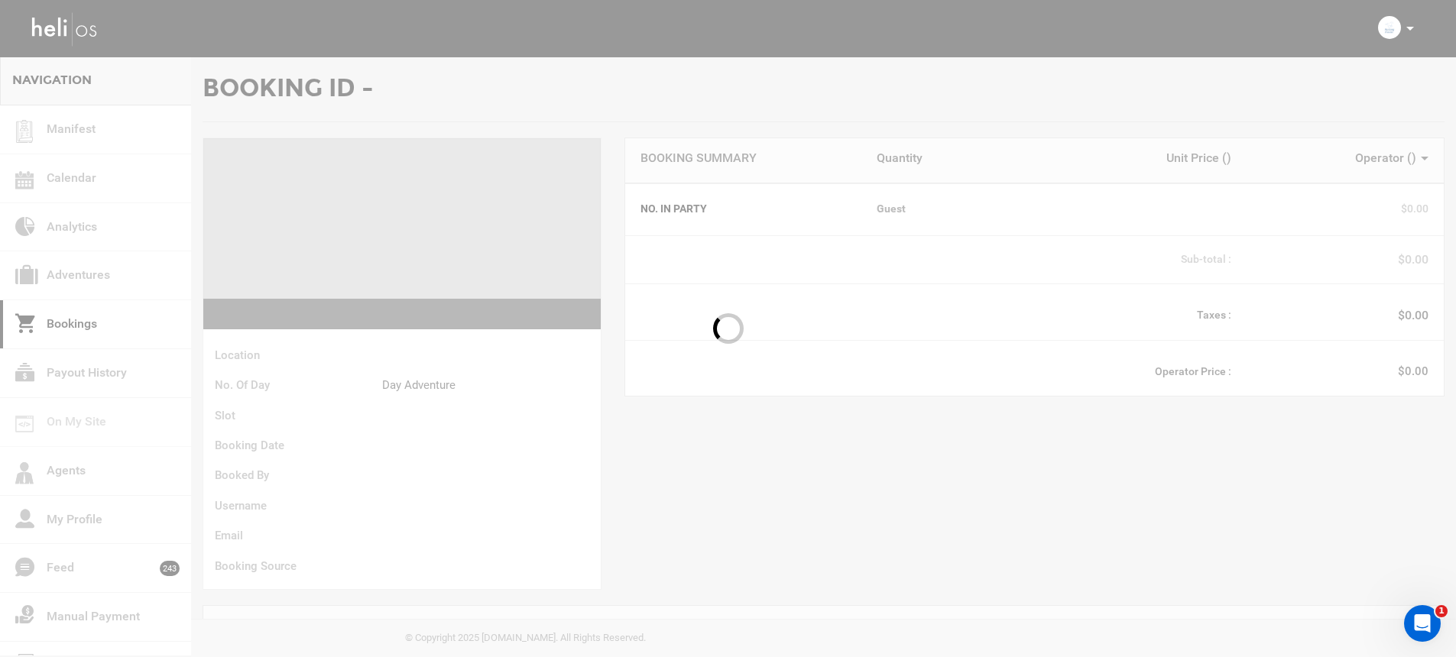
scroll to position [124, 0]
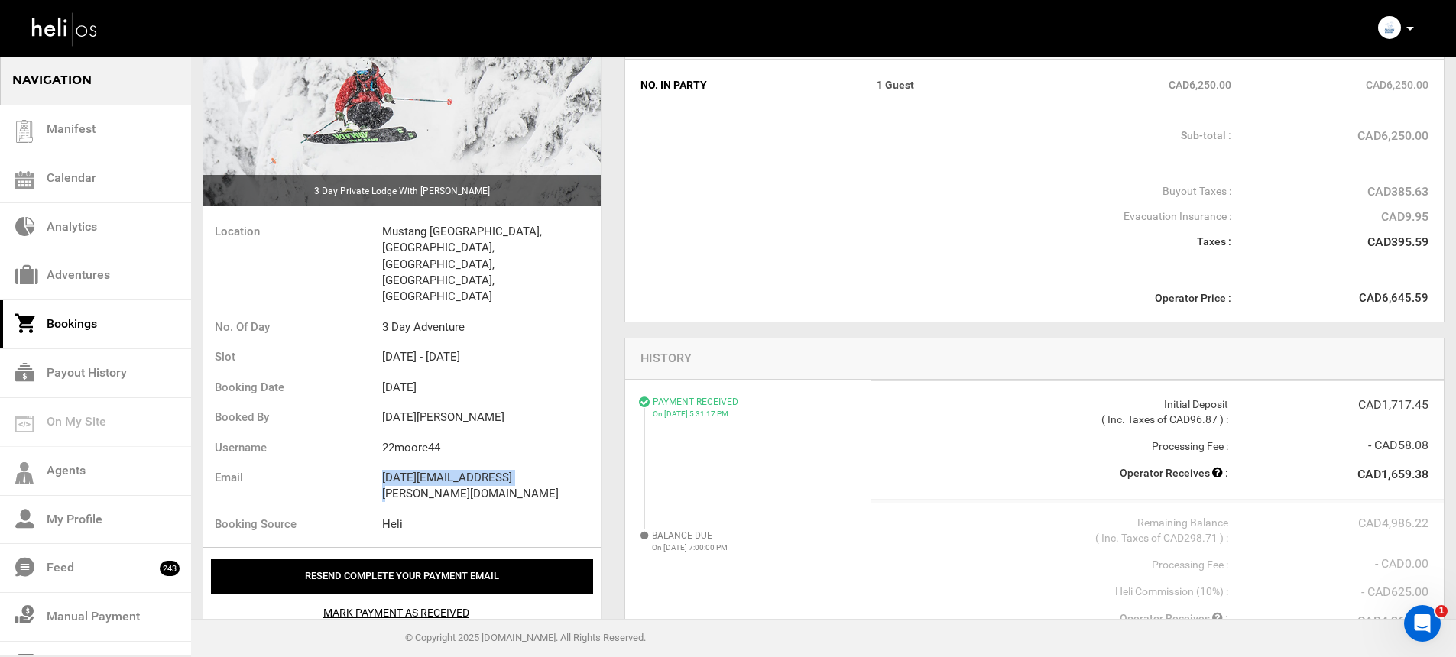
drag, startPoint x: 477, startPoint y: 429, endPoint x: 559, endPoint y: 430, distance: 82.5
click at [559, 463] on li "noel.k.moore@gmail.com" at bounding box center [491, 486] width 219 height 47
copy li "noel.k.moore@gmail.com"
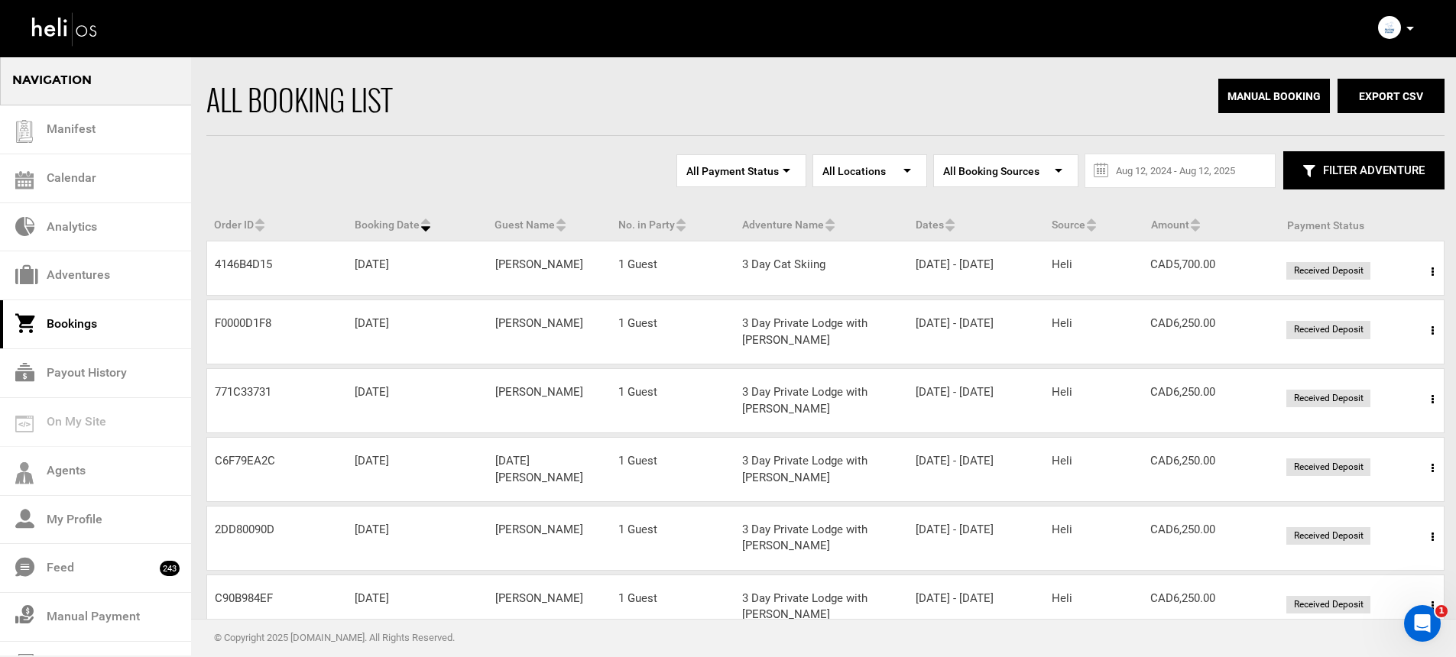
scroll to position [150, 0]
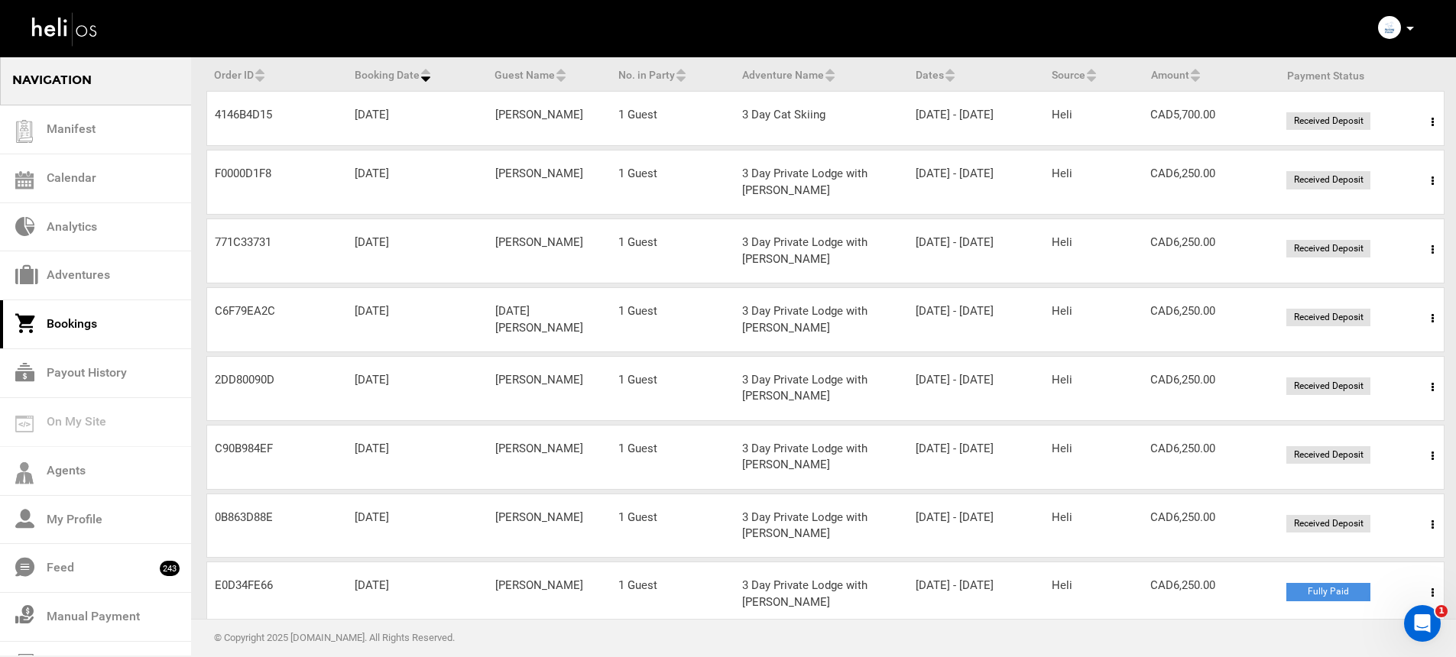
click at [1425, 466] on span at bounding box center [1432, 456] width 19 height 38
click at [1368, 506] on link "View Details" at bounding box center [1376, 503] width 151 height 38
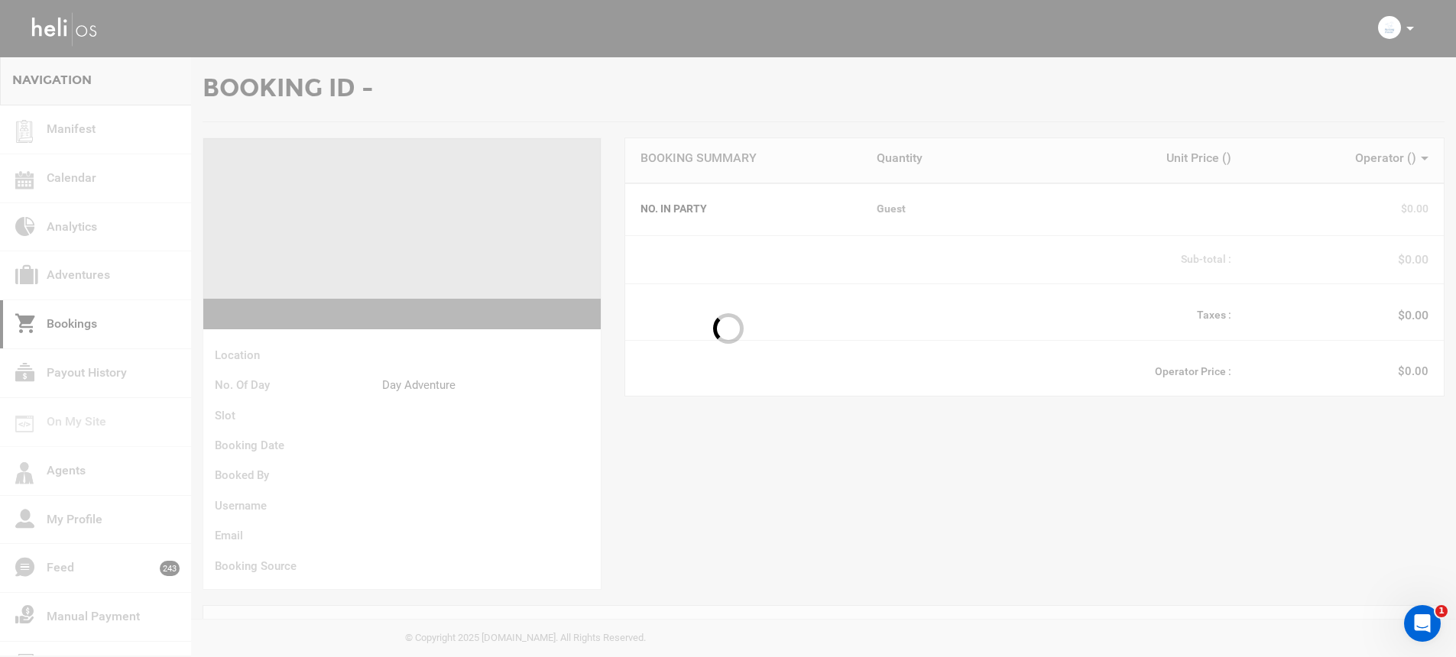
scroll to position [124, 0]
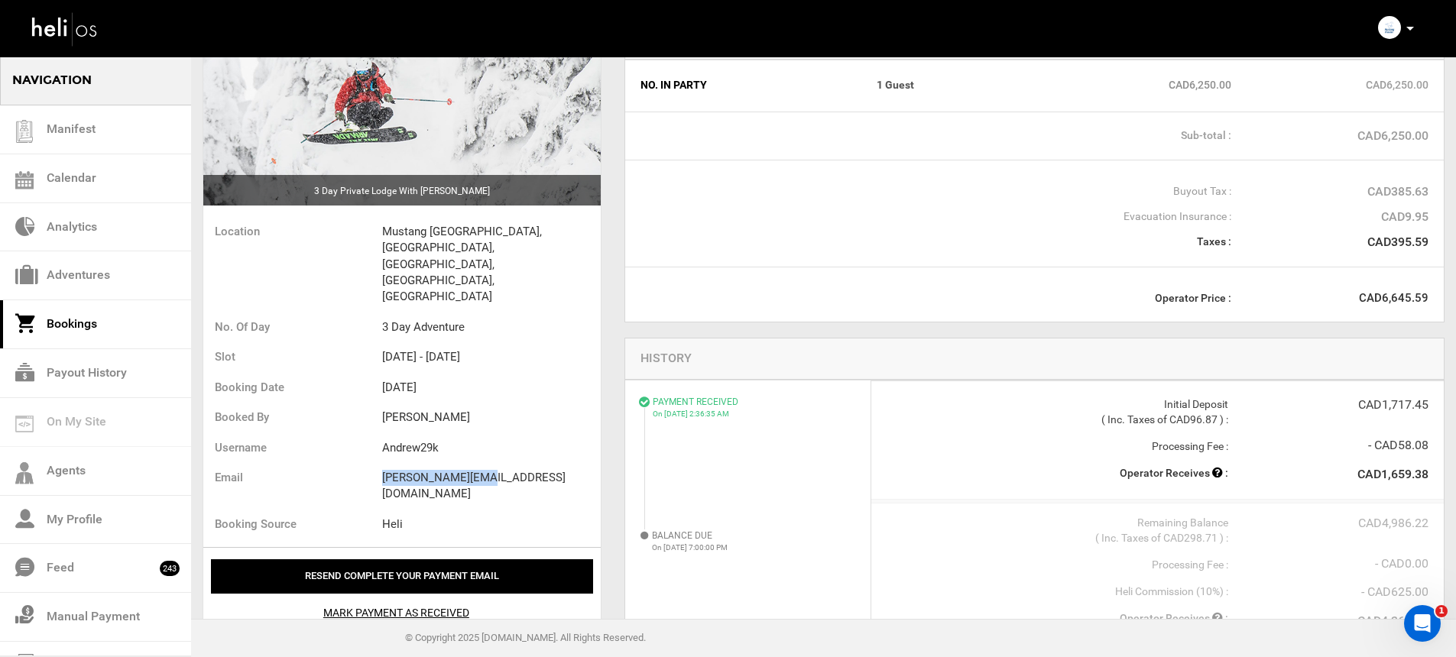
drag, startPoint x: 449, startPoint y: 423, endPoint x: 524, endPoint y: 426, distance: 75.0
click at [524, 426] on ul "Location Mustang Powder Lodge, Avoca West Rd, Malakwa, BC, Canada No. of Day 3 …" at bounding box center [401, 380] width 397 height 334
copy ul "andrew@bajacon.ca"
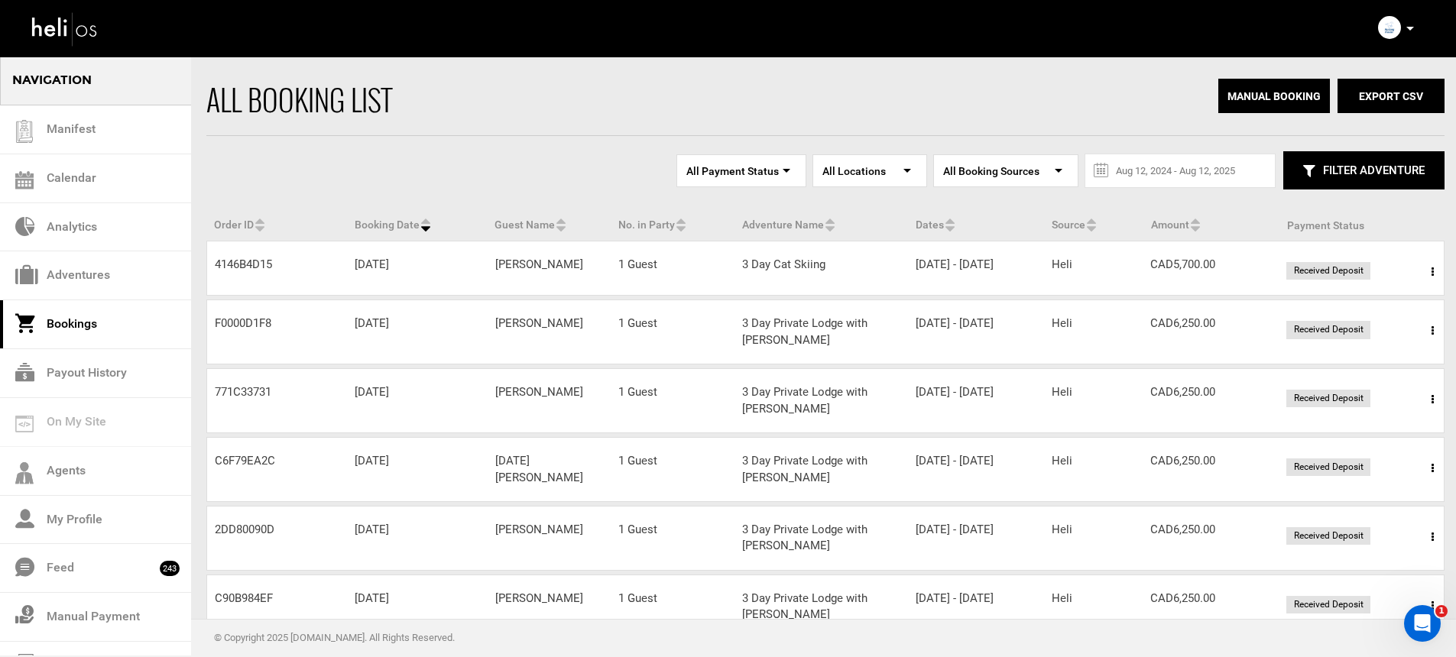
scroll to position [139, 0]
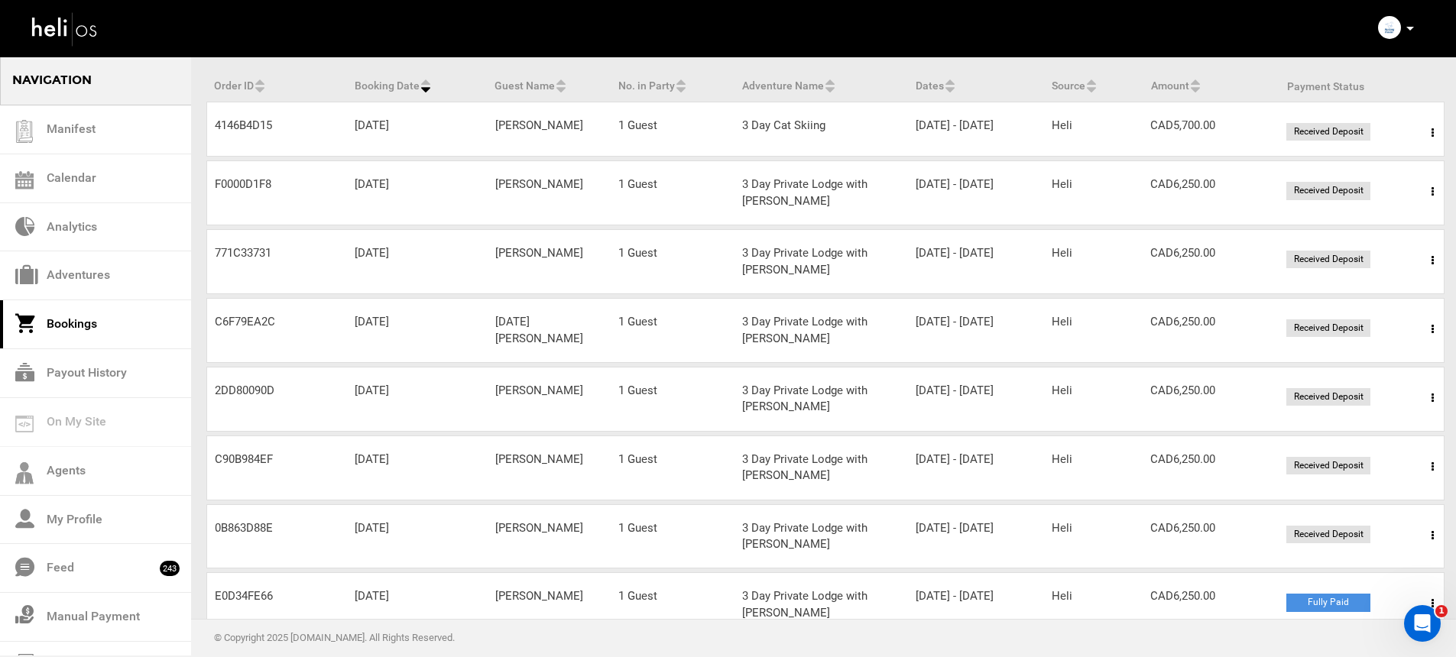
click at [1433, 266] on icon at bounding box center [1432, 260] width 2 height 11
click at [1343, 309] on link "View Details" at bounding box center [1376, 307] width 151 height 38
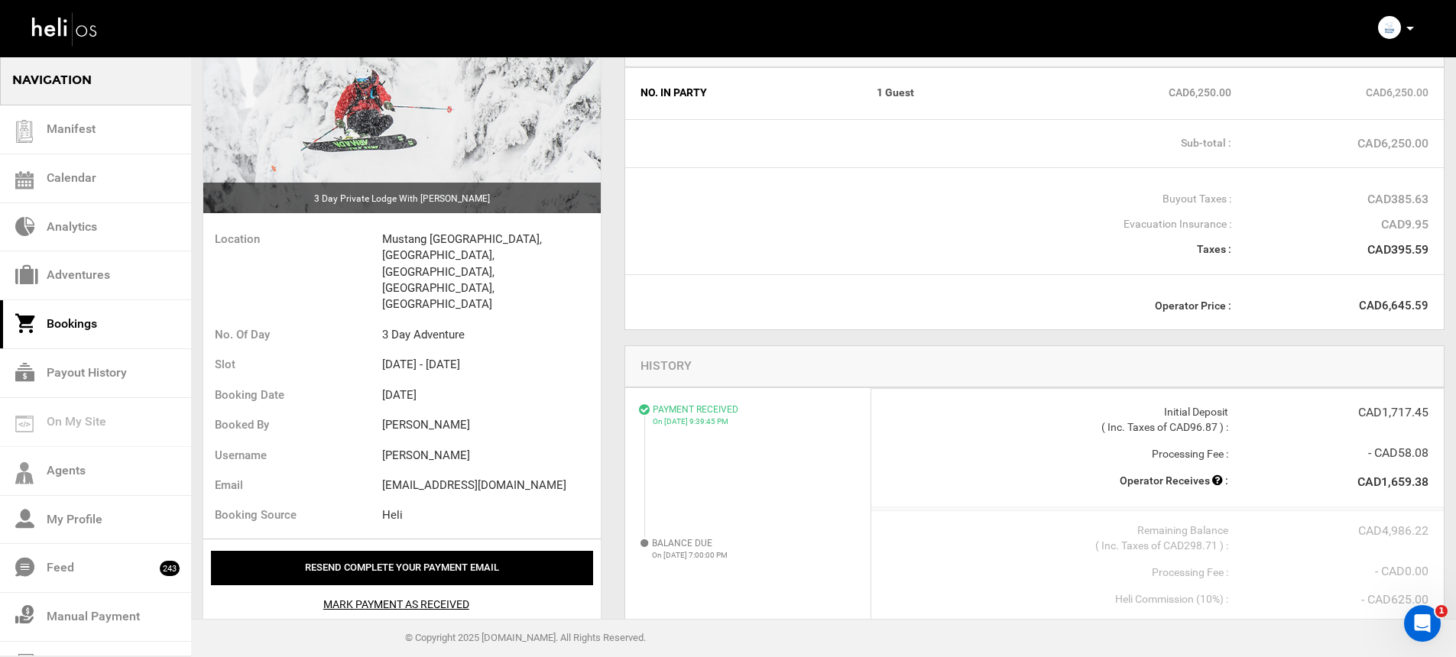
scroll to position [126, 0]
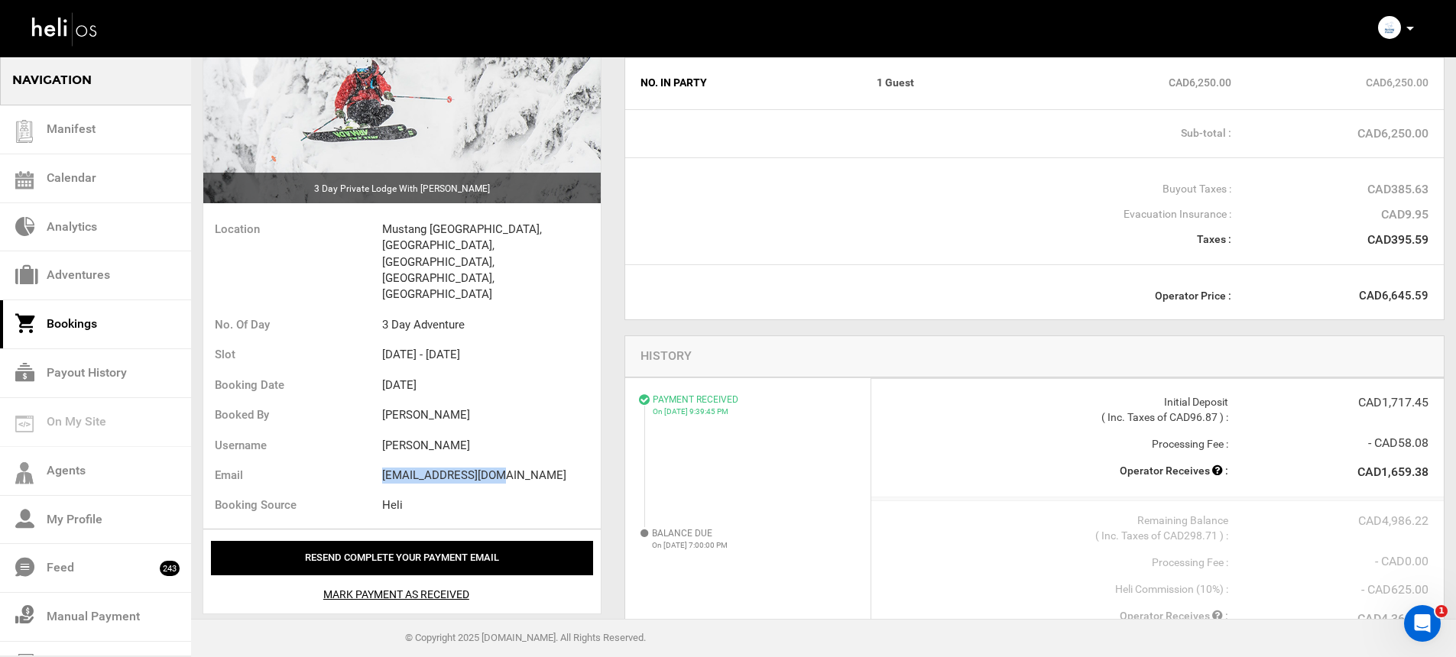
drag, startPoint x: 383, startPoint y: 420, endPoint x: 518, endPoint y: 426, distance: 135.4
click at [517, 461] on li "bmackay24@gmail.com" at bounding box center [491, 476] width 219 height 30
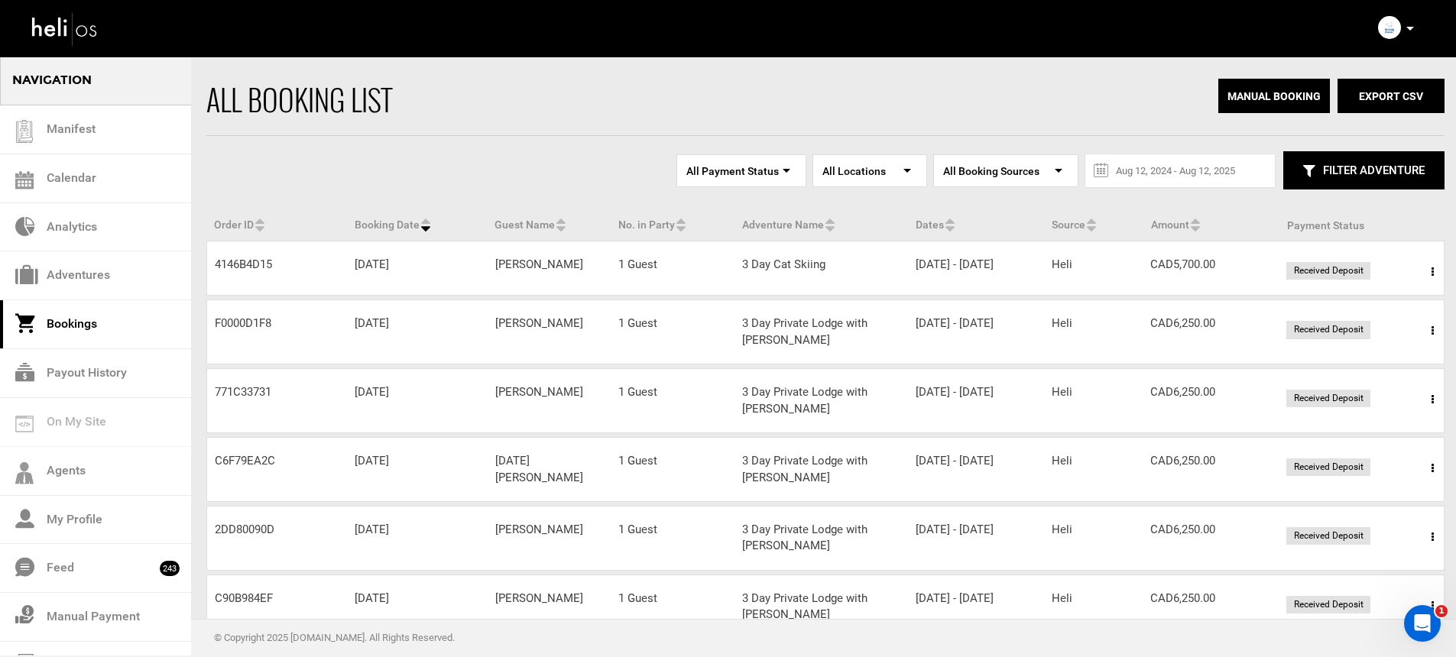
scroll to position [20, 0]
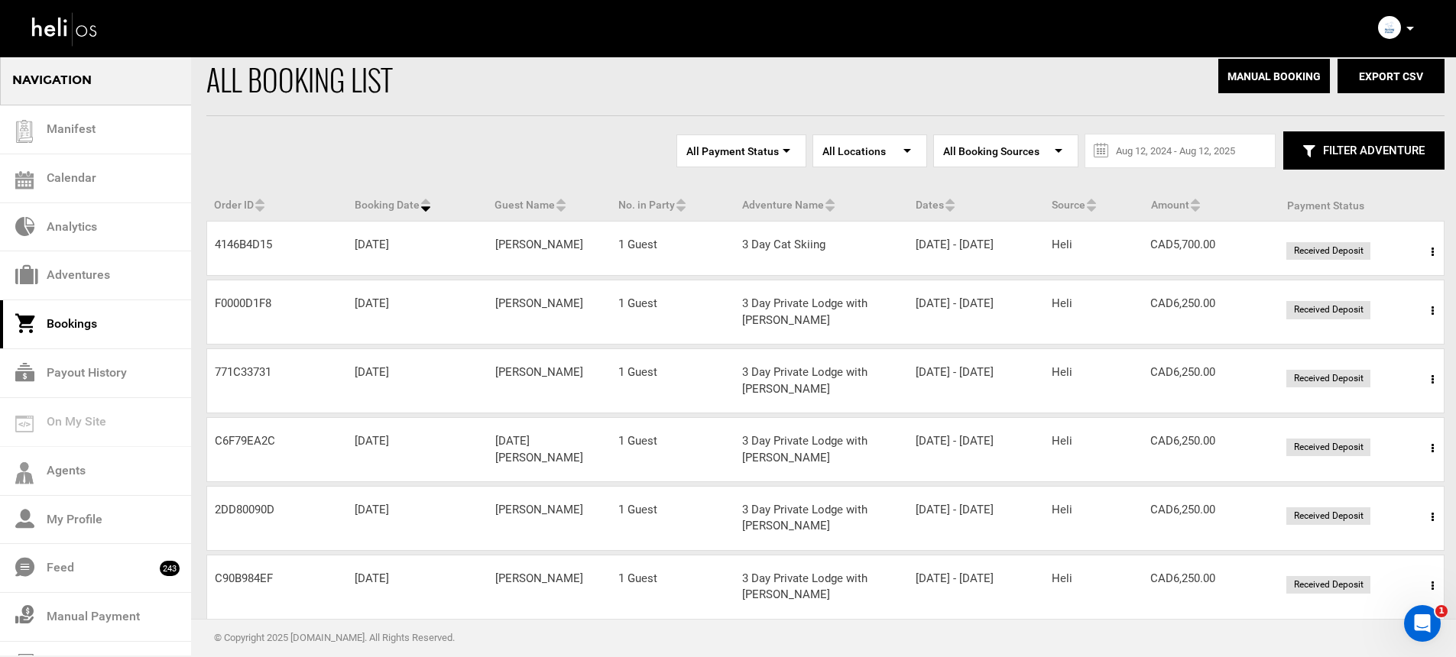
click at [1424, 261] on span at bounding box center [1432, 252] width 19 height 38
click at [1399, 292] on link "View Details" at bounding box center [1376, 299] width 151 height 38
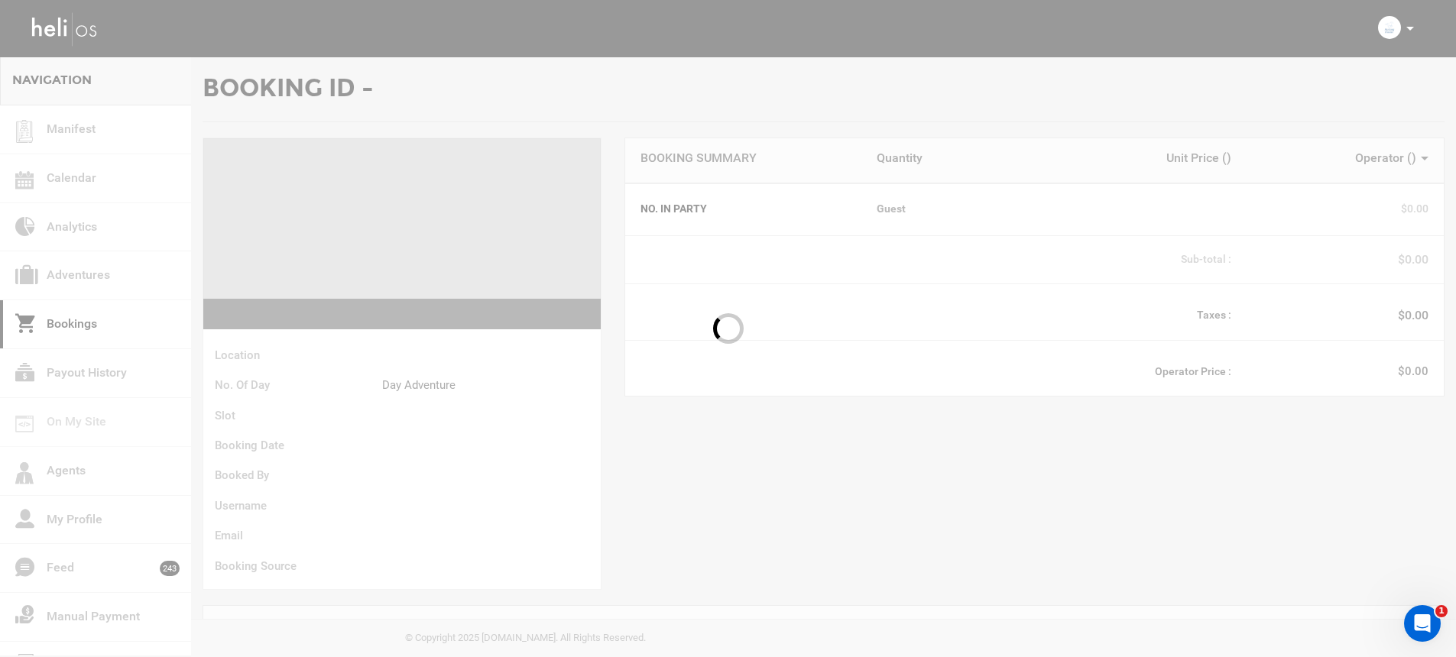
scroll to position [124, 0]
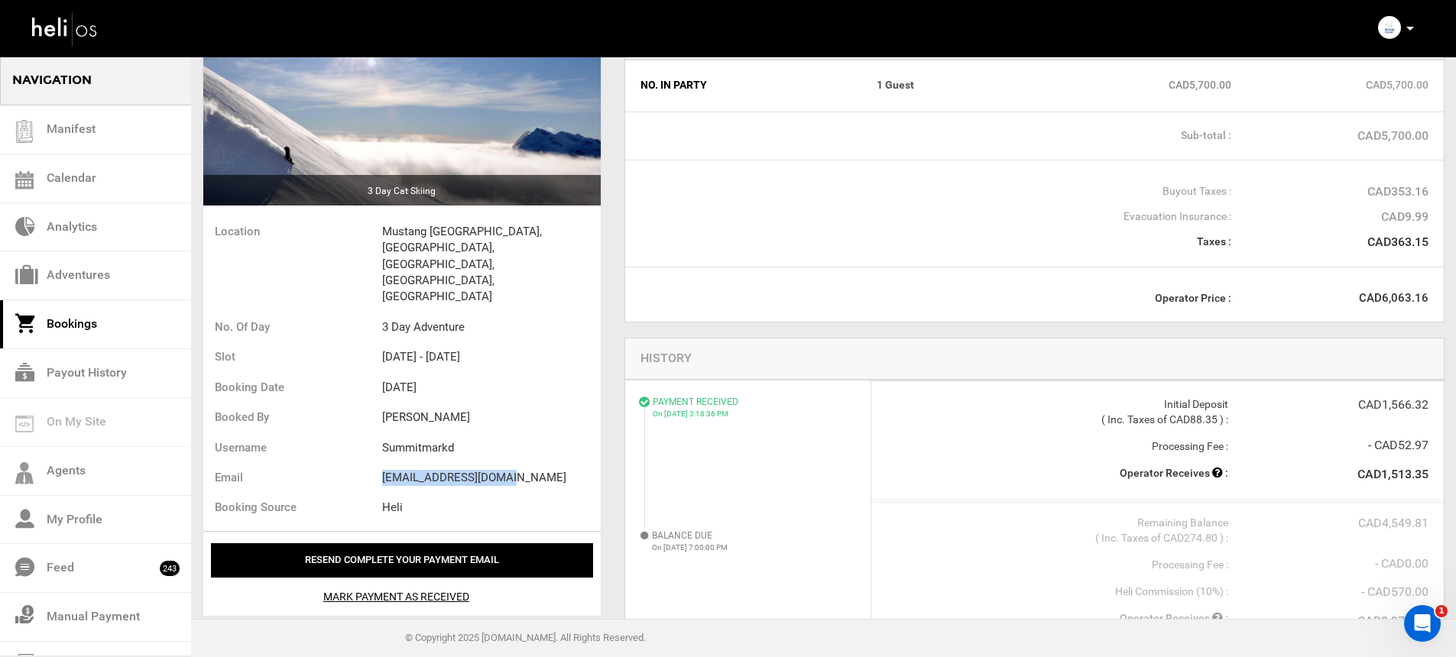
drag, startPoint x: 374, startPoint y: 432, endPoint x: 526, endPoint y: 434, distance: 152.1
click at [526, 434] on ul "Location Mustang Powder Lodge, Avoca West Rd, Malakwa, BC, Canada No. of Day 3 …" at bounding box center [401, 372] width 397 height 318
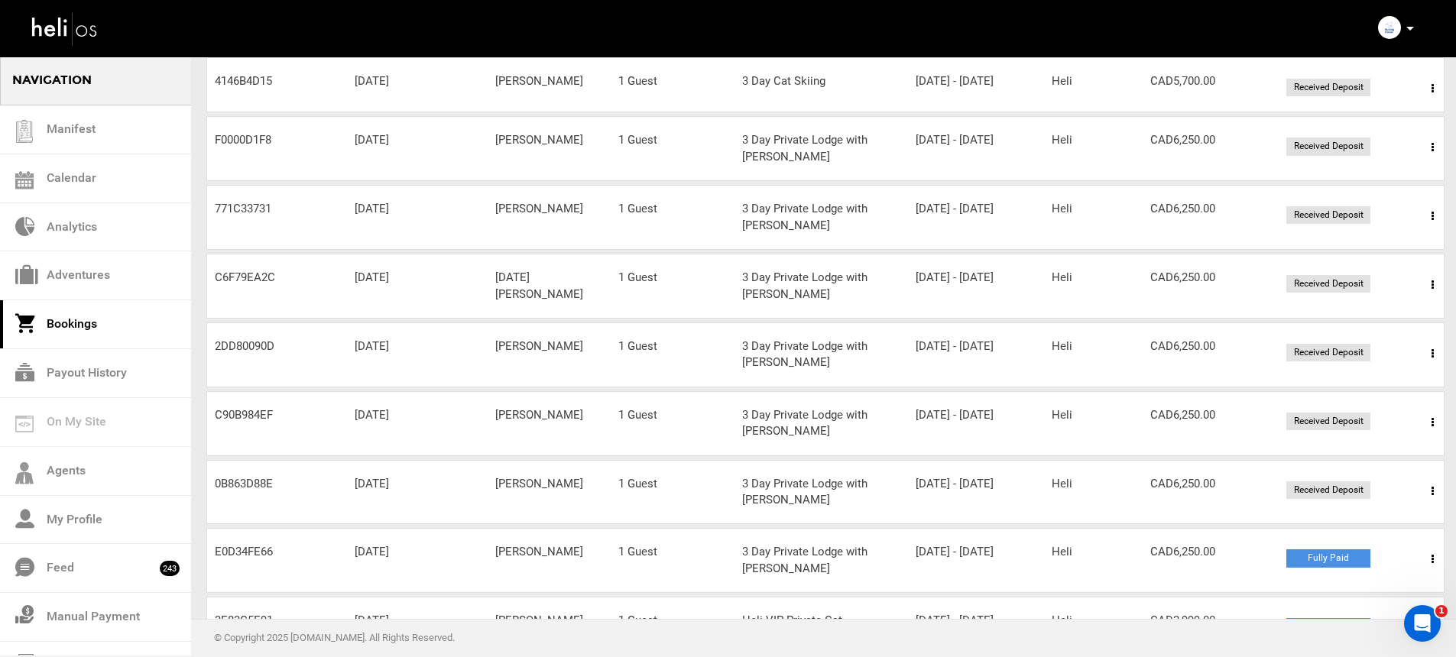
scroll to position [105, 0]
